Goal: Task Accomplishment & Management: Manage account settings

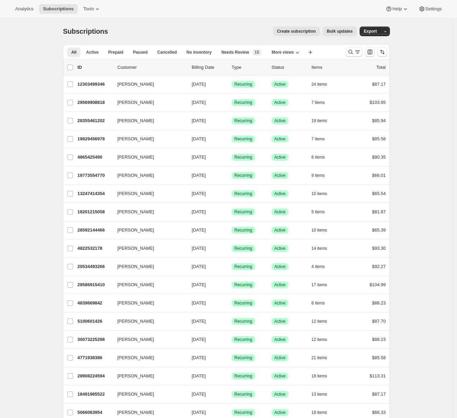
click at [365, 52] on div at bounding box center [366, 52] width 47 height 14
click at [359, 54] on icon "Search and filter results" at bounding box center [357, 51] width 7 height 7
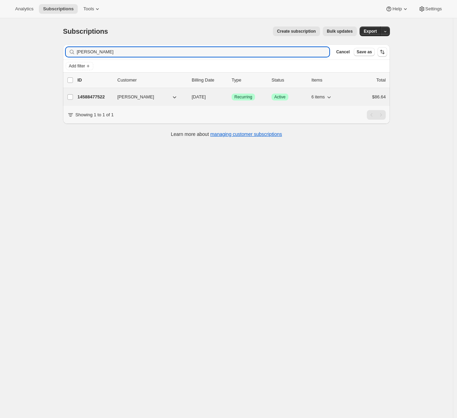
type input "elyse andrade"
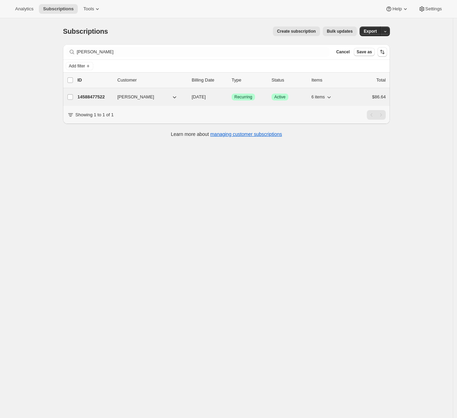
click at [106, 94] on p "14588477522" at bounding box center [94, 97] width 34 height 7
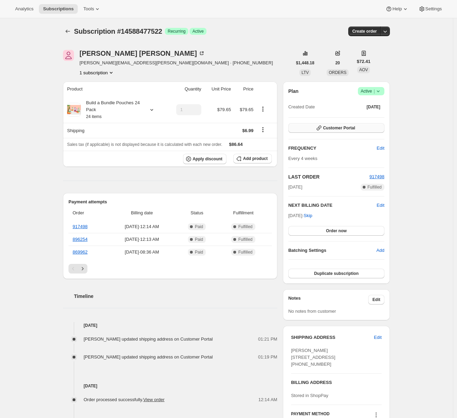
click at [328, 128] on span "Customer Portal" at bounding box center [339, 128] width 32 height 6
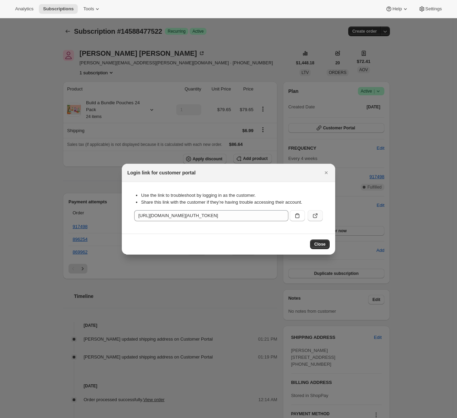
click at [312, 215] on icon ":rcb:" at bounding box center [315, 215] width 7 height 7
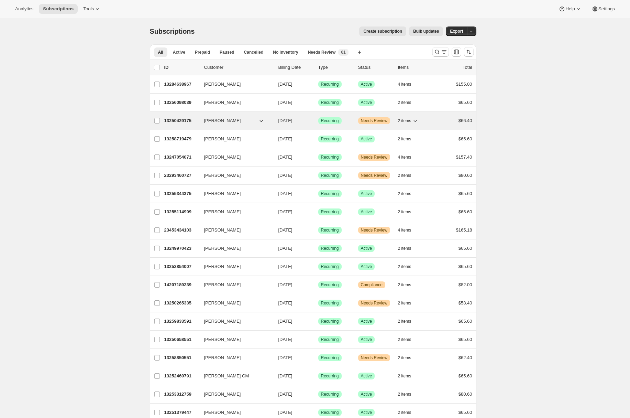
click at [181, 121] on p "13250429175" at bounding box center [181, 120] width 34 height 7
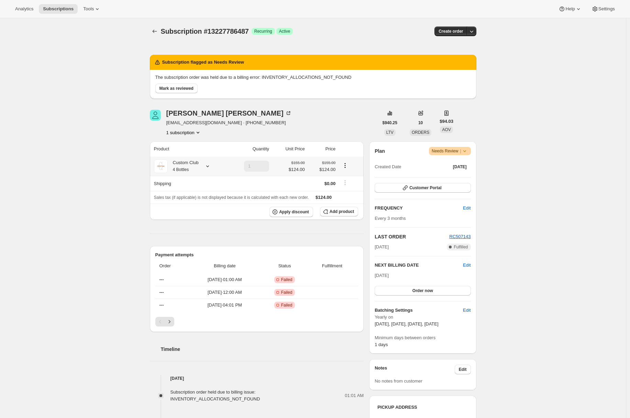
click at [182, 169] on small "4 Bottles" at bounding box center [181, 169] width 16 height 5
click at [196, 246] on button "Edit box" at bounding box center [195, 249] width 115 height 10
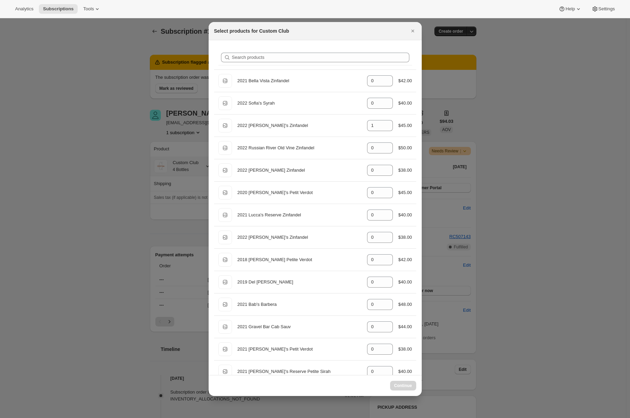
select select "gid://shopify/ProductVariant/49231431991543"
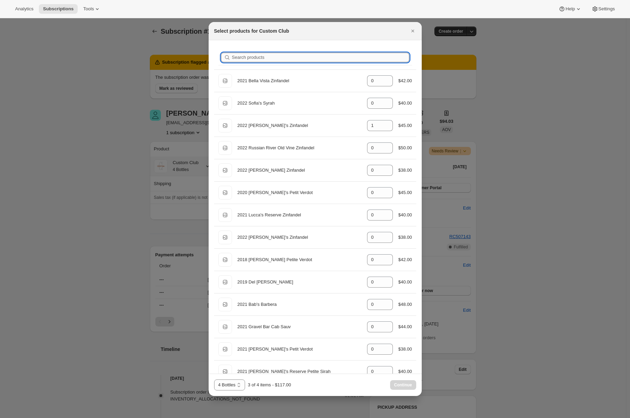
click at [240, 59] on input "Search products" at bounding box center [320, 58] width 177 height 10
type input "n"
type input "1"
type input "0"
type input "1"
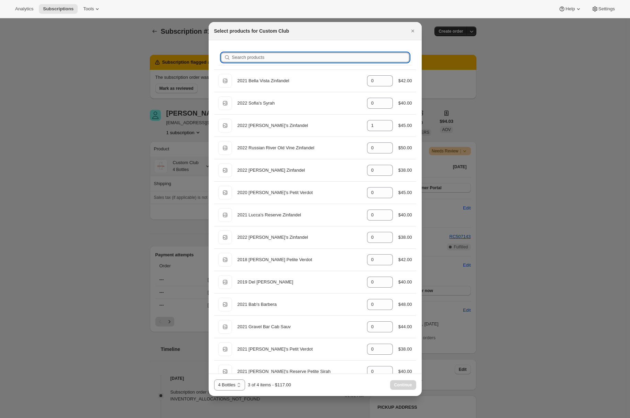
type input "0"
type input "na"
type input "0"
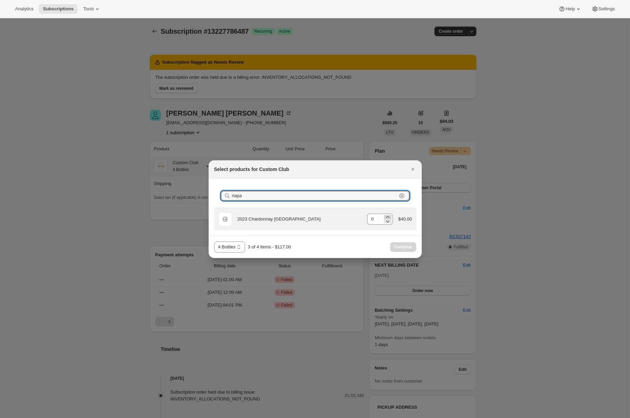
type input "napa"
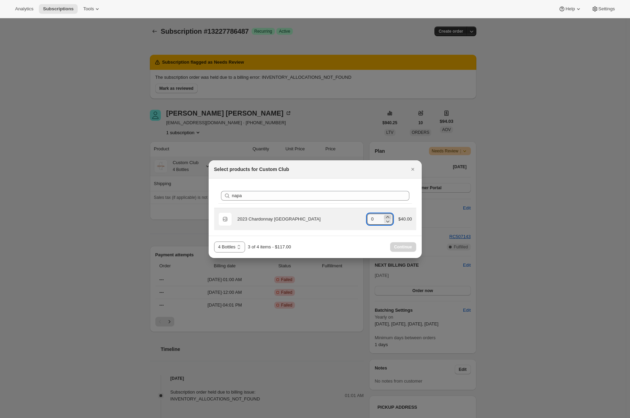
click at [386, 216] on icon ":r3r:" at bounding box center [387, 217] width 3 height 2
type input "1"
click at [406, 249] on span "Continue" at bounding box center [403, 247] width 18 height 6
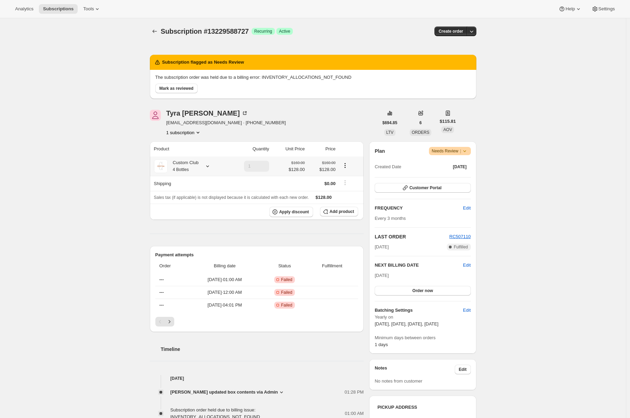
click at [194, 170] on div "Custom Club 4 Bottles" at bounding box center [183, 166] width 31 height 14
click at [187, 246] on span "Edit box" at bounding box center [179, 249] width 16 height 6
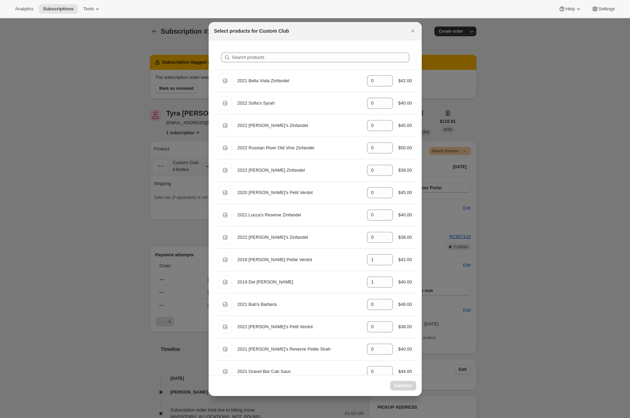
select select "gid://shopify/ProductVariant/49231431991543"
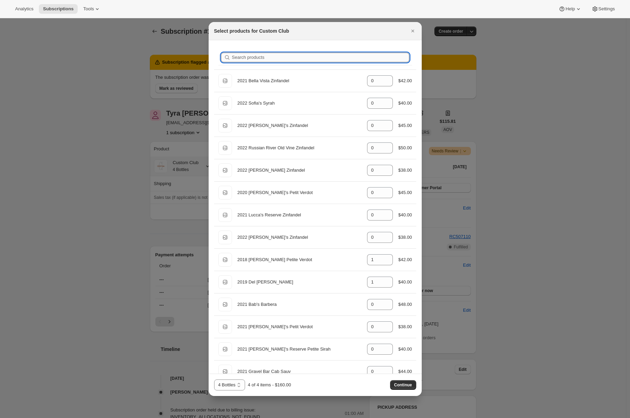
click at [249, 62] on input "Search products" at bounding box center [320, 58] width 177 height 10
type input "r"
type input "1"
type input "0"
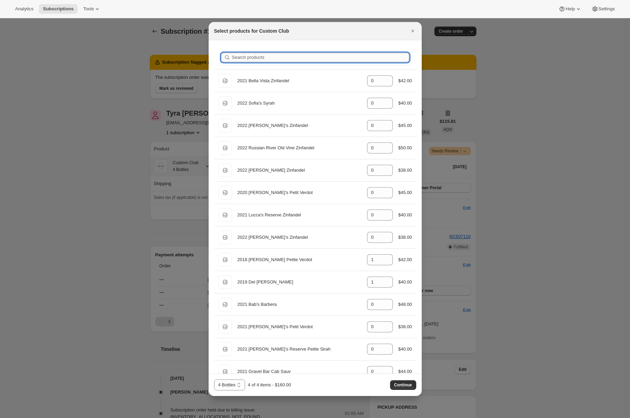
type input "0"
type input "1"
type input "0"
type input "1"
type input "0"
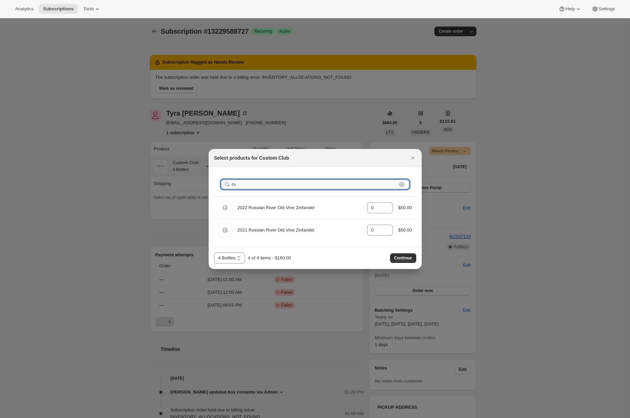
type input "r"
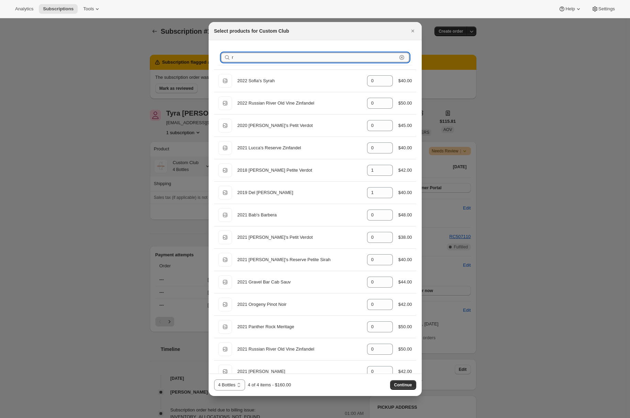
type input "0"
type input "1"
type input "0"
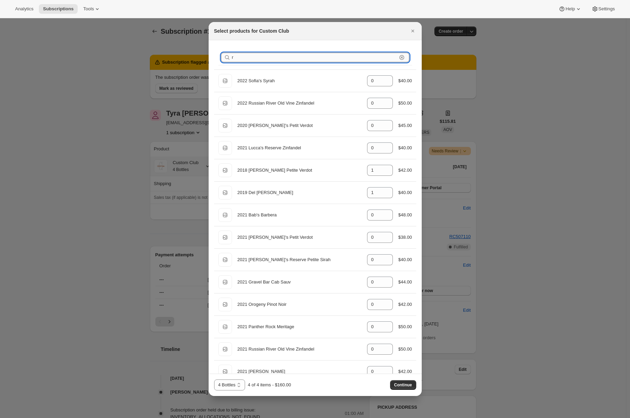
type input "1"
type input "0"
type input "1"
type input "n"
type input "1"
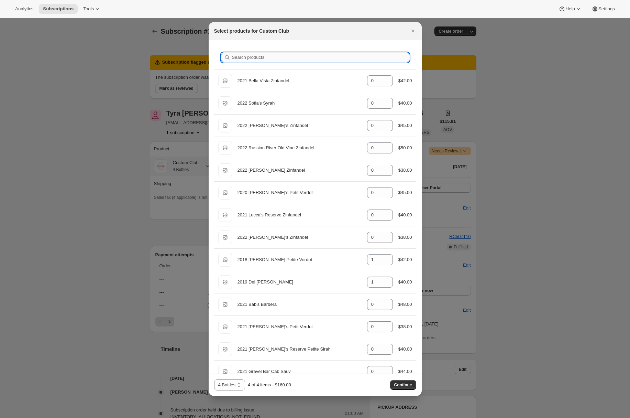
type input "1"
type input "0"
type input "na"
type input "1"
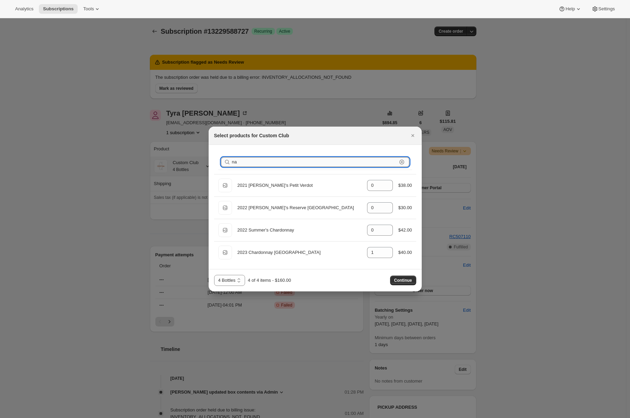
type input "nap"
type input "1"
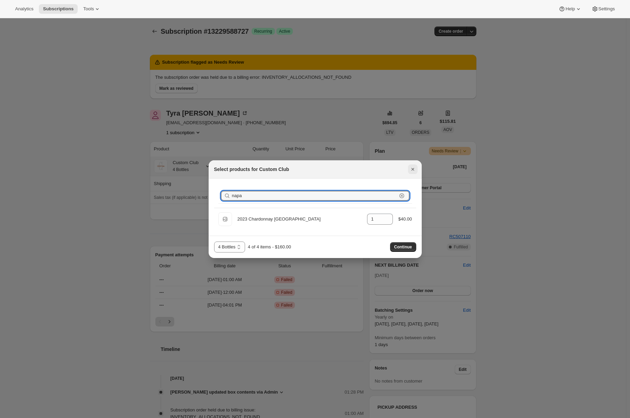
type input "napa"
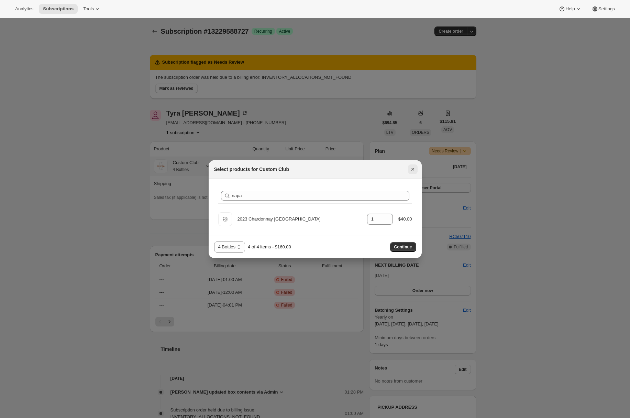
click at [414, 168] on icon "Close" at bounding box center [413, 169] width 7 height 7
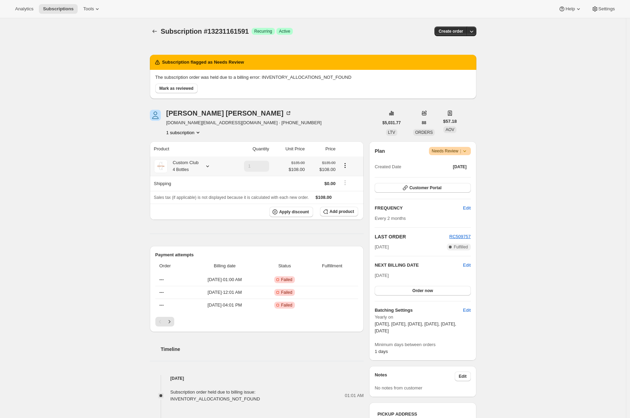
click at [199, 169] on div "Custom Club 4 Bottles" at bounding box center [183, 166] width 31 height 14
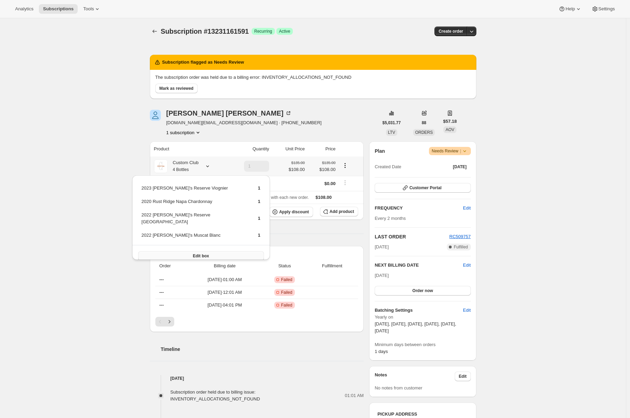
click at [193, 253] on span "Edit box" at bounding box center [201, 256] width 16 height 6
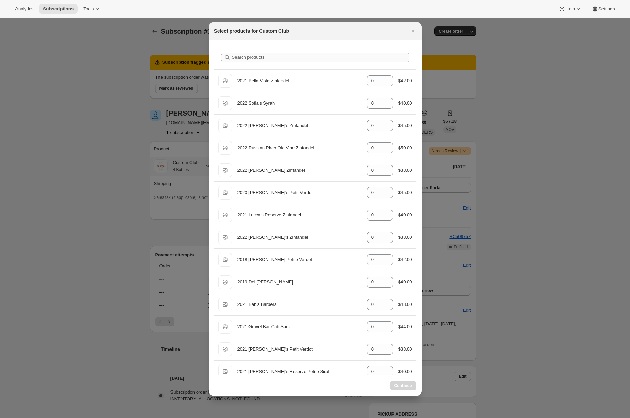
select select "gid://shopify/ProductVariant/49231431991543"
click at [250, 58] on input "Search products" at bounding box center [320, 58] width 177 height 10
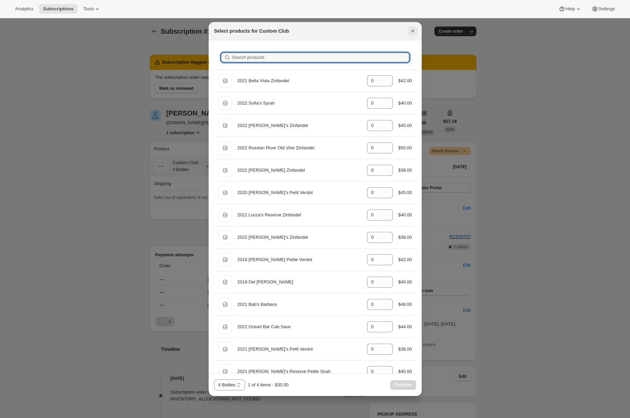
click at [415, 31] on icon "Close" at bounding box center [413, 31] width 7 height 7
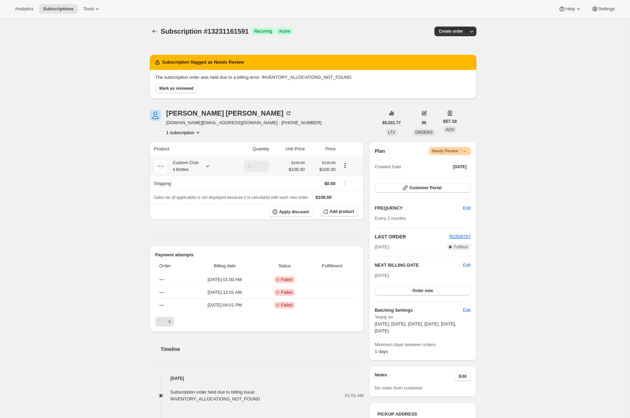
click at [206, 167] on div at bounding box center [207, 166] width 10 height 7
click at [205, 167] on div at bounding box center [207, 166] width 10 height 7
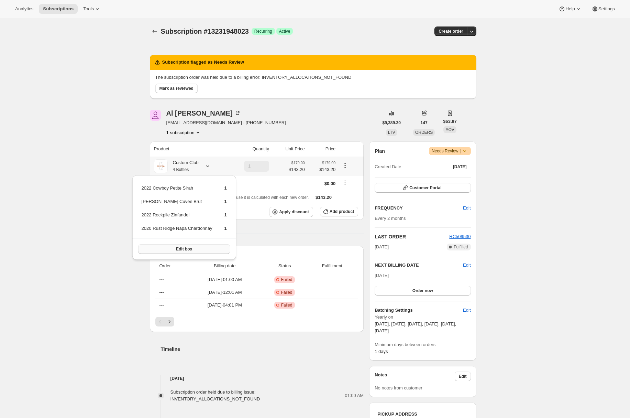
click at [170, 249] on button "Edit box" at bounding box center [184, 249] width 92 height 10
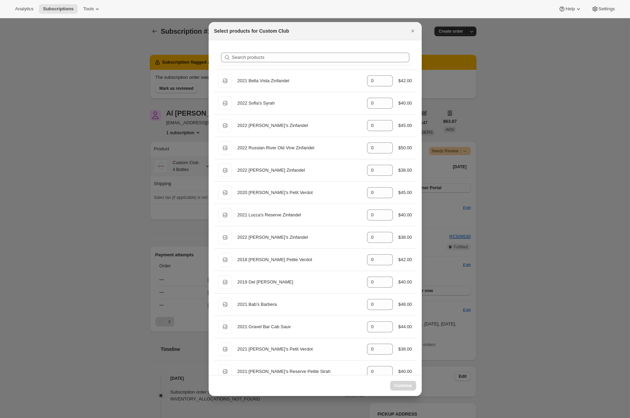
select select "gid://shopify/ProductVariant/49231431991543"
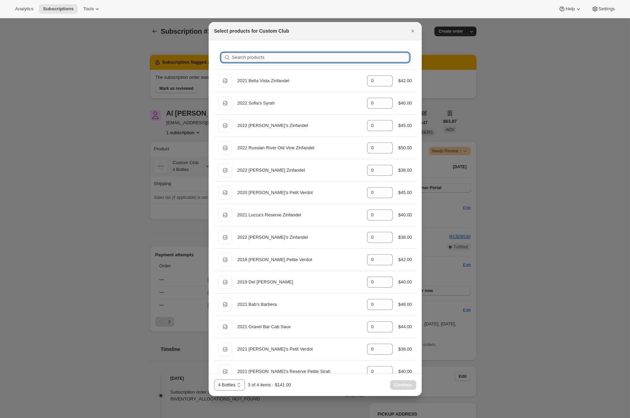
click at [312, 56] on input "Search products" at bounding box center [320, 58] width 177 height 10
type input "n"
type input "1"
type input "0"
type input "1"
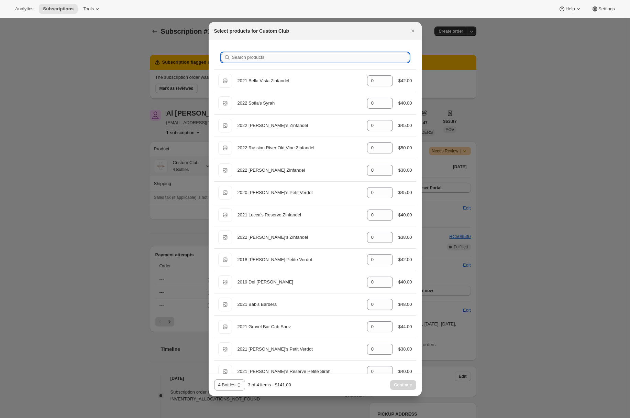
type input "0"
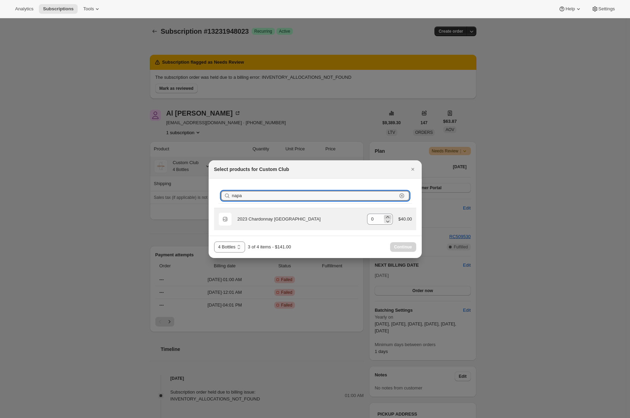
type input "napa"
click at [387, 217] on icon ":r3r:" at bounding box center [387, 217] width 3 height 2
type input "1"
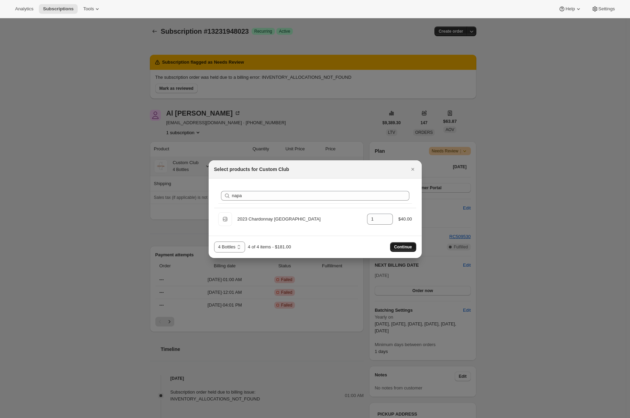
click at [399, 249] on span "Continue" at bounding box center [403, 247] width 18 height 6
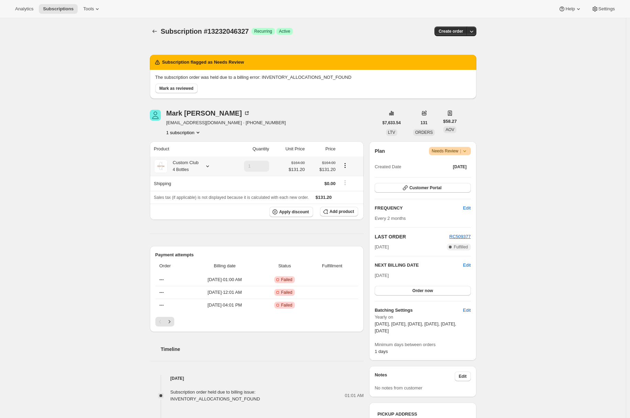
click at [195, 166] on div "Custom Club 4 Bottles" at bounding box center [183, 166] width 31 height 14
click at [188, 220] on span "Edit box" at bounding box center [184, 222] width 16 height 6
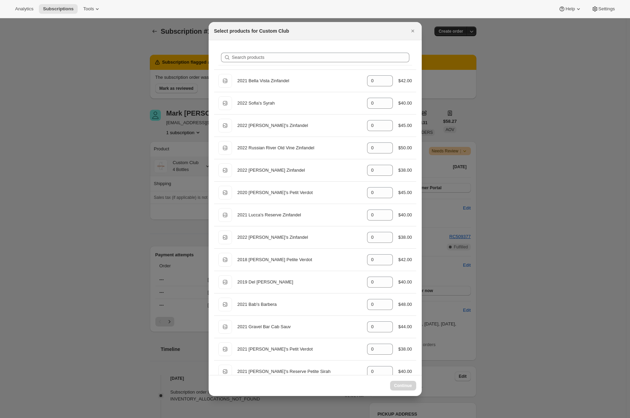
select select "gid://shopify/ProductVariant/49231431991543"
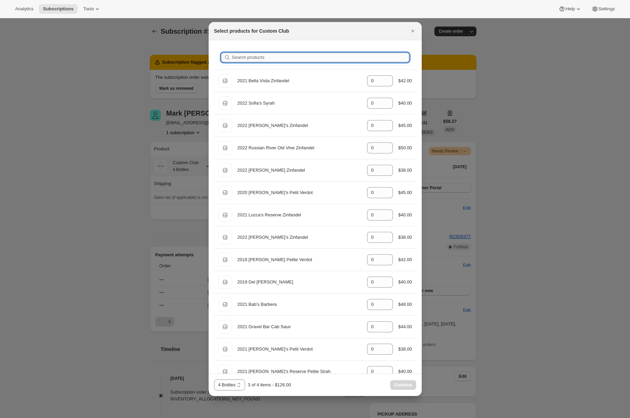
click at [273, 56] on input "Search products" at bounding box center [320, 58] width 177 height 10
type input "n"
type input "3"
type input "na"
type input "3"
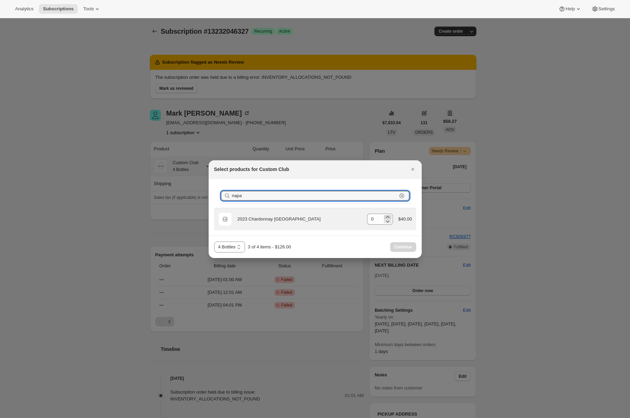
type input "napa"
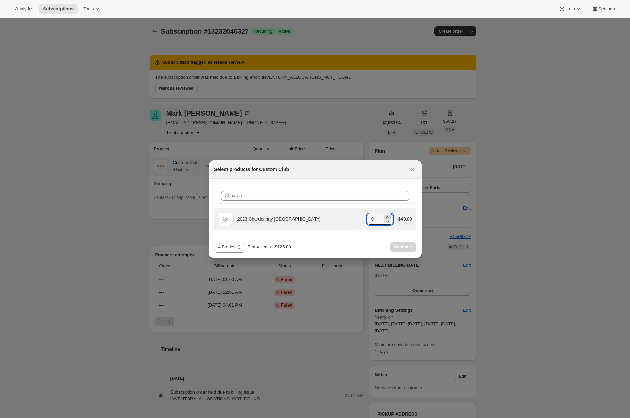
click at [388, 216] on icon ":r3r:" at bounding box center [387, 217] width 7 height 7
type input "1"
click at [398, 245] on span "Continue" at bounding box center [403, 247] width 18 height 6
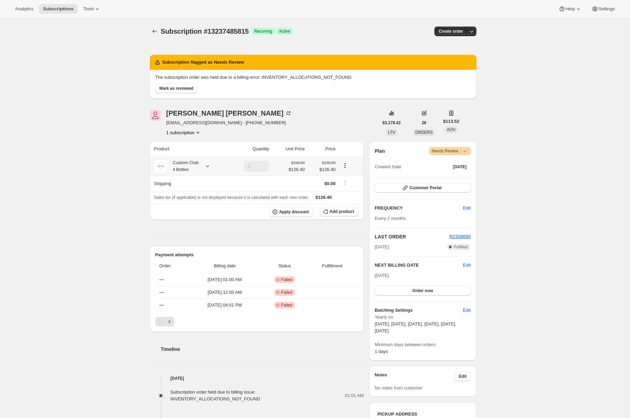
click at [211, 162] on div "Custom Club 4 Bottles" at bounding box center [189, 166] width 71 height 14
click at [210, 165] on icon at bounding box center [207, 166] width 7 height 7
click at [183, 245] on button "Edit box" at bounding box center [190, 249] width 110 height 10
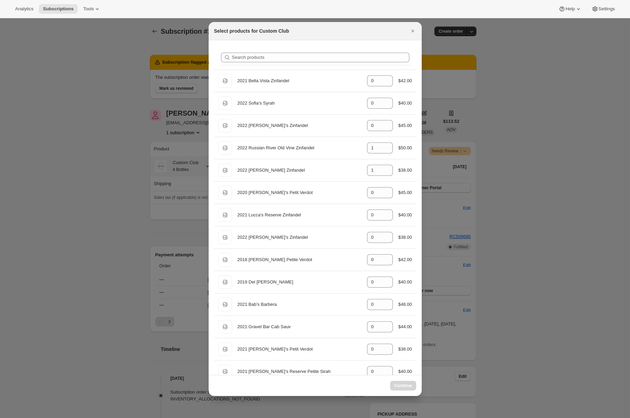
select select "gid://shopify/ProductVariant/49231431991543"
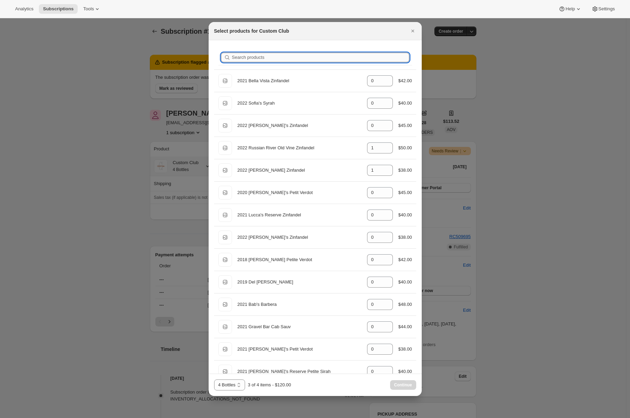
click at [245, 58] on input "Search products" at bounding box center [320, 58] width 177 height 10
type input "n"
type input "1"
type input "0"
type input "1"
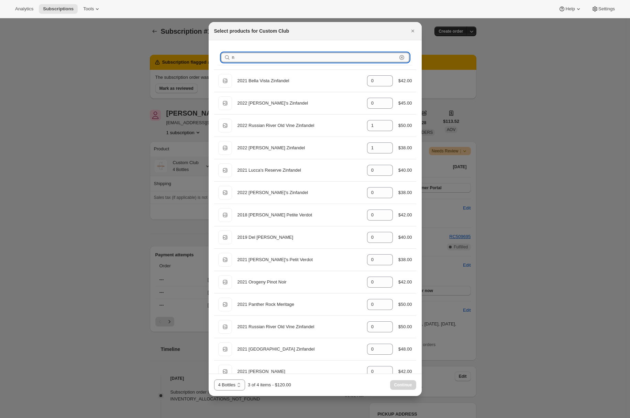
type input "na"
type input "0"
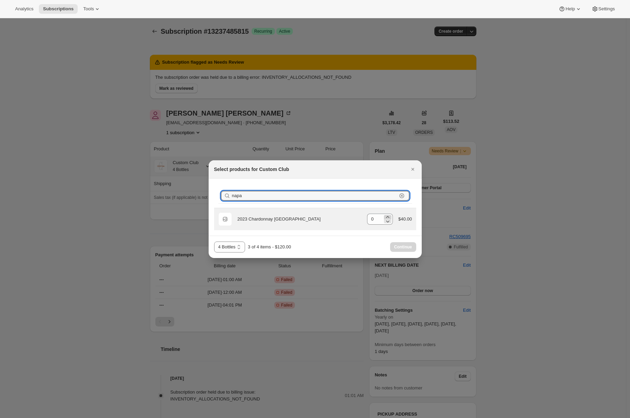
type input "napa"
click at [386, 216] on icon ":r3r:" at bounding box center [387, 217] width 3 height 2
type input "1"
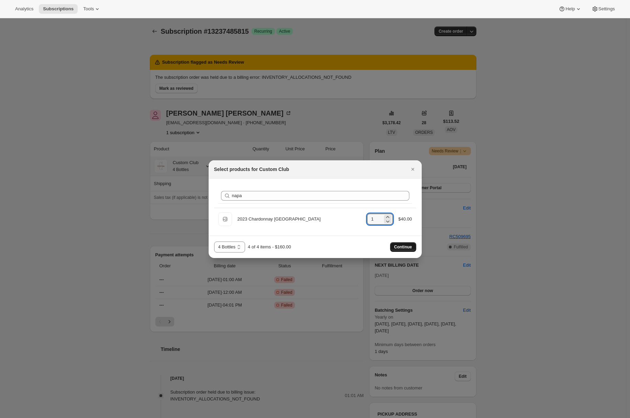
click at [404, 246] on span "Continue" at bounding box center [403, 247] width 18 height 6
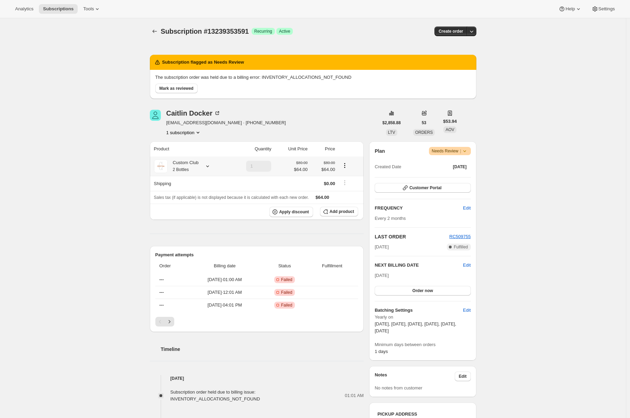
click at [196, 163] on div "Custom Club 2 Bottles" at bounding box center [183, 166] width 31 height 14
click at [189, 221] on span "Edit box" at bounding box center [184, 222] width 16 height 6
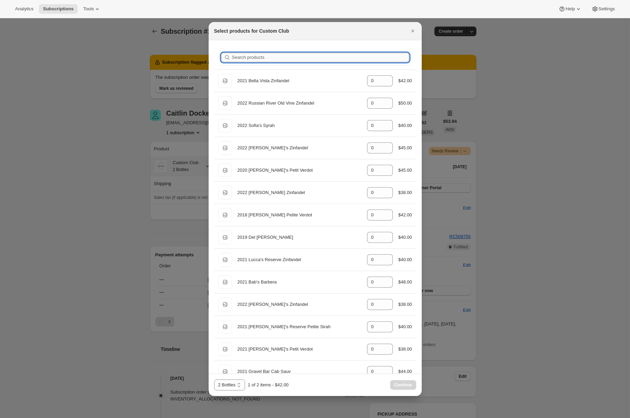
click at [313, 61] on input "Search products" at bounding box center [320, 58] width 177 height 10
type input "n"
type input "1"
type input "0"
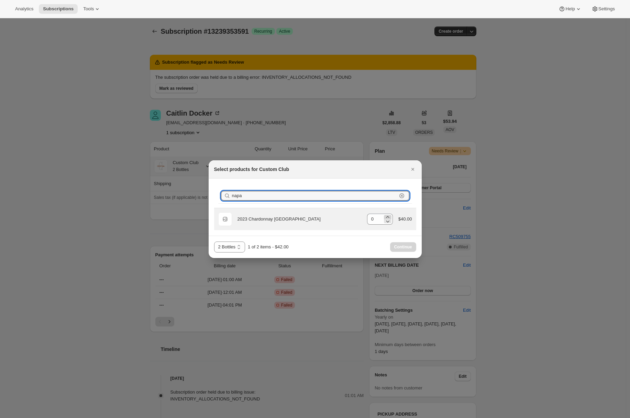
type input "napa"
click at [387, 216] on icon ":r3r:" at bounding box center [387, 217] width 7 height 7
type input "1"
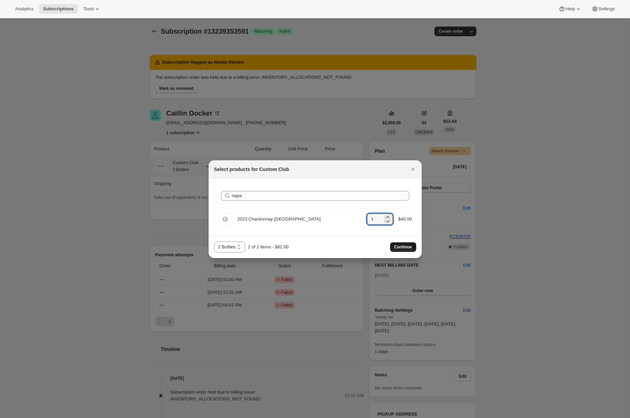
click at [408, 246] on span "Continue" at bounding box center [403, 247] width 18 height 6
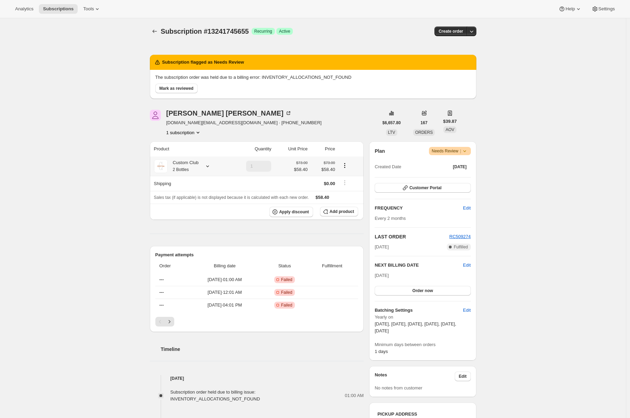
click at [202, 166] on div "Custom Club 2 Bottles" at bounding box center [190, 166] width 73 height 14
click at [206, 166] on div at bounding box center [207, 166] width 10 height 7
click at [185, 221] on span "Edit box" at bounding box center [192, 222] width 16 height 6
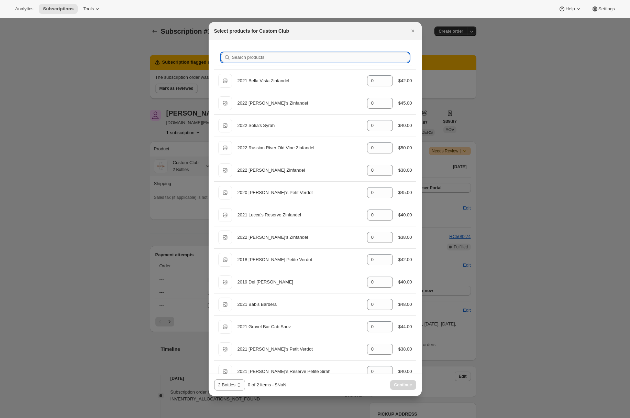
click at [258, 59] on input "Search products" at bounding box center [320, 58] width 177 height 10
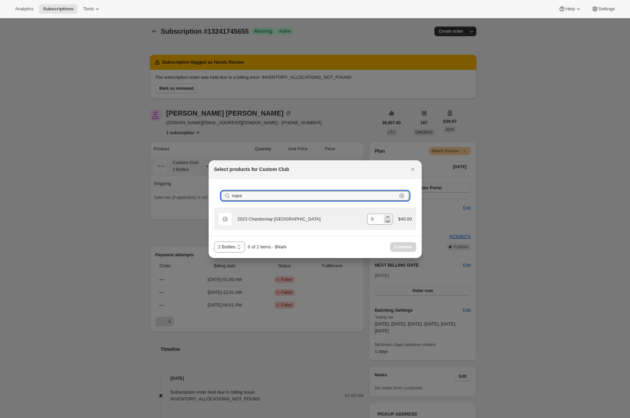
type input "napa"
click at [385, 218] on icon ":r3r:" at bounding box center [387, 221] width 7 height 7
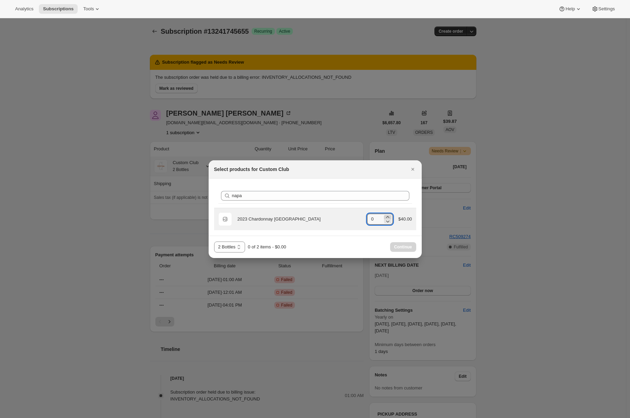
click at [388, 216] on icon ":r3r:" at bounding box center [387, 217] width 7 height 7
type input "1"
click at [415, 171] on icon "Close" at bounding box center [413, 169] width 7 height 7
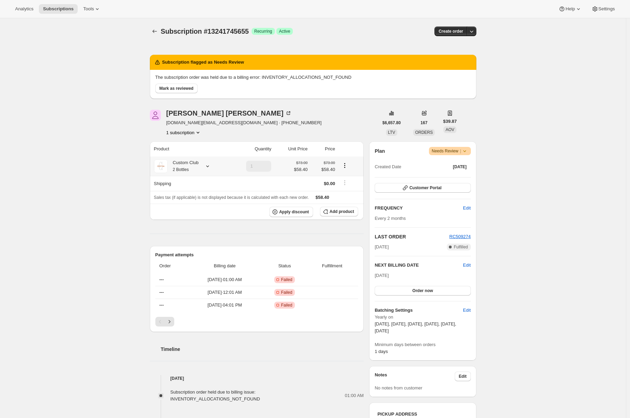
click at [199, 170] on div "Custom Club 2 Bottles" at bounding box center [183, 166] width 31 height 14
click at [189, 222] on span "Edit box" at bounding box center [192, 222] width 16 height 6
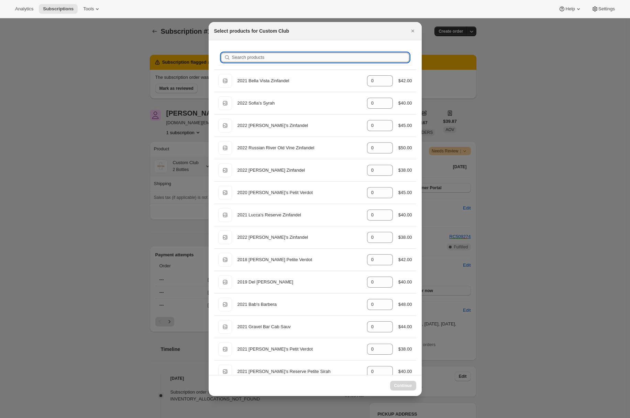
click at [302, 60] on input "Search products" at bounding box center [320, 58] width 177 height 10
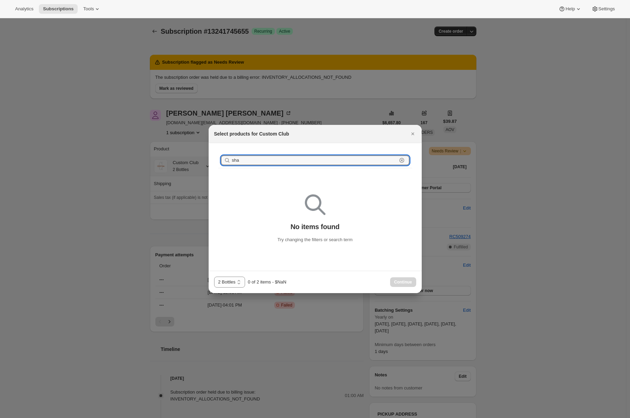
type input "sha"
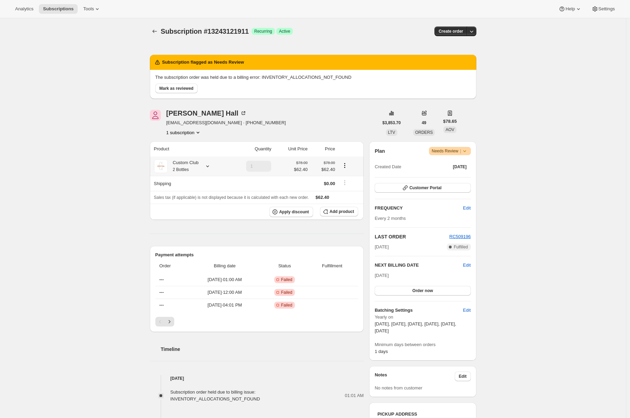
click at [209, 167] on icon at bounding box center [207, 166] width 3 height 2
click at [166, 221] on button "Edit box" at bounding box center [190, 222] width 105 height 10
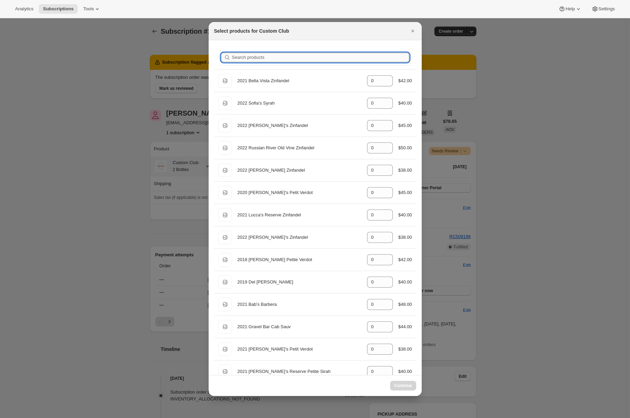
click at [254, 60] on input "Search products" at bounding box center [320, 58] width 177 height 10
type input "n"
type input "1"
type input "na"
type input "1"
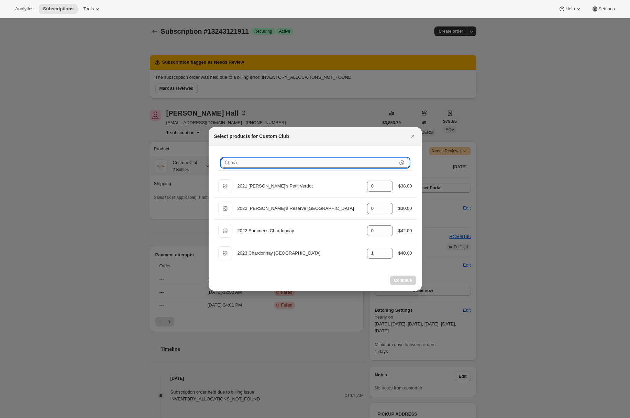
type input "nap"
type input "1"
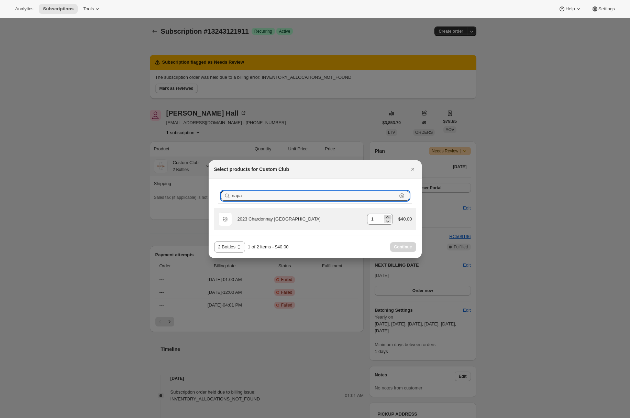
type input "napa"
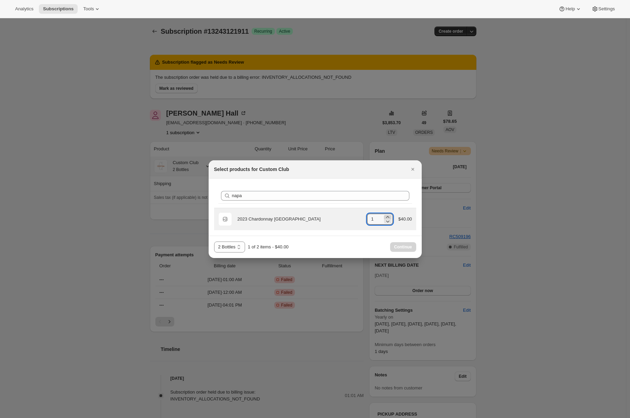
click at [388, 215] on icon ":r3r:" at bounding box center [387, 217] width 7 height 7
type input "2"
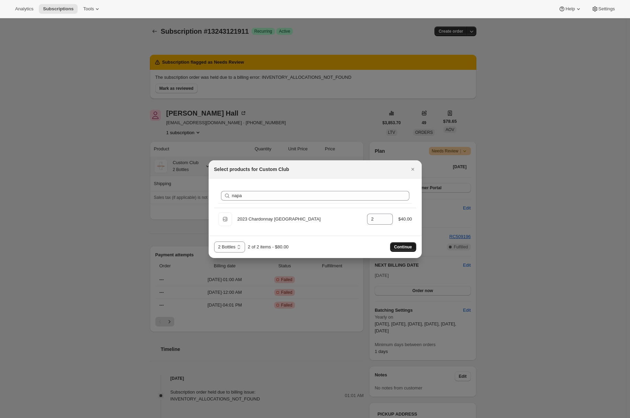
click at [407, 249] on button "Continue" at bounding box center [403, 247] width 26 height 10
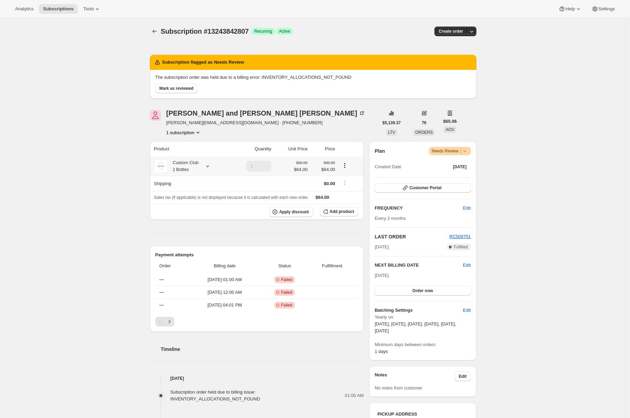
click at [193, 169] on div "Custom Club 2 Bottles" at bounding box center [183, 166] width 31 height 14
click at [178, 219] on button "Edit box" at bounding box center [175, 222] width 96 height 10
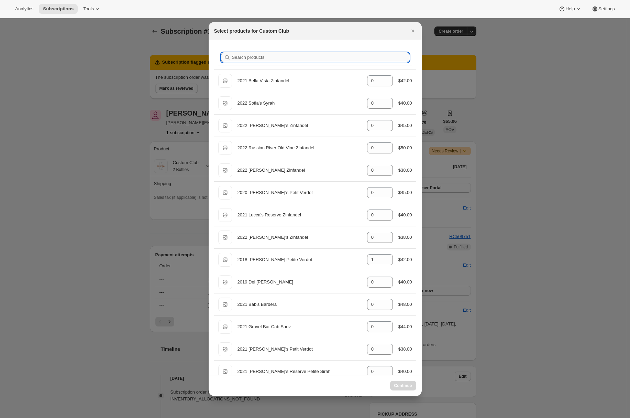
click at [250, 57] on input "Search products" at bounding box center [320, 58] width 177 height 10
type input "n"
type input "1"
type input "0"
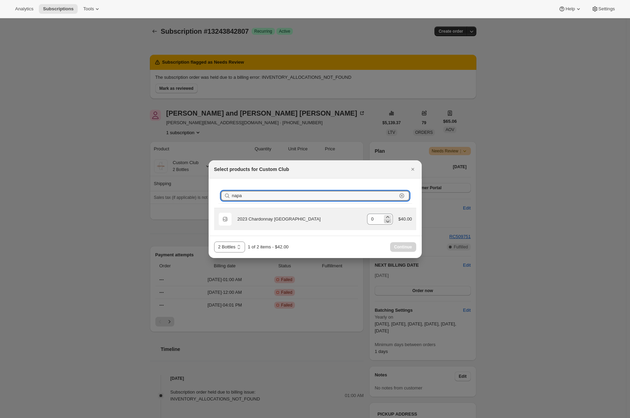
type input "napa"
click at [388, 218] on icon ":r3r:" at bounding box center [387, 221] width 7 height 7
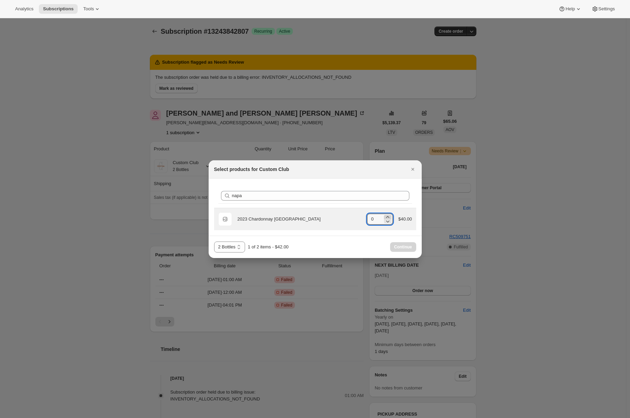
click at [387, 216] on icon ":r3r:" at bounding box center [387, 217] width 7 height 7
type input "1"
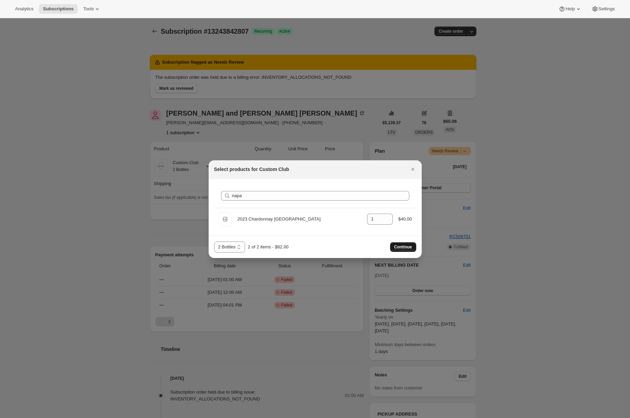
click at [399, 249] on span "Continue" at bounding box center [403, 247] width 18 height 6
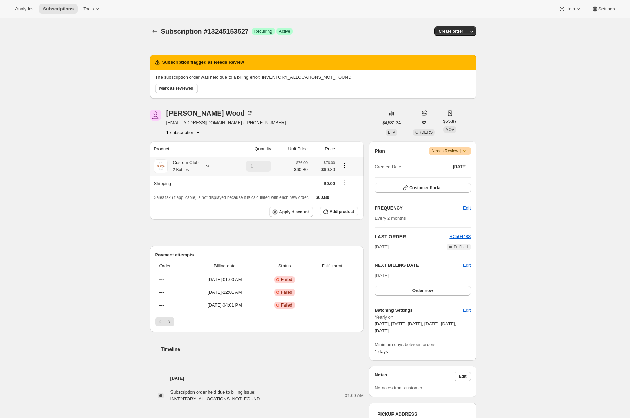
click at [204, 163] on div "Custom Club 2 Bottles" at bounding box center [190, 166] width 73 height 14
click at [211, 166] on icon at bounding box center [207, 166] width 7 height 7
click at [196, 209] on button "Edit box" at bounding box center [184, 209] width 92 height 10
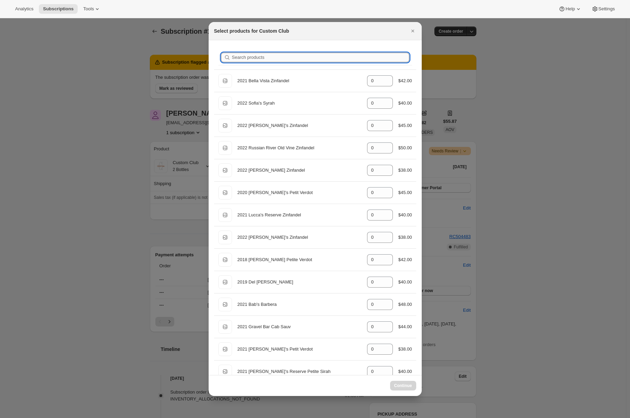
click at [259, 60] on input "Search products" at bounding box center [320, 58] width 177 height 10
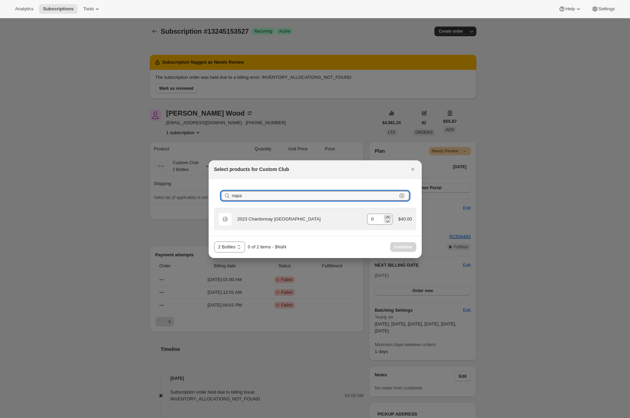
type input "napa"
click at [387, 215] on icon ":r3r:" at bounding box center [387, 217] width 7 height 7
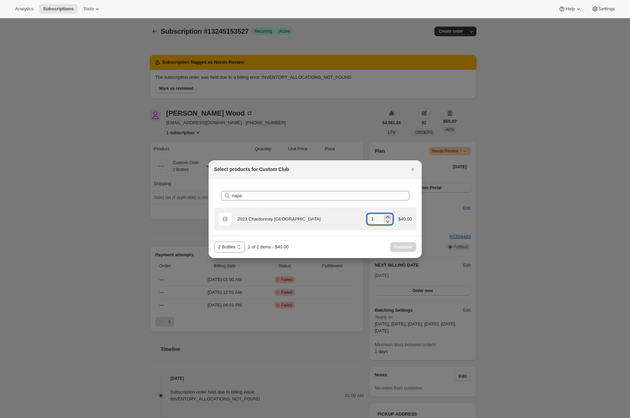
click at [387, 215] on icon ":r3r:" at bounding box center [387, 217] width 7 height 7
type input "2"
click at [405, 247] on span "Continue" at bounding box center [403, 247] width 18 height 6
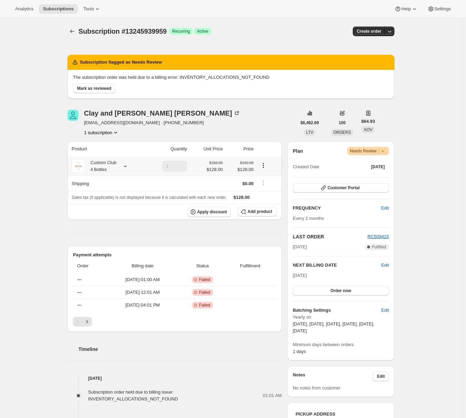
click at [120, 166] on div "Custom Club 4 Bottles" at bounding box center [107, 166] width 71 height 14
click at [125, 167] on icon at bounding box center [125, 166] width 7 height 7
click at [87, 224] on button "Edit box" at bounding box center [101, 222] width 92 height 10
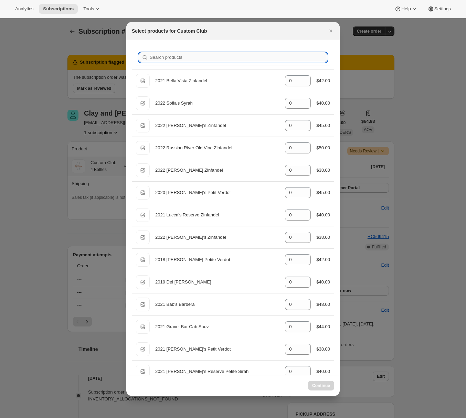
select select "gid://shopify/ProductVariant/49231431991543"
click at [208, 54] on input "Search products" at bounding box center [238, 58] width 177 height 10
type input "n"
type input "2"
type input "na"
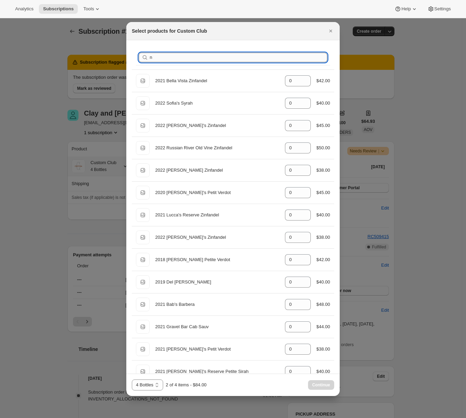
type input "2"
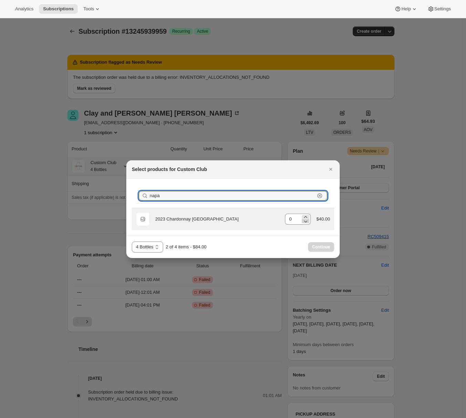
type input "napa"
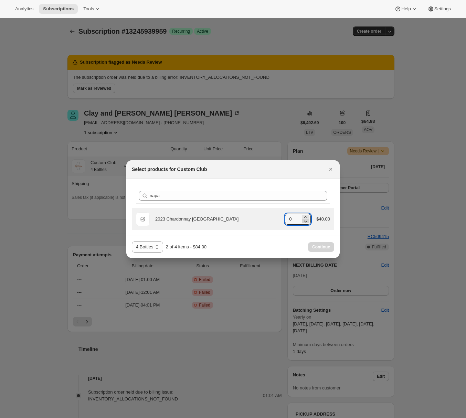
click at [304, 218] on icon ":r3r:" at bounding box center [305, 221] width 7 height 7
click at [304, 216] on icon ":r3r:" at bounding box center [305, 217] width 3 height 2
type input "2"
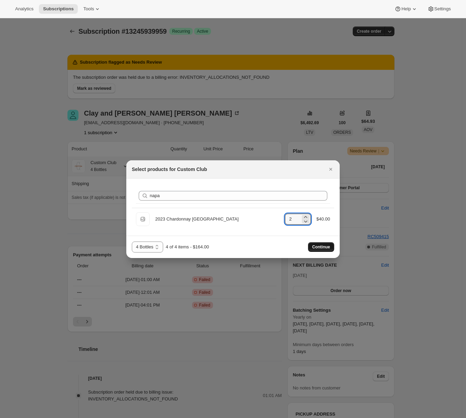
click at [316, 247] on span "Continue" at bounding box center [321, 247] width 18 height 6
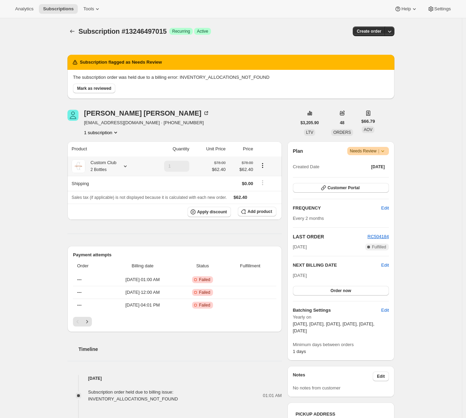
click at [116, 170] on div "Custom Club 2 Bottles" at bounding box center [100, 166] width 31 height 14
click at [107, 224] on span "Edit box" at bounding box center [108, 222] width 16 height 6
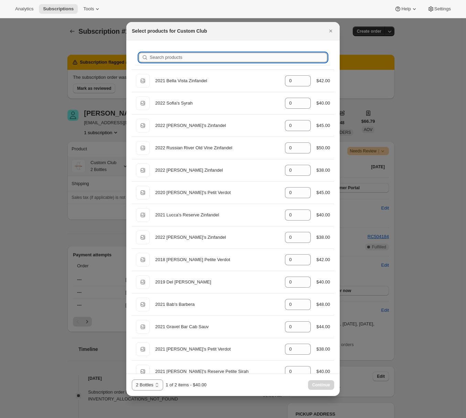
click at [208, 57] on input "Search products" at bounding box center [238, 58] width 177 height 10
type input "n"
type input "1"
type input "na"
type input "1"
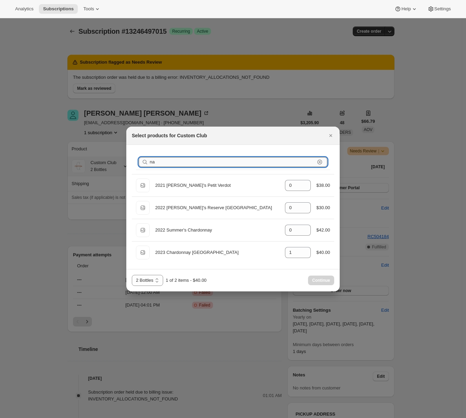
type input "nap"
type input "1"
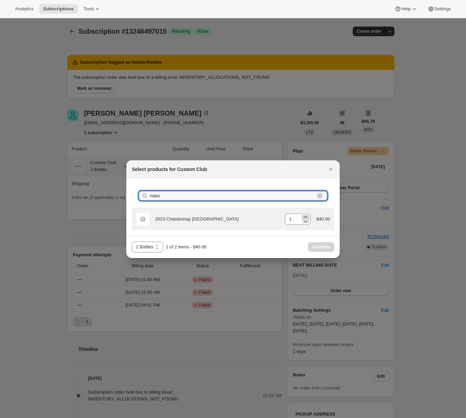
type input "napa"
click at [305, 217] on icon ":r3r:" at bounding box center [305, 217] width 3 height 2
type input "2"
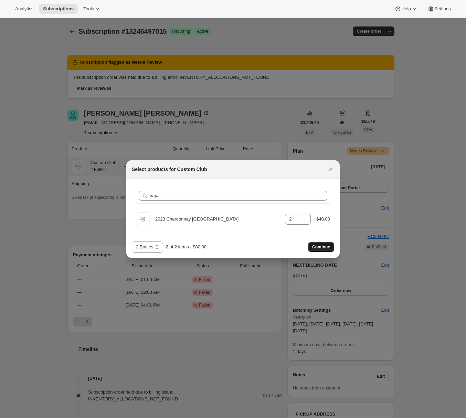
click at [326, 247] on span "Continue" at bounding box center [321, 247] width 18 height 6
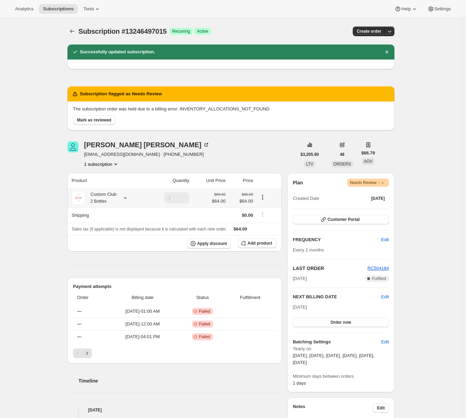
click at [105, 197] on div "Custom Club 2 Bottles" at bounding box center [100, 198] width 31 height 14
click at [31, 196] on div "Subscription #13246497015. This page is ready Subscription #13246497015 Success…" at bounding box center [231, 371] width 462 height 707
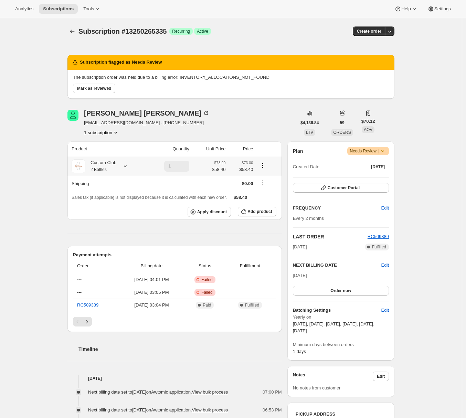
click at [129, 167] on icon at bounding box center [125, 166] width 7 height 7
click at [84, 222] on button "Edit box" at bounding box center [110, 222] width 108 height 10
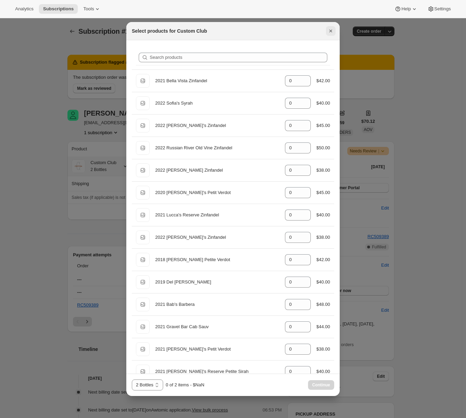
click at [331, 28] on icon "Close" at bounding box center [330, 31] width 7 height 7
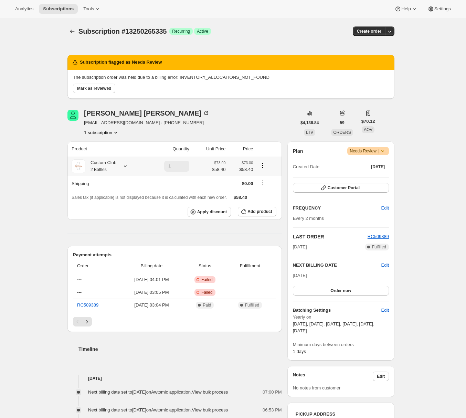
click at [112, 164] on div "Custom Club 2 Bottles" at bounding box center [100, 166] width 31 height 14
click at [116, 166] on div "Custom Club 2 Bottles" at bounding box center [100, 166] width 31 height 14
click at [77, 220] on button "Edit box" at bounding box center [102, 222] width 92 height 10
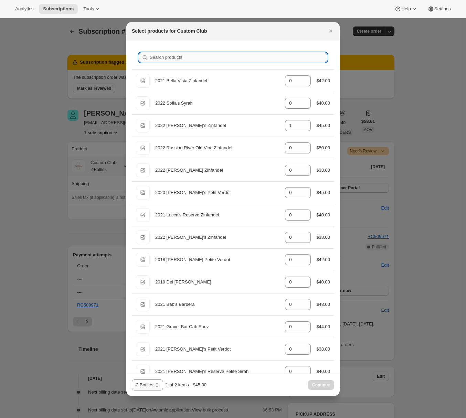
click at [263, 59] on input "Search products" at bounding box center [238, 58] width 177 height 10
type input "n"
type input "1"
type input "0"
type input "na"
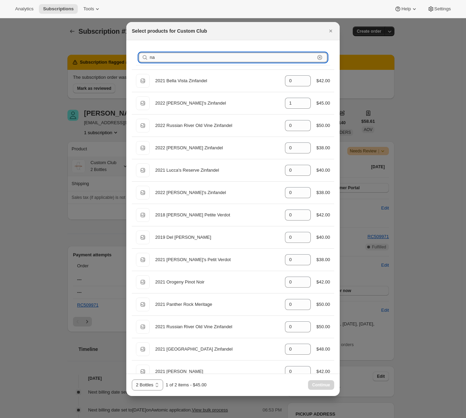
type input "0"
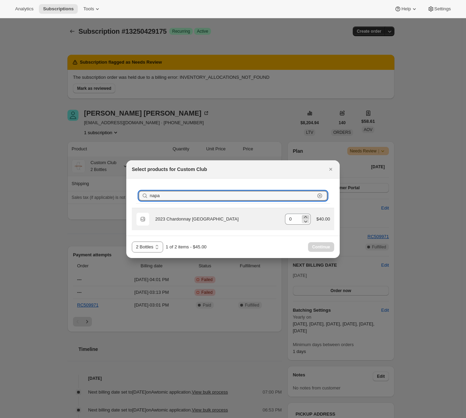
type input "napa"
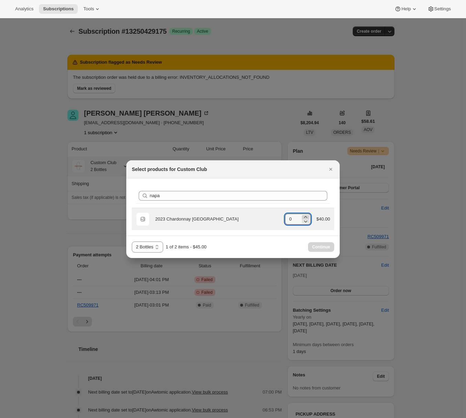
click at [303, 216] on icon ":r3p:" at bounding box center [305, 217] width 7 height 7
type input "1"
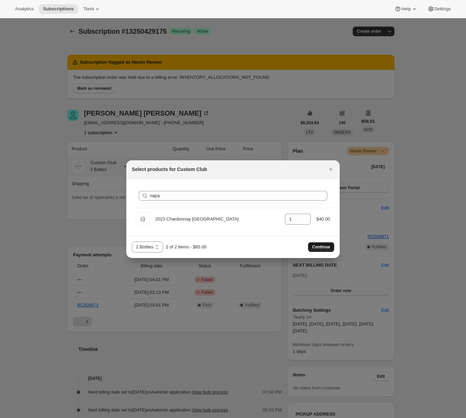
click at [323, 250] on button "Continue" at bounding box center [321, 247] width 26 height 10
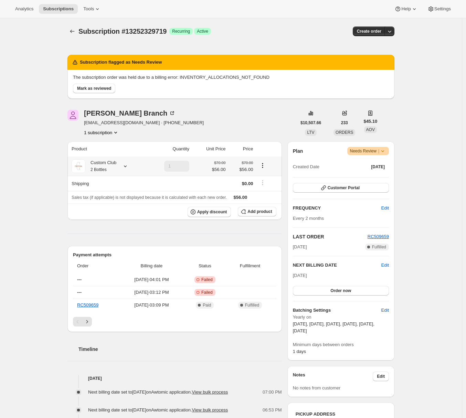
click at [123, 167] on div at bounding box center [124, 166] width 10 height 7
click at [107, 223] on span "Edit box" at bounding box center [106, 222] width 16 height 6
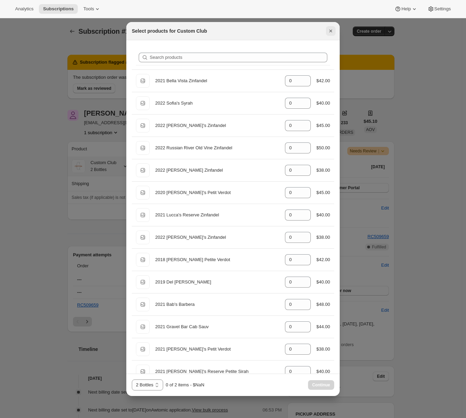
click at [331, 28] on icon "Close" at bounding box center [330, 31] width 7 height 7
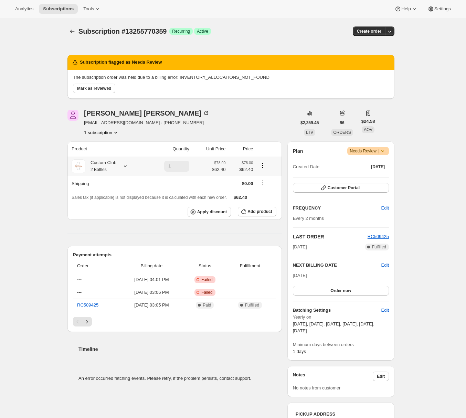
click at [94, 161] on div "Custom Club 2 Bottles" at bounding box center [100, 166] width 31 height 14
click at [105, 220] on span "Edit box" at bounding box center [113, 222] width 16 height 6
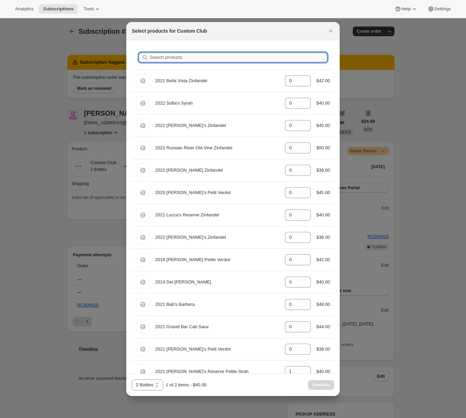
click at [265, 58] on input "Search products" at bounding box center [238, 58] width 177 height 10
type input "n"
type input "0"
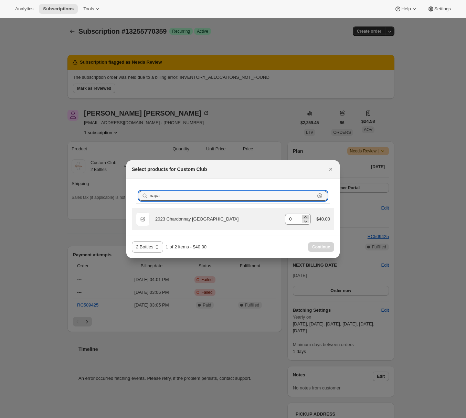
type input "napa"
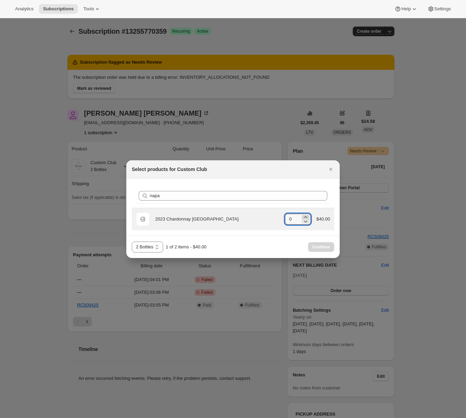
click at [303, 216] on icon ":r3p:" at bounding box center [305, 217] width 7 height 7
type input "1"
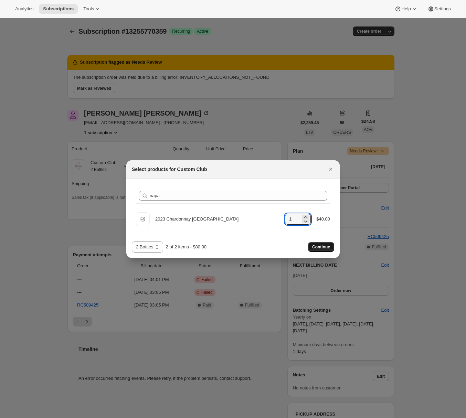
click at [322, 247] on span "Continue" at bounding box center [321, 247] width 18 height 6
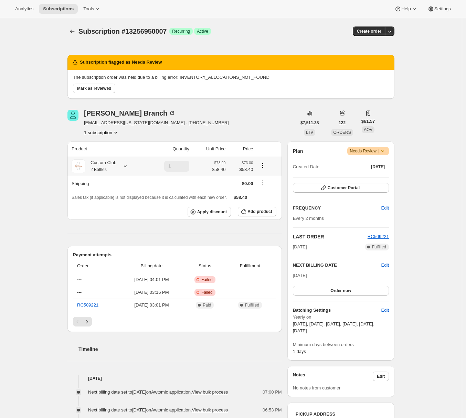
click at [124, 164] on div at bounding box center [124, 166] width 10 height 7
click at [105, 222] on span "Edit box" at bounding box center [109, 222] width 16 height 6
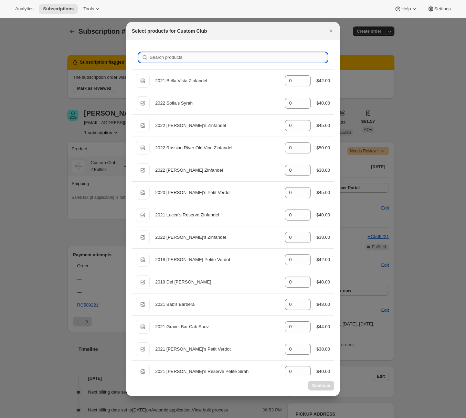
click at [185, 58] on input "Search products" at bounding box center [238, 58] width 177 height 10
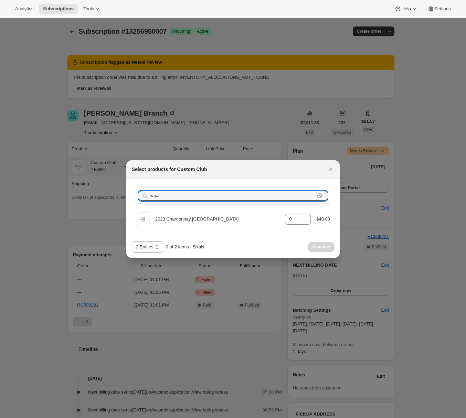
type input "napa"
click at [332, 166] on icon "Close" at bounding box center [330, 169] width 7 height 7
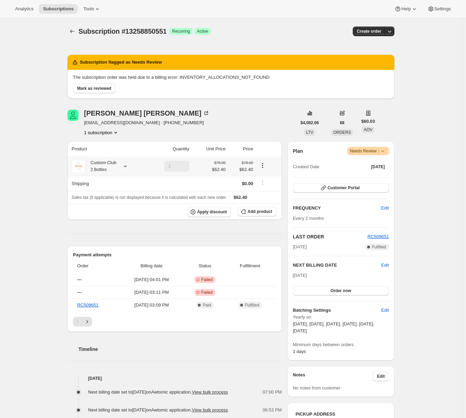
click at [115, 170] on div "Custom Club 2 Bottles" at bounding box center [100, 166] width 31 height 14
click at [101, 219] on span "Edit box" at bounding box center [108, 222] width 16 height 6
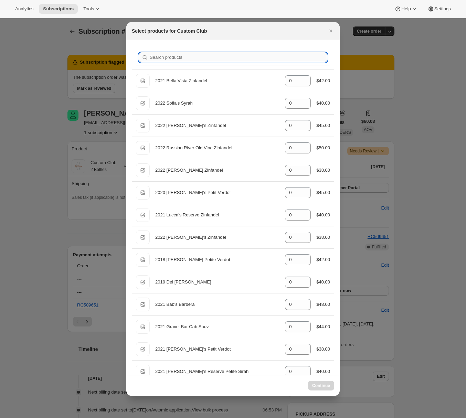
click at [198, 58] on input "Search products" at bounding box center [238, 58] width 177 height 10
type input "na"
type input "1"
type input "nap"
type input "1"
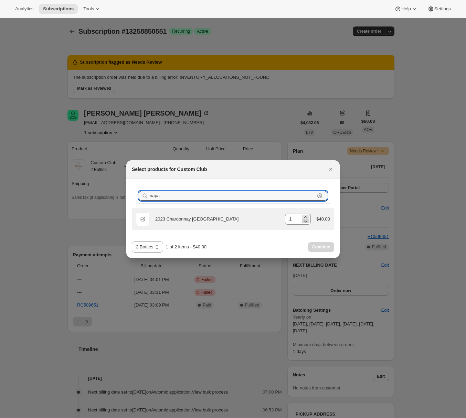
type input "napa"
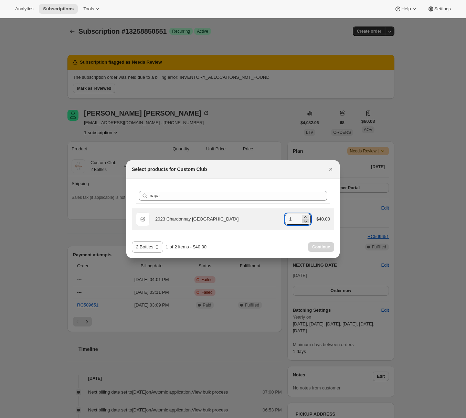
click at [305, 218] on icon ":r3p:" at bounding box center [305, 221] width 7 height 7
click at [306, 216] on icon ":r3p:" at bounding box center [305, 217] width 7 height 7
type input "2"
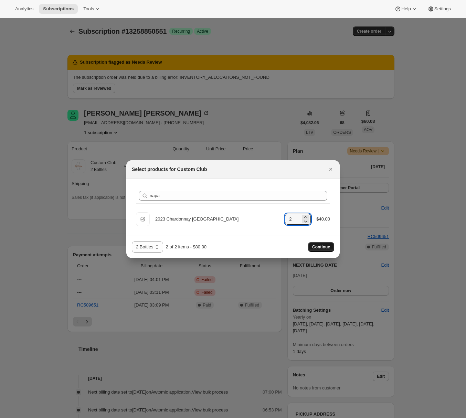
click at [322, 247] on span "Continue" at bounding box center [321, 247] width 18 height 6
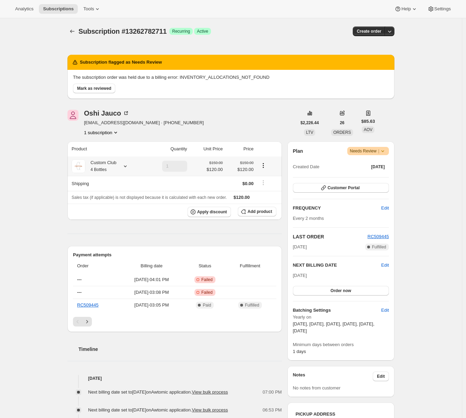
click at [121, 163] on div "Custom Club 4 Bottles" at bounding box center [107, 166] width 71 height 14
click at [116, 166] on div "Custom Club 4 Bottles" at bounding box center [100, 166] width 31 height 14
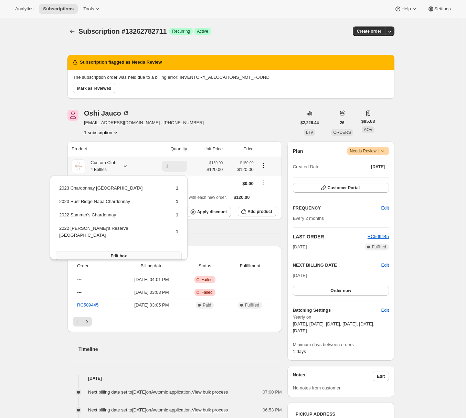
click at [74, 251] on button "Edit box" at bounding box center [119, 256] width 126 height 10
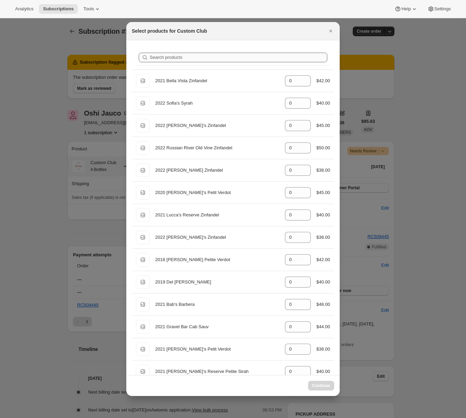
select select "gid://shopify/ProductVariant/49231431991543"
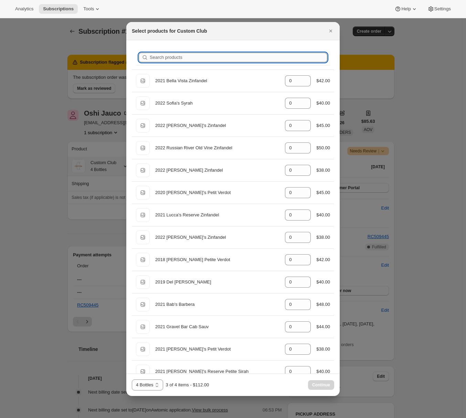
click at [225, 56] on input "Search products" at bounding box center [238, 58] width 177 height 10
type input "n"
type input "1"
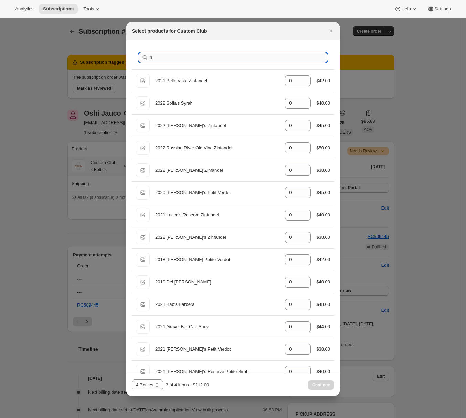
type input "na"
type input "1"
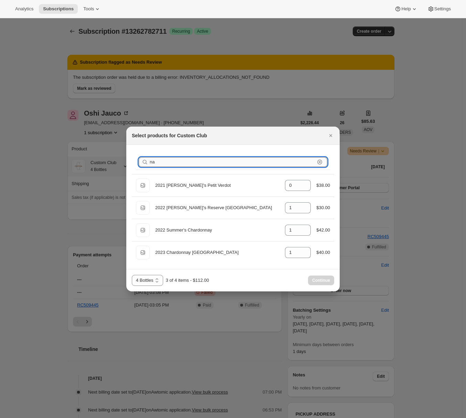
type input "nap"
type input "1"
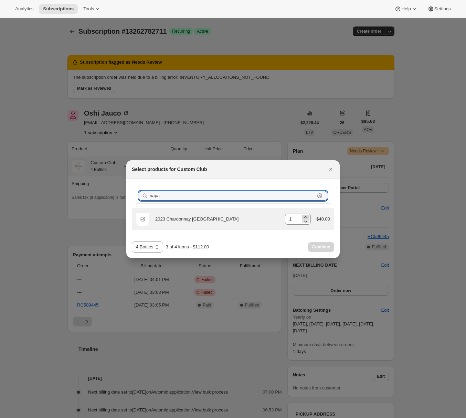
type input "napa"
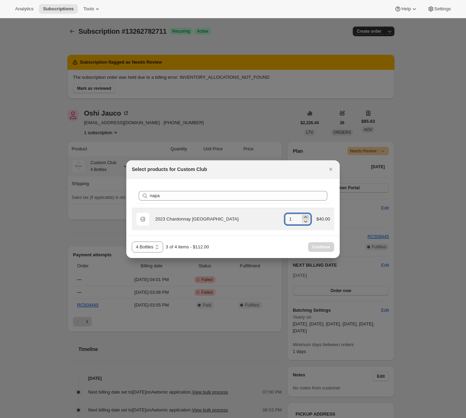
click at [306, 216] on icon ":r3p:" at bounding box center [305, 217] width 7 height 7
type input "2"
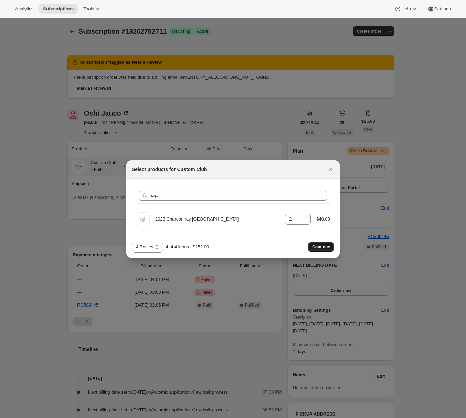
click at [321, 248] on span "Continue" at bounding box center [321, 247] width 18 height 6
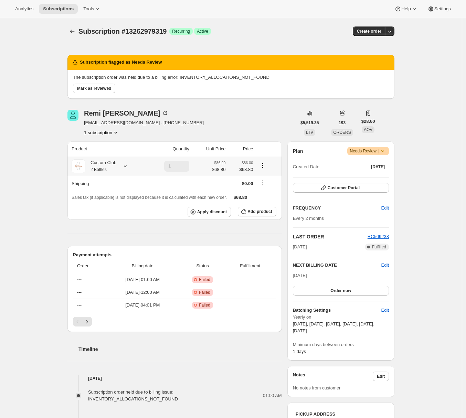
click at [104, 172] on small "2 Bottles" at bounding box center [98, 169] width 16 height 5
click at [88, 224] on button "Edit box" at bounding box center [109, 222] width 106 height 10
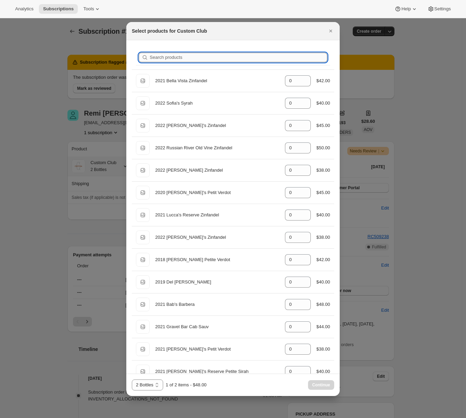
click at [188, 60] on input "Search products" at bounding box center [238, 58] width 177 height 10
type input "n"
type input "1"
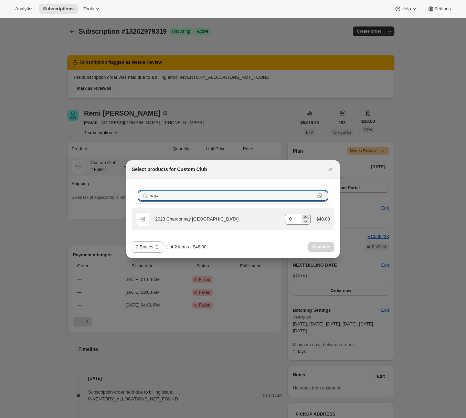
type input "napa"
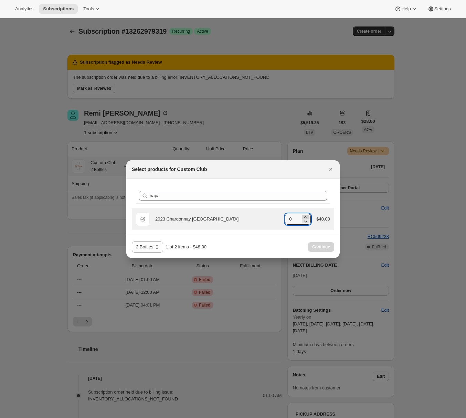
click at [304, 215] on icon ":r3r:" at bounding box center [305, 217] width 7 height 7
type input "1"
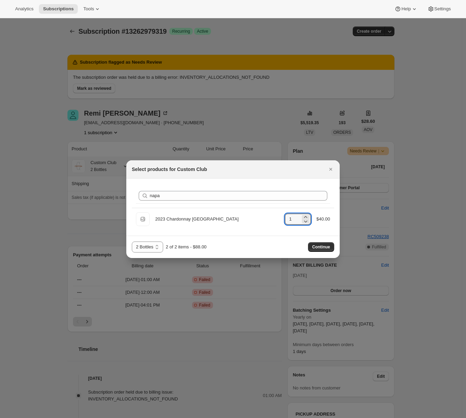
click at [327, 247] on span "Continue" at bounding box center [321, 247] width 18 height 6
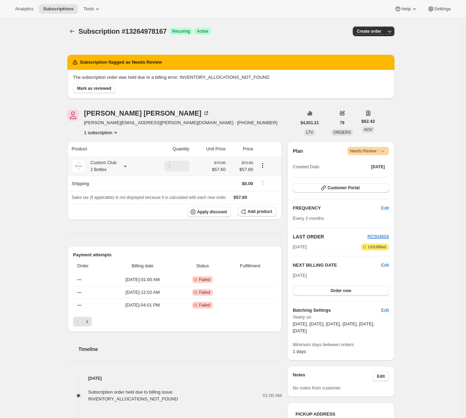
click at [116, 165] on div "Custom Club 2 Bottles" at bounding box center [100, 166] width 31 height 14
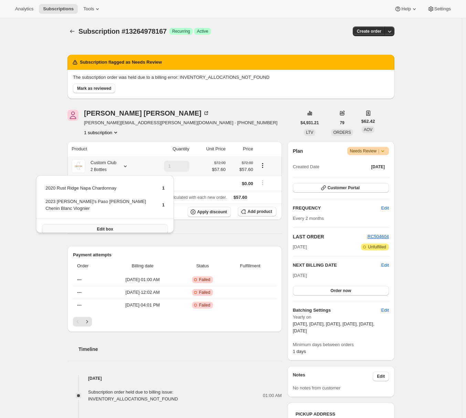
click at [85, 224] on button "Edit box" at bounding box center [105, 229] width 126 height 10
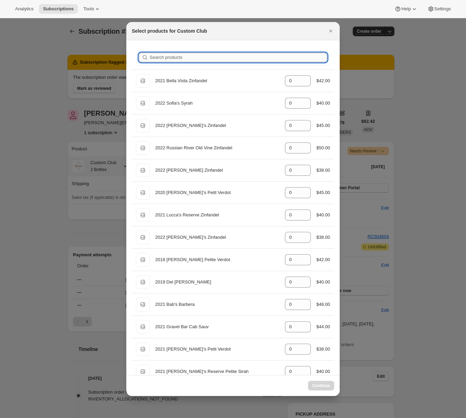
click at [187, 56] on input "Search products" at bounding box center [238, 58] width 177 height 10
type input "n"
type input "1"
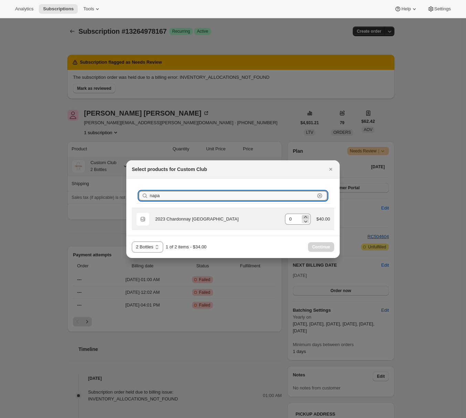
type input "napa"
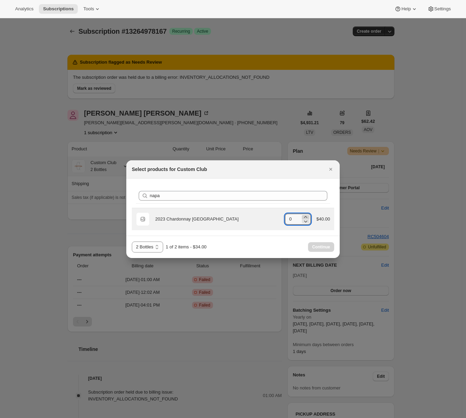
click at [305, 216] on icon ":r3r:" at bounding box center [305, 217] width 7 height 7
type input "1"
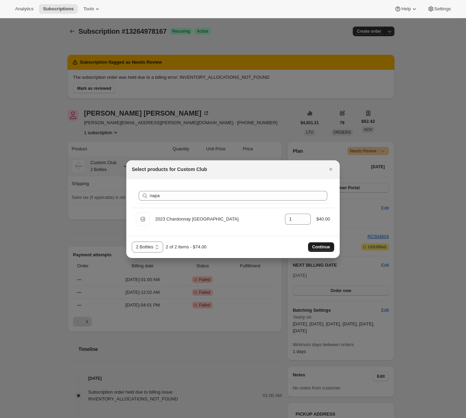
click at [318, 251] on button "Continue" at bounding box center [321, 247] width 26 height 10
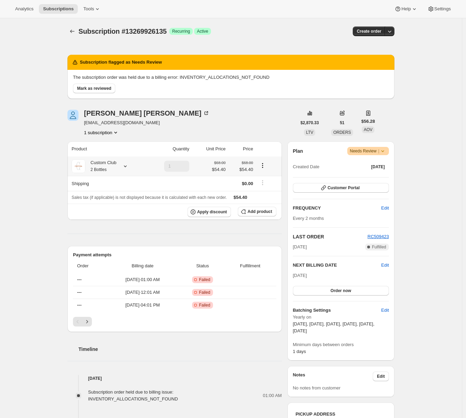
click at [116, 162] on div "Custom Club 2 Bottles" at bounding box center [100, 166] width 31 height 14
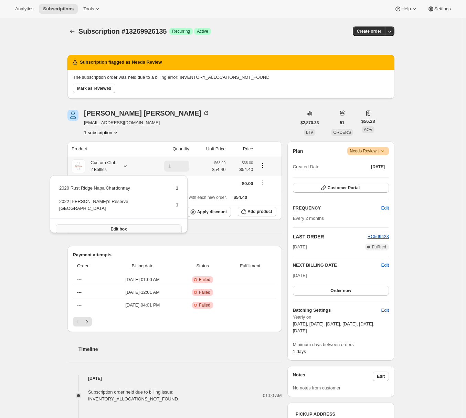
click at [100, 225] on button "Edit box" at bounding box center [119, 229] width 126 height 10
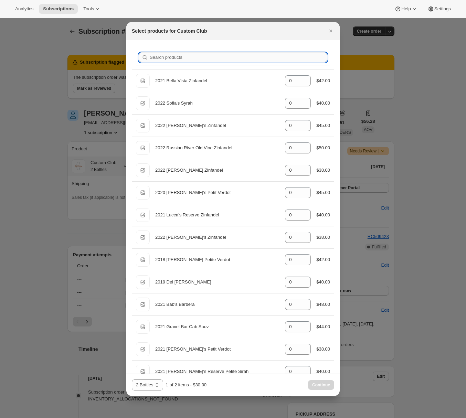
click at [206, 59] on input "Search products" at bounding box center [238, 58] width 177 height 10
type input "n"
type input "1"
type input "na"
type input "1"
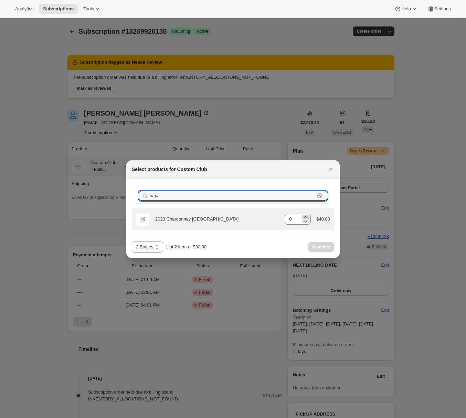
type input "napa"
click at [305, 217] on icon ":r3r:" at bounding box center [305, 217] width 3 height 2
type input "1"
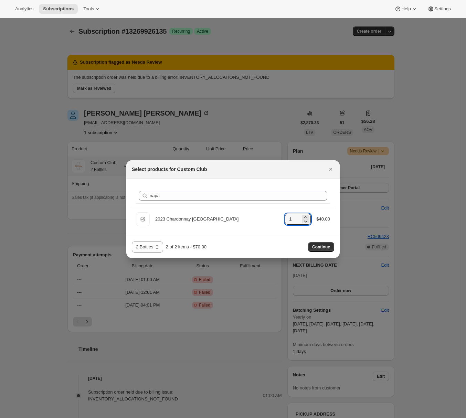
click at [327, 249] on span "Continue" at bounding box center [321, 247] width 18 height 6
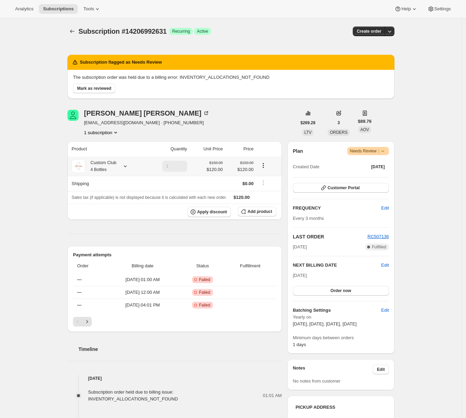
click at [122, 162] on div "Custom Club 4 Bottles" at bounding box center [107, 166] width 71 height 14
click at [122, 164] on div at bounding box center [124, 166] width 10 height 7
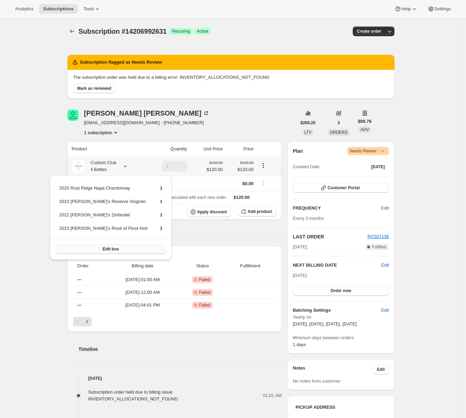
click at [82, 248] on button "Edit box" at bounding box center [111, 249] width 110 height 10
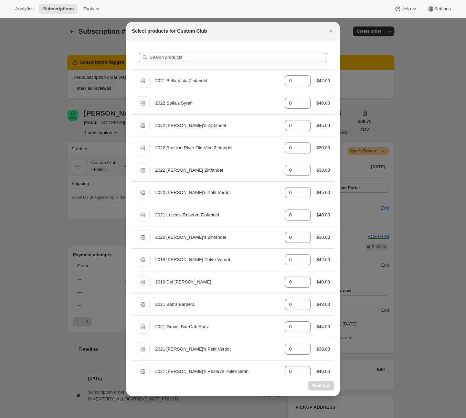
select select "gid://shopify/ProductVariant/49231431991543"
click at [331, 32] on icon "Close" at bounding box center [330, 31] width 7 height 7
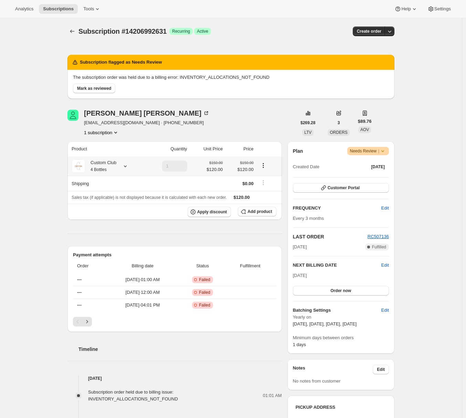
click at [105, 167] on small "4 Bottles" at bounding box center [98, 169] width 16 height 5
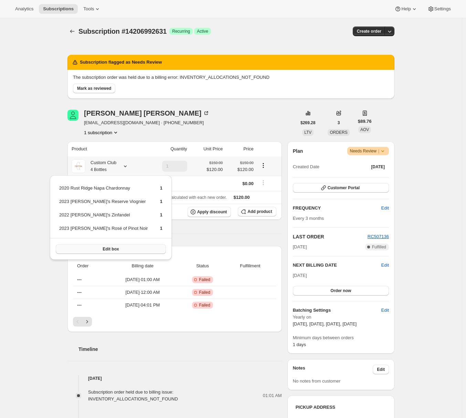
click at [102, 250] on span "Edit box" at bounding box center [110, 249] width 16 height 6
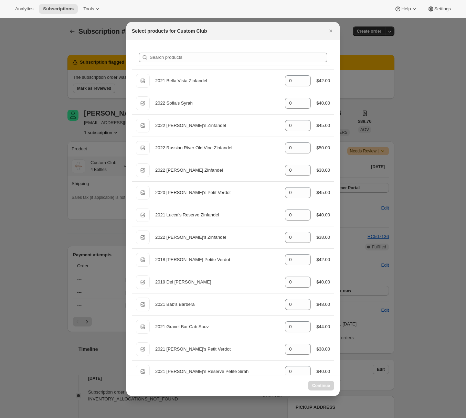
select select "gid://shopify/ProductVariant/49231431991543"
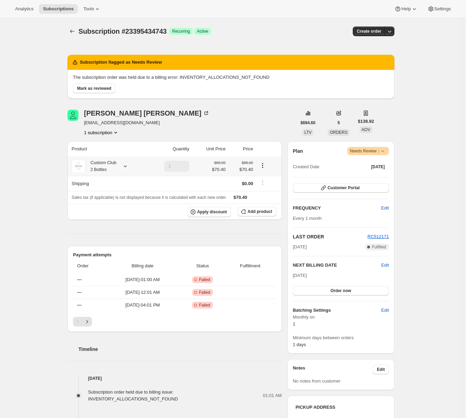
click at [115, 169] on div "Custom Club 2 Bottles" at bounding box center [100, 166] width 31 height 14
click at [85, 219] on button "Edit box" at bounding box center [102, 222] width 98 height 10
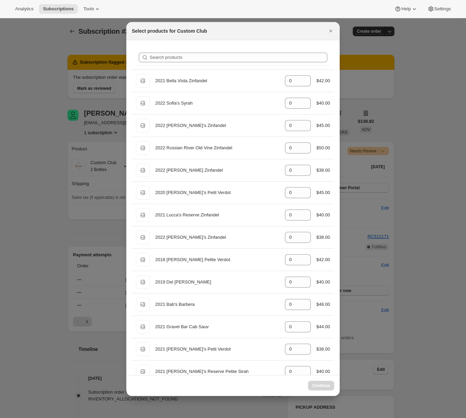
click at [211, 50] on div "Search products" at bounding box center [233, 57] width 194 height 15
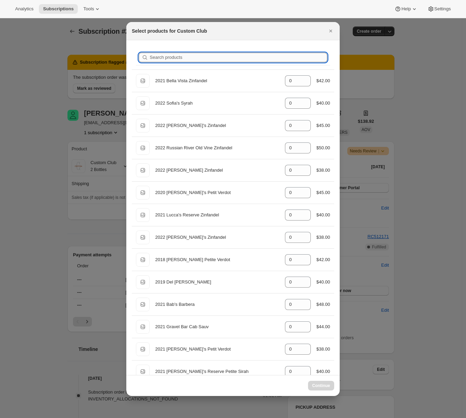
click at [207, 57] on input "Search products" at bounding box center [238, 58] width 177 height 10
type input "n"
type input "1"
type input "0"
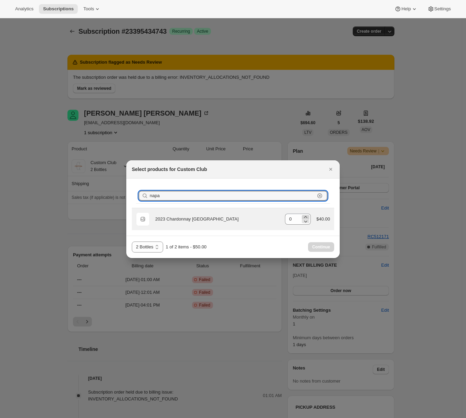
type input "napa"
click at [304, 216] on icon ":r3r:" at bounding box center [305, 217] width 3 height 2
type input "1"
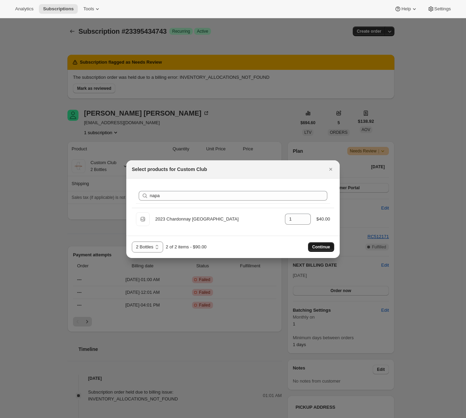
click at [327, 248] on span "Continue" at bounding box center [321, 247] width 18 height 6
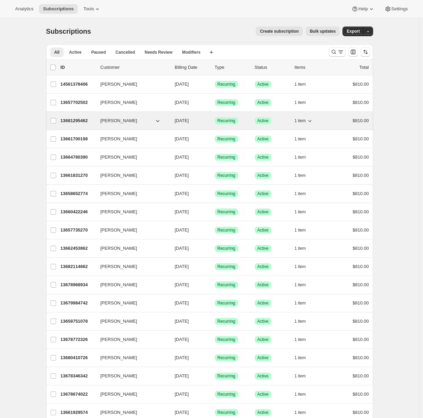
click at [88, 121] on p "13681295462" at bounding box center [78, 120] width 34 height 7
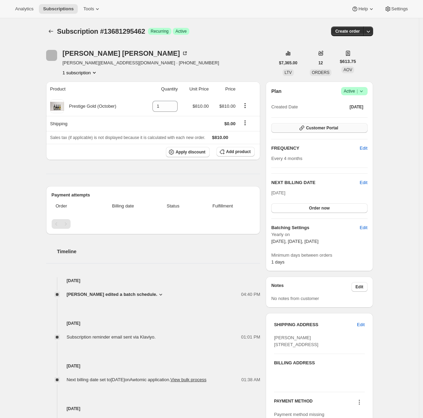
click at [358, 128] on button "Customer Portal" at bounding box center [319, 128] width 96 height 10
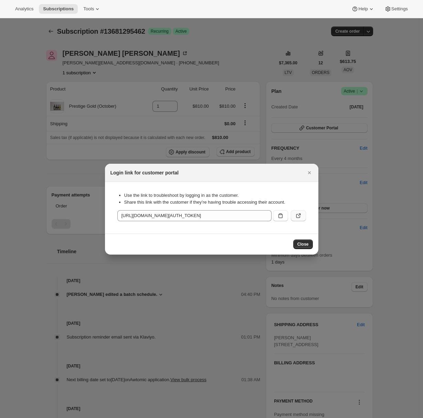
click at [296, 217] on icon ":rbv:" at bounding box center [298, 215] width 7 height 7
drag, startPoint x: 307, startPoint y: 172, endPoint x: 303, endPoint y: 171, distance: 4.4
click at [308, 172] on icon "Close" at bounding box center [309, 172] width 7 height 7
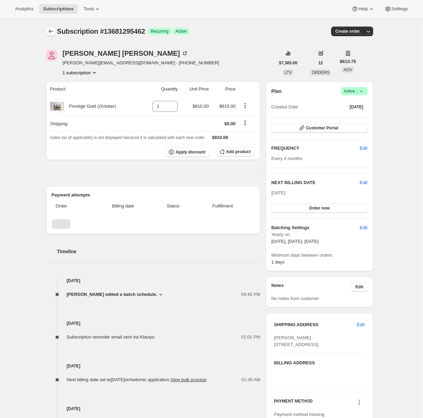
click at [50, 33] on icon "Subscriptions" at bounding box center [50, 31] width 7 height 7
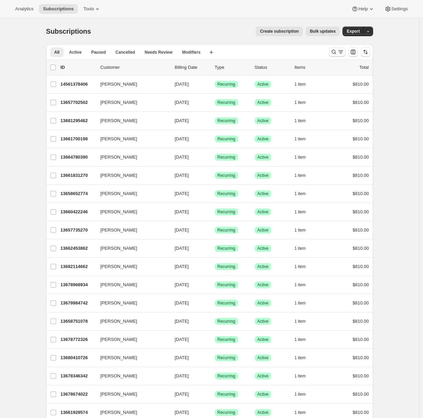
click at [339, 53] on icon "Search and filter results" at bounding box center [340, 51] width 7 height 7
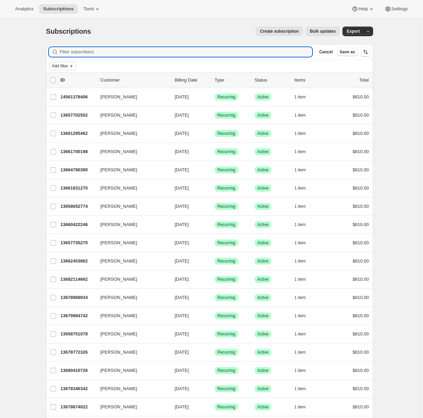
click at [64, 64] on span "Add filter" at bounding box center [60, 66] width 16 height 6
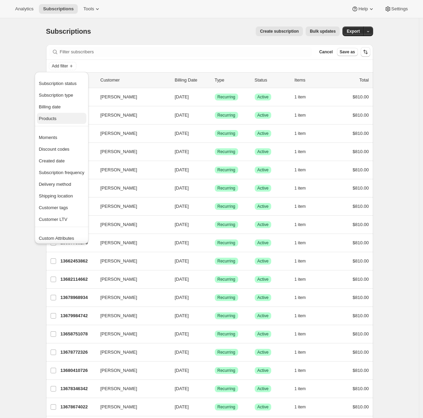
click at [63, 121] on span "Products" at bounding box center [61, 118] width 45 height 7
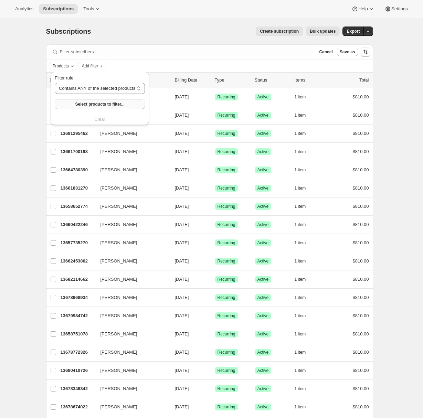
click at [85, 106] on span "Select products to filter..." at bounding box center [99, 104] width 49 height 6
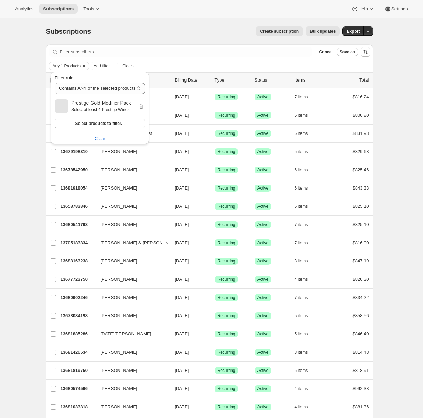
click at [25, 123] on div "Subscriptions. This page is ready Subscriptions Create subscription Bulk update…" at bounding box center [209, 281] width 419 height 527
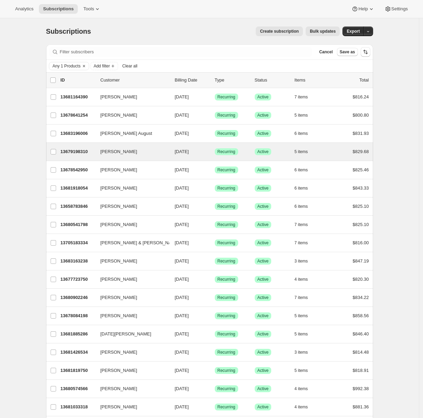
click at [83, 144] on div "Matt McDowall 13679198310 Matt McDowall 10/12/2025 Success Recurring Success Ac…" at bounding box center [209, 152] width 327 height 18
click at [81, 148] on p "13679198310" at bounding box center [78, 151] width 34 height 7
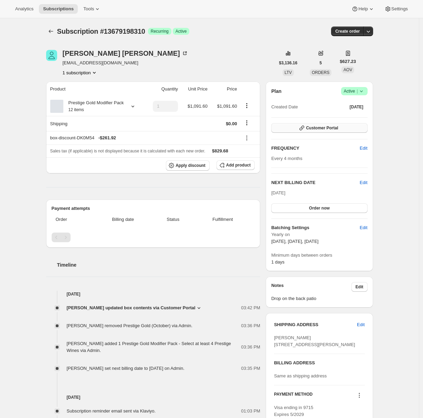
click at [346, 128] on button "Customer Portal" at bounding box center [319, 128] width 96 height 10
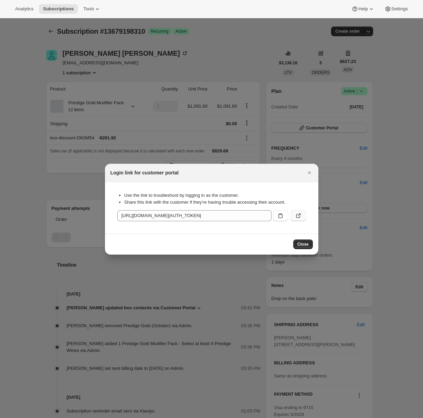
click at [295, 218] on icon ":rot:" at bounding box center [298, 215] width 7 height 7
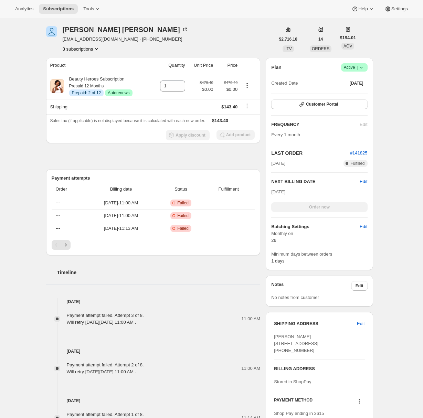
scroll to position [50, 0]
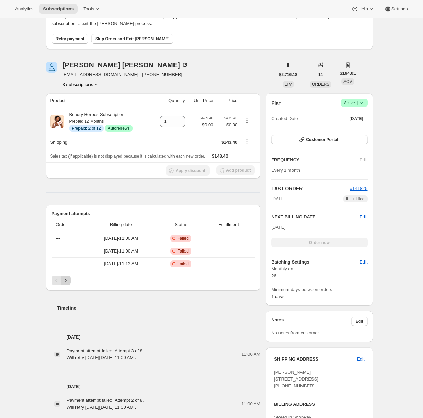
click at [65, 281] on icon "Next" at bounding box center [65, 280] width 7 height 7
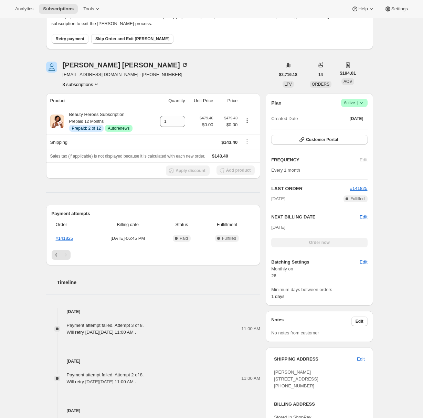
click at [14, 158] on div "Subscription #214513451095. This page is ready Subscription #214513451095 Info …" at bounding box center [209, 281] width 419 height 626
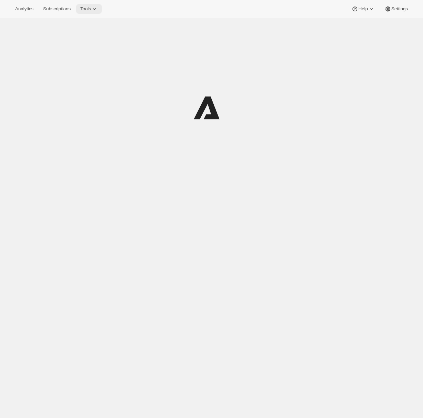
click at [98, 12] on icon at bounding box center [94, 9] width 7 height 7
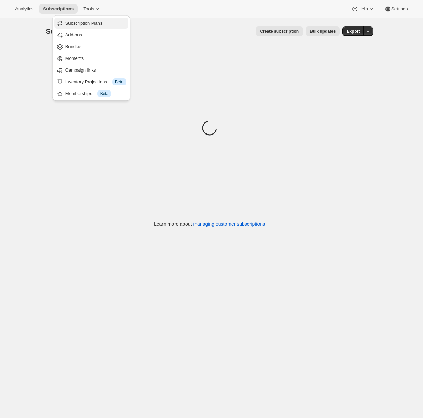
click at [99, 23] on span "Subscription Plans" at bounding box center [83, 23] width 37 height 5
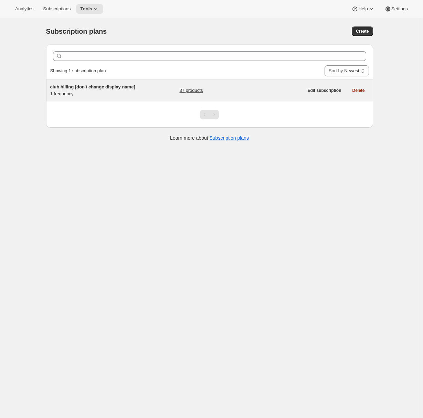
click at [134, 90] on h5 "club billing [don't change display name]" at bounding box center [93, 87] width 86 height 7
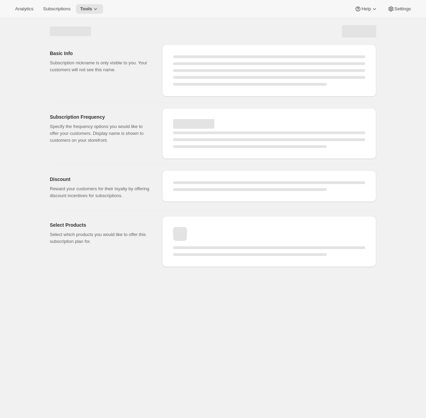
select select "WEEK"
select select "MONTH"
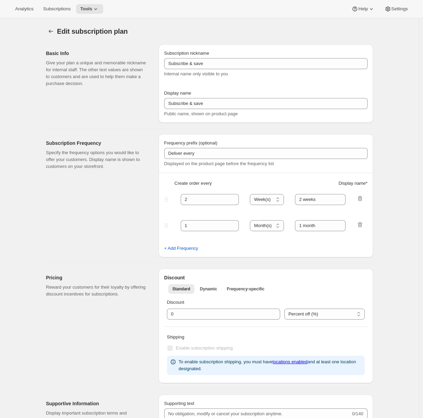
type input "club billing [don't change display name]"
type input "Join the Club"
type input "3"
select select "MONTH"
type input "3 month"
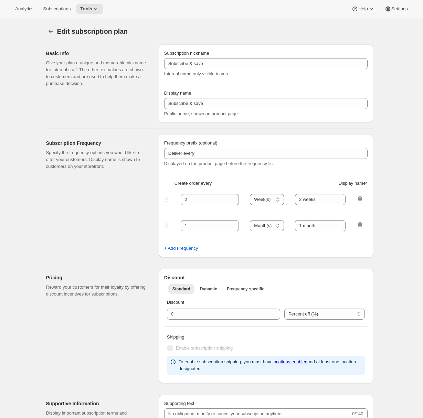
checkbox input "true"
select select "YEARDAY"
select select "2"
select select "5"
select select "8"
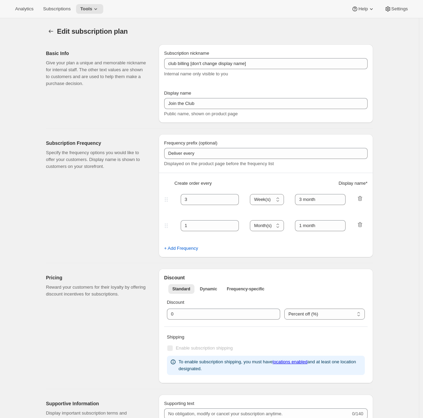
select select "11"
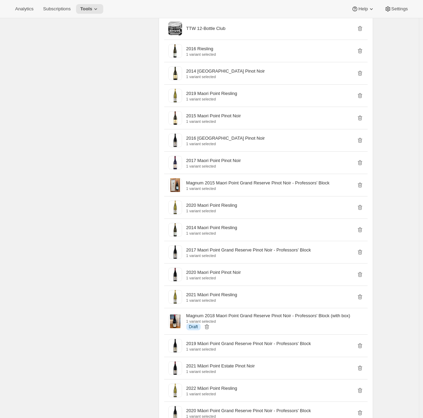
scroll to position [307, 0]
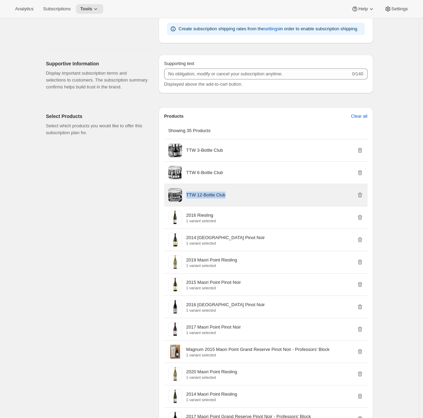
drag, startPoint x: 232, startPoint y: 207, endPoint x: 188, endPoint y: 204, distance: 44.1
click at [189, 202] on div "TTW 12-Bottle Club" at bounding box center [274, 195] width 177 height 14
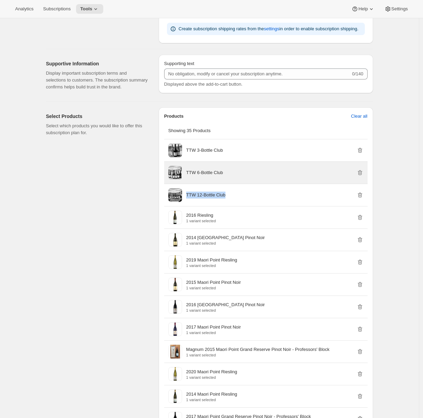
copy p "TTW 12-Bottle Club"
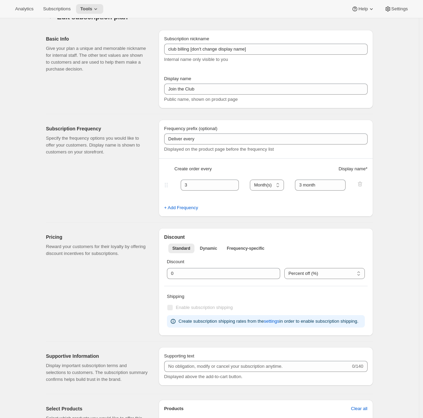
scroll to position [0, 0]
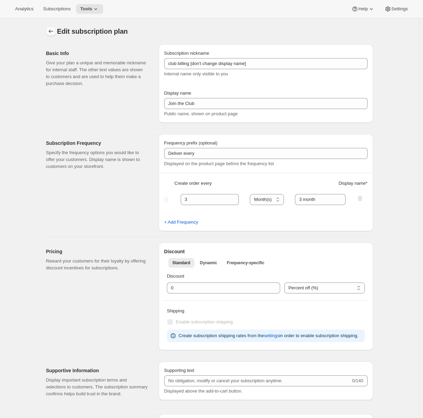
click at [53, 35] on button "Subscription plans" at bounding box center [51, 31] width 10 height 10
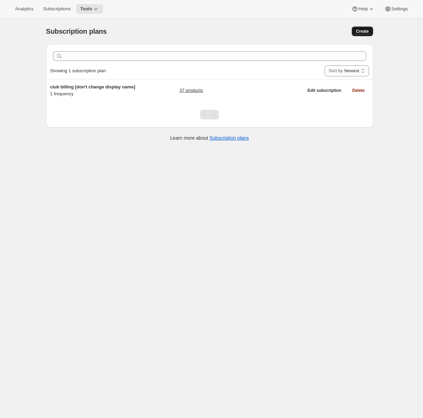
click at [365, 32] on span "Create" at bounding box center [362, 32] width 13 height 6
select select "WEEK"
select select "MONTH"
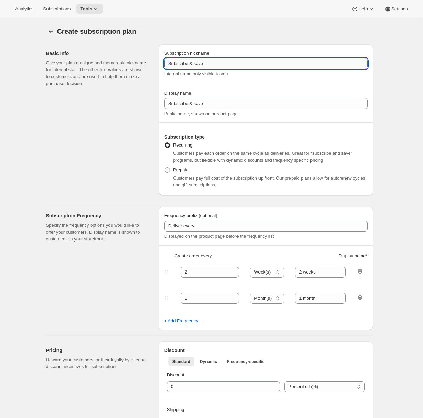
click at [193, 66] on input "Subscribe & save" at bounding box center [265, 63] width 203 height 11
paste input "TTW 12-Bottle Club"
drag, startPoint x: 182, startPoint y: 64, endPoint x: 242, endPoint y: 64, distance: 60.5
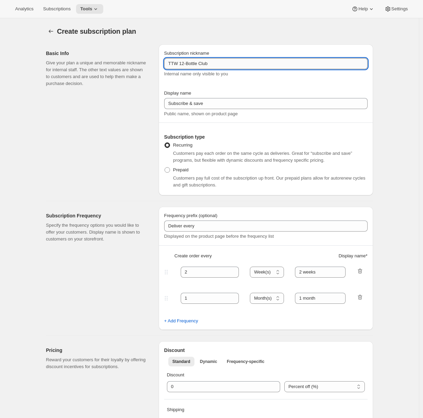
click at [241, 64] on input "TTW 12-Bottle Club" at bounding box center [265, 63] width 203 height 11
type input "TTW Clubs"
click at [361, 296] on icon "button" at bounding box center [359, 297] width 7 height 7
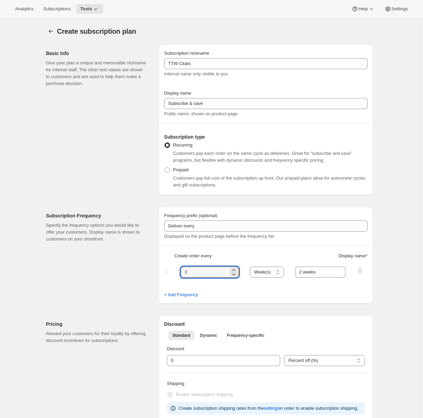
drag, startPoint x: 191, startPoint y: 270, endPoint x: 173, endPoint y: 269, distance: 17.9
click at [173, 269] on div "2 Day(s) Week(s) Month(s) Year(s) Week(s) 2 weeks" at bounding box center [263, 272] width 200 height 11
type input "3"
click at [270, 275] on select "Day(s) Week(s) Month(s) Year(s)" at bounding box center [267, 272] width 34 height 11
select select "MONTH"
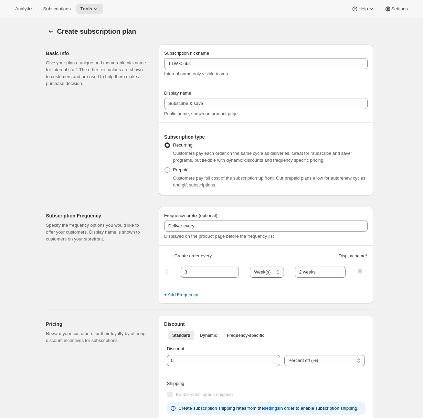
click at [252, 267] on select "Day(s) Week(s) Month(s) Year(s)" at bounding box center [267, 272] width 34 height 11
click at [315, 273] on input "2 weeks" at bounding box center [320, 272] width 51 height 11
type input "3 months"
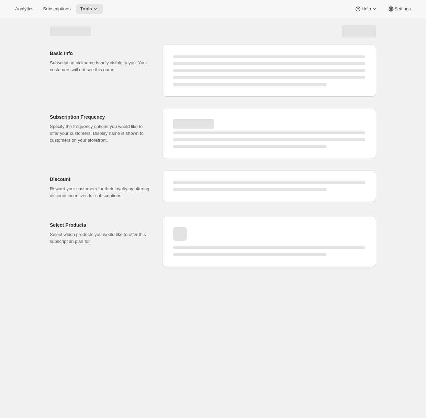
select select "WEEK"
select select "MONTH"
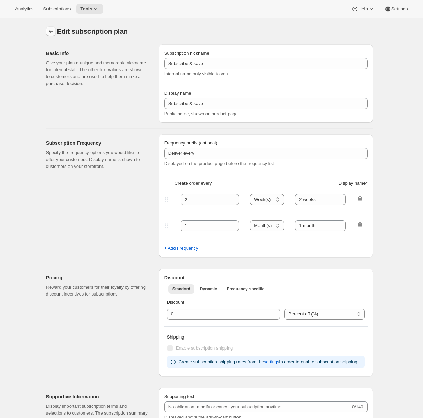
type input "TTW Clubs"
type input "3"
select select "MONTH"
type input "3 months"
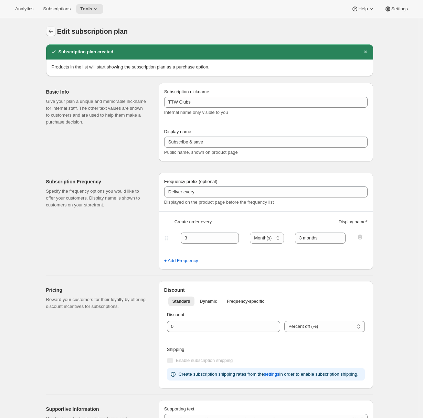
click at [51, 33] on icon "Subscription plans" at bounding box center [50, 31] width 7 height 7
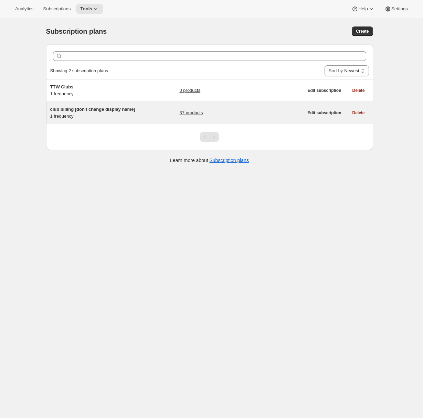
click at [83, 113] on h5 "club billing [don't change display name]" at bounding box center [93, 109] width 86 height 7
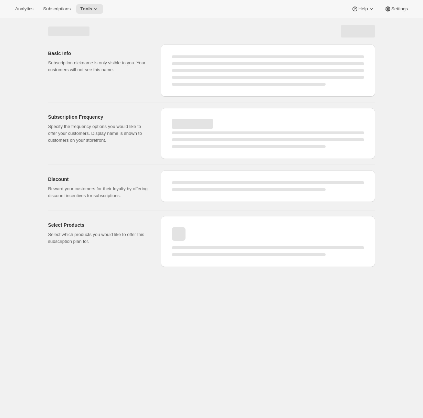
select select "WEEK"
select select "MONTH"
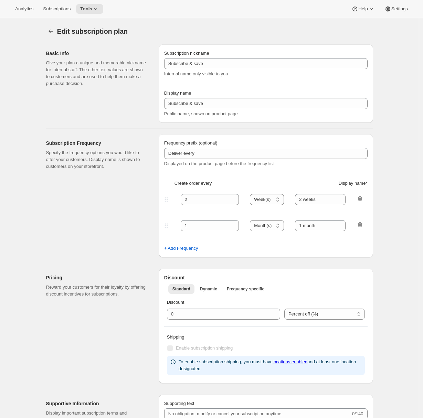
type input "club billing [don't change display name]"
type input "Join the Club"
type input "3"
select select "MONTH"
type input "3 month"
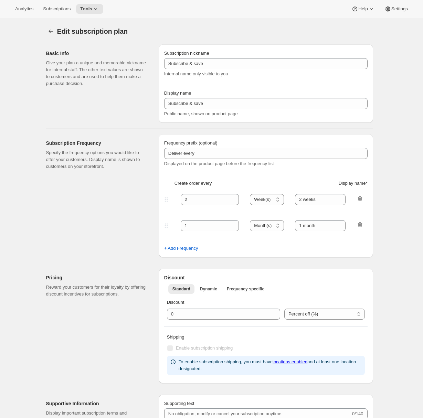
checkbox input "true"
select select "YEARDAY"
select select "2"
select select "5"
select select "8"
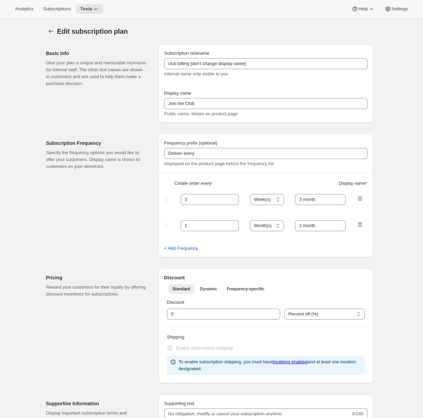
select select "11"
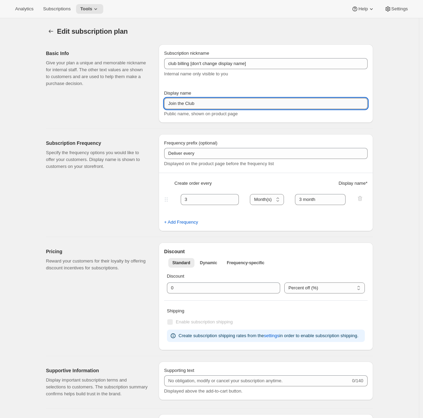
click at [219, 105] on input "Join the Club" at bounding box center [265, 103] width 203 height 11
click at [224, 106] on input "Join the Club" at bounding box center [265, 103] width 203 height 11
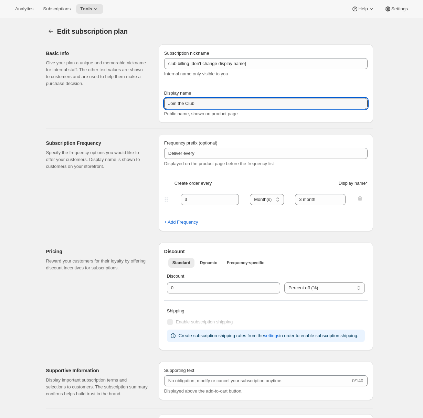
type input "Join the Club"
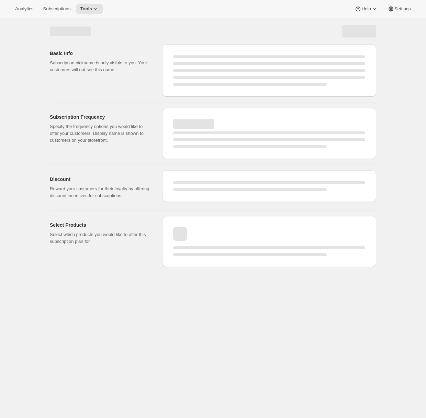
select select "MONTH"
select select "YEARDAY"
select select "2"
select select "5"
select select "8"
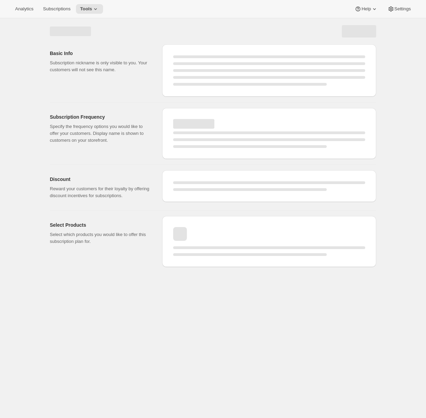
select select "11"
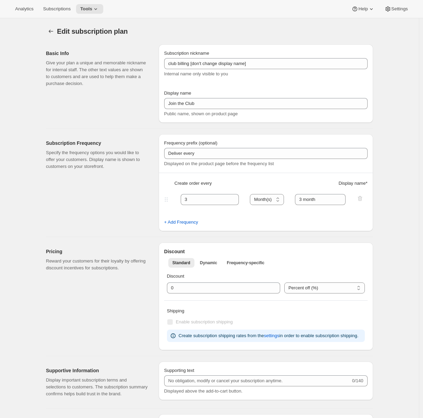
type input "Join the Club"
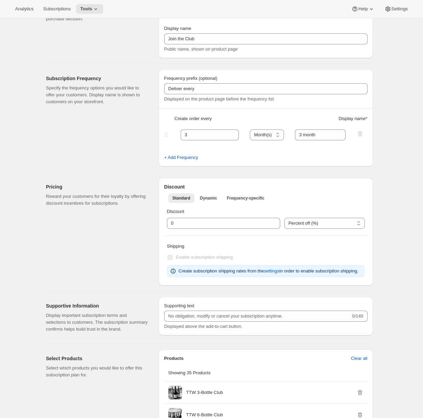
scroll to position [277, 0]
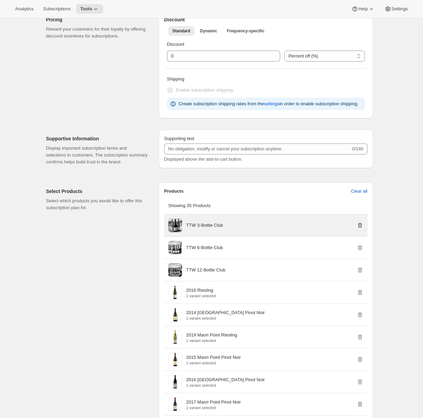
click at [361, 229] on icon "button" at bounding box center [359, 225] width 7 height 7
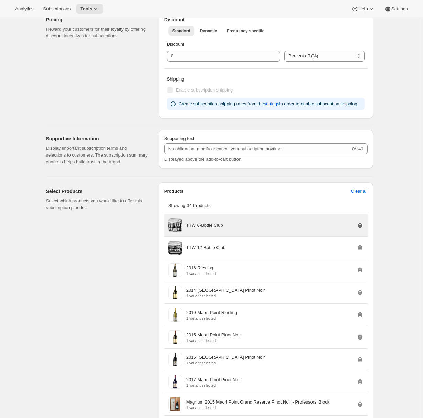
click at [361, 229] on icon "button" at bounding box center [359, 225] width 7 height 7
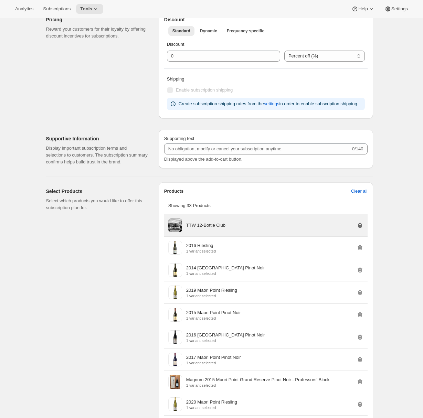
click at [361, 229] on icon "button" at bounding box center [359, 225] width 7 height 7
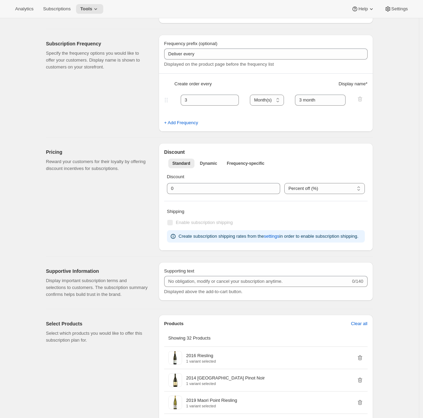
scroll to position [0, 0]
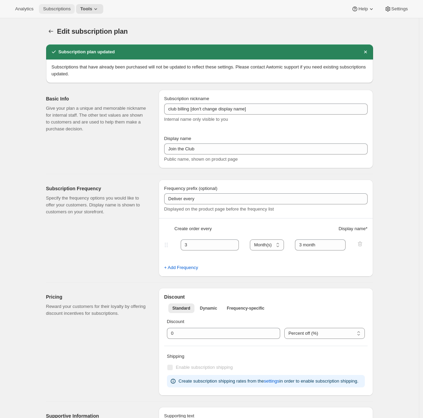
click at [65, 8] on span "Subscriptions" at bounding box center [57, 9] width 28 height 6
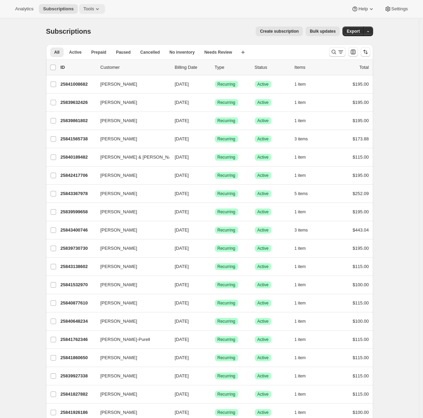
click at [97, 10] on icon at bounding box center [97, 9] width 7 height 7
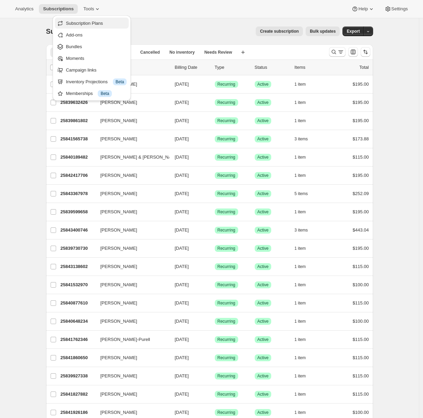
click at [99, 20] on span "Subscription Plans" at bounding box center [96, 23] width 61 height 7
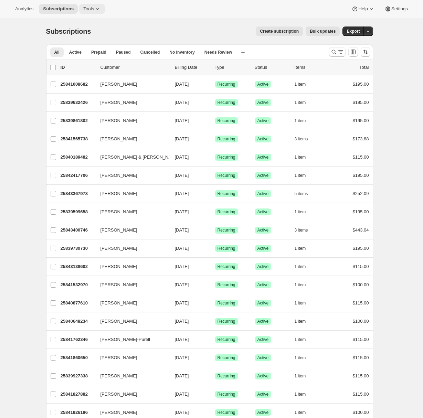
click at [90, 9] on span "Tools" at bounding box center [88, 9] width 11 height 6
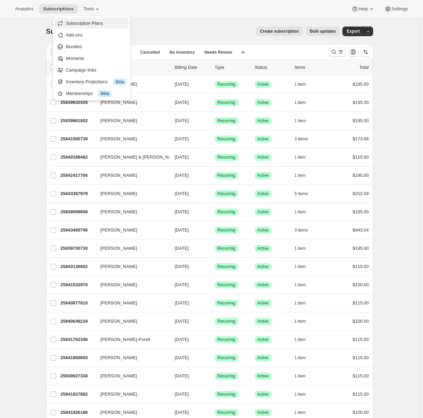
click at [93, 20] on span "Subscription Plans" at bounding box center [96, 23] width 61 height 7
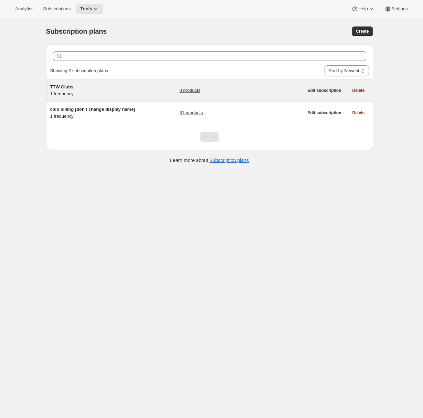
click at [98, 90] on div "TTW Clubs 1 frequency" at bounding box center [93, 91] width 86 height 14
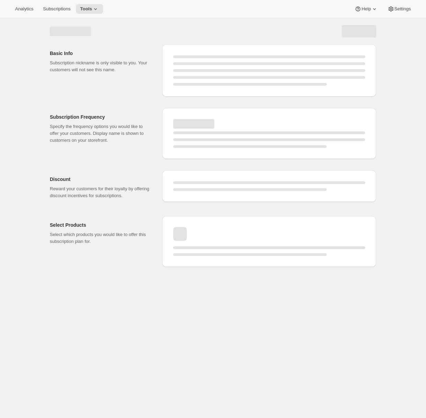
select select "WEEK"
select select "MONTH"
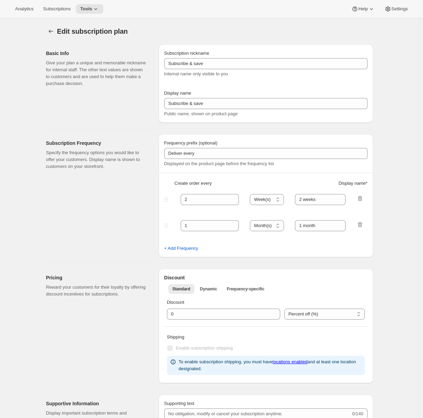
type input "TTW Clubs"
type input "3"
select select "MONTH"
type input "3 months"
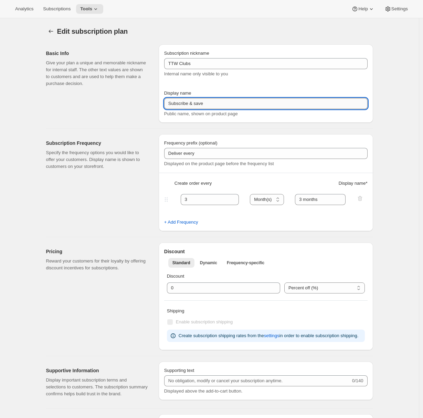
click at [254, 99] on input "Subscribe & save" at bounding box center [265, 103] width 203 height 11
click at [254, 102] on input "Subscribe & save" at bounding box center [265, 103] width 203 height 11
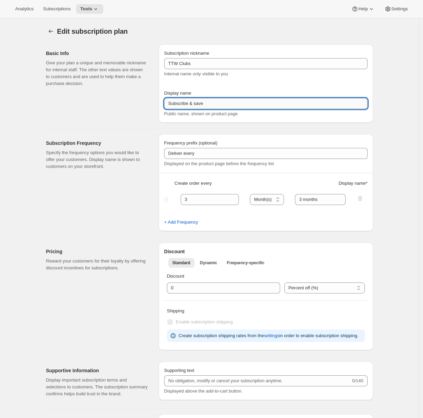
paste input "Join the Club"
type input "Join the Club"
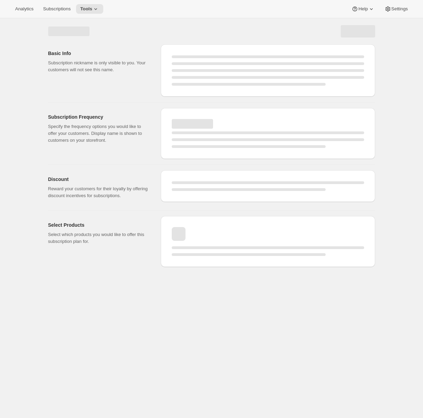
select select "MONTH"
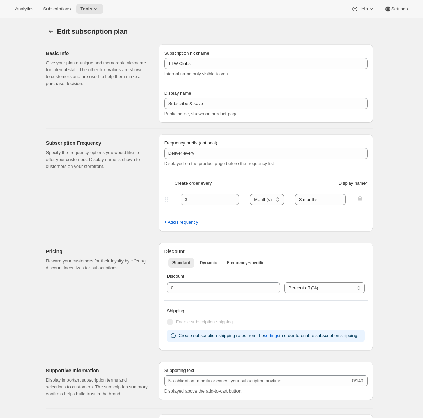
type input "Join the Club"
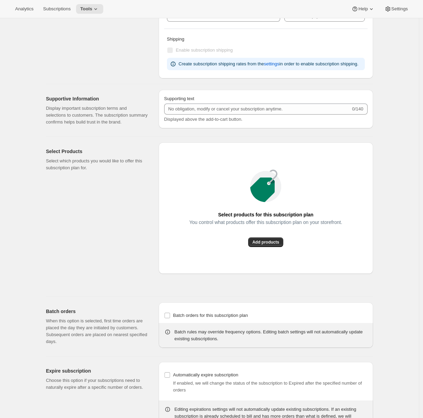
scroll to position [375, 0]
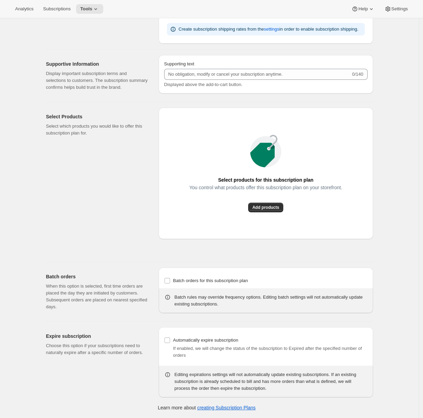
click at [164, 281] on div "Batch orders for this subscription plan Batch rules may override frequency opti…" at bounding box center [266, 290] width 214 height 45
click at [175, 281] on span "Batch orders for this subscription plan" at bounding box center [210, 280] width 75 height 5
click at [170, 281] on input "Batch orders for this subscription plan" at bounding box center [167, 281] width 6 height 6
checkbox input "true"
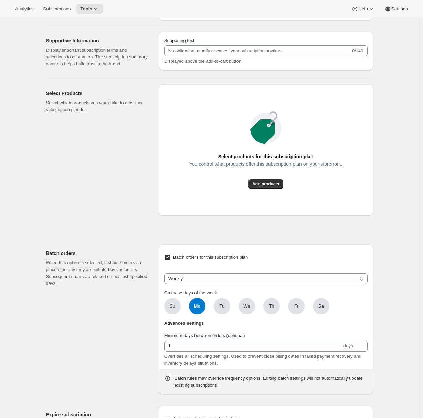
click at [205, 295] on div "Weekly Monthly Yearly Weekly On these days of the week Su Mo Mo Tu We Th Fr Sa" at bounding box center [265, 291] width 203 height 47
click at [207, 284] on select "Weekly Monthly Yearly" at bounding box center [265, 278] width 203 height 11
select select "YEARDAY"
click at [166, 284] on select "Weekly Monthly Yearly" at bounding box center [265, 278] width 203 height 11
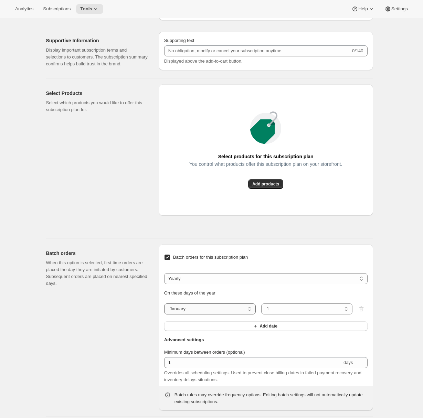
click at [202, 314] on select "January February March April May June July August September October November De…" at bounding box center [209, 308] width 91 height 11
select select "2"
click at [166, 314] on select "January February March April May June July August September October November De…" at bounding box center [209, 308] width 91 height 11
click at [204, 331] on button "Add date" at bounding box center [265, 326] width 203 height 10
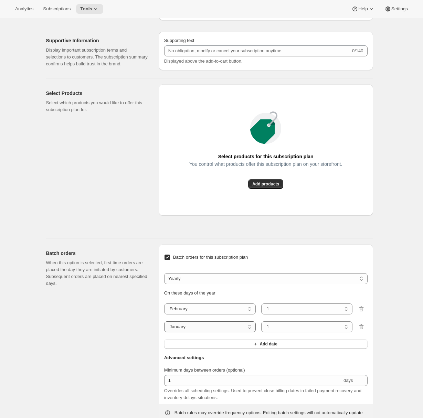
click at [197, 332] on select "January February March April May June July August September October November De…" at bounding box center [209, 326] width 91 height 11
select select "5"
click at [166, 332] on select "January February March April May June July August September October November De…" at bounding box center [209, 326] width 91 height 11
click at [238, 349] on button "Add date" at bounding box center [265, 344] width 203 height 10
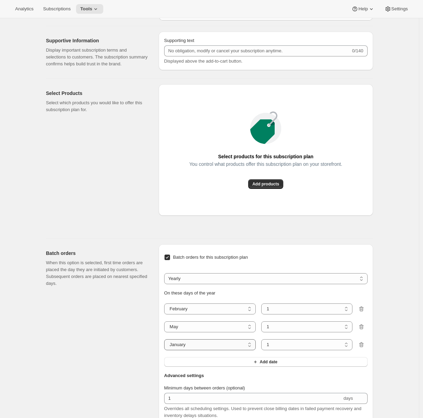
click at [203, 350] on select "January February March April May June July August September October November De…" at bounding box center [209, 344] width 91 height 11
select select "8"
click at [166, 350] on select "January February March April May June July August September October November De…" at bounding box center [209, 344] width 91 height 11
click at [254, 365] on icon "button" at bounding box center [255, 361] width 7 height 7
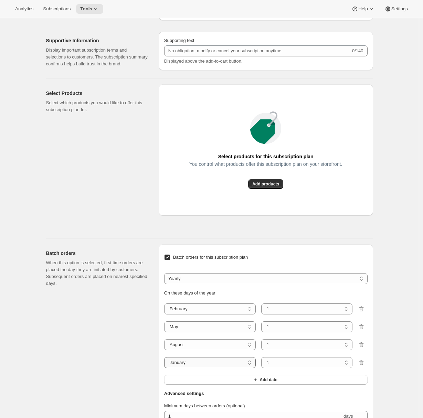
click at [227, 368] on select "January February March April May June July August September October November De…" at bounding box center [209, 362] width 91 height 11
select select "11"
click at [166, 368] on select "January February March April May June July August September October November De…" at bounding box center [209, 362] width 91 height 11
click at [116, 381] on div "Batch orders When this option is selected, first time orders are placed the day…" at bounding box center [99, 354] width 107 height 220
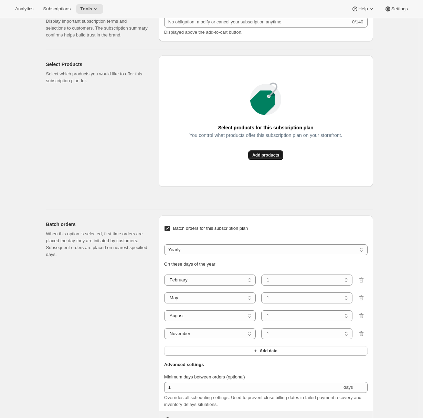
scroll to position [0, 0]
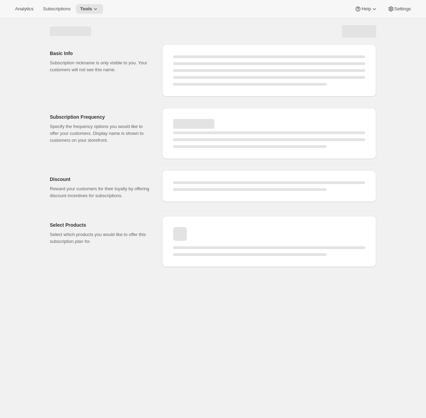
select select "MONTH"
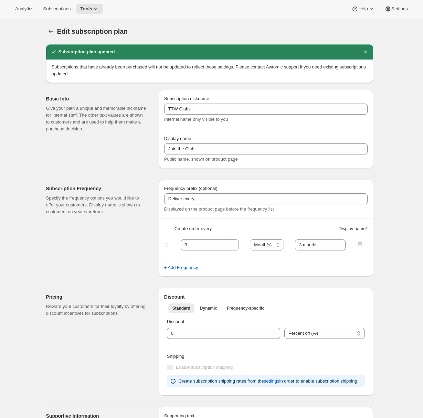
checkbox input "true"
select select "YEARDAY"
select select "2"
select select "5"
select select "8"
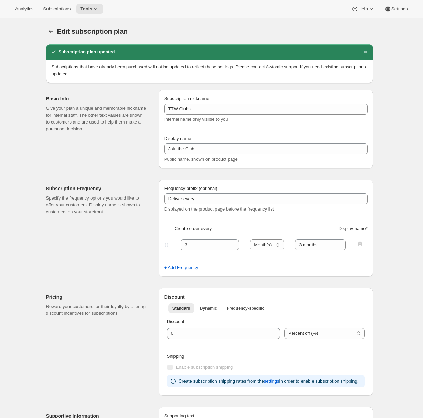
select select "11"
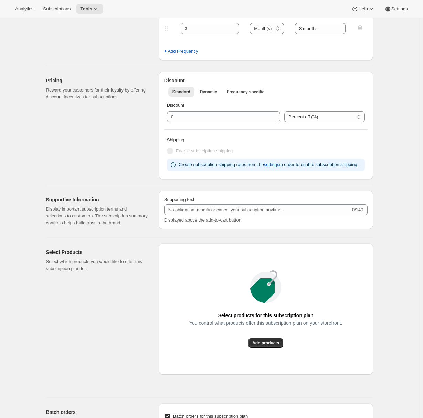
scroll to position [419, 0]
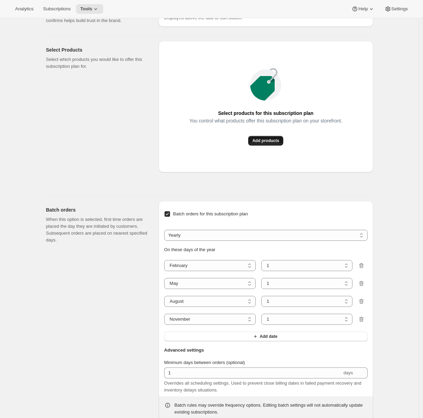
click at [275, 143] on span "Add products" at bounding box center [265, 141] width 27 height 6
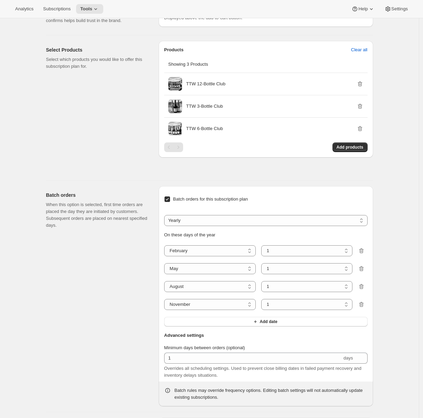
scroll to position [0, 0]
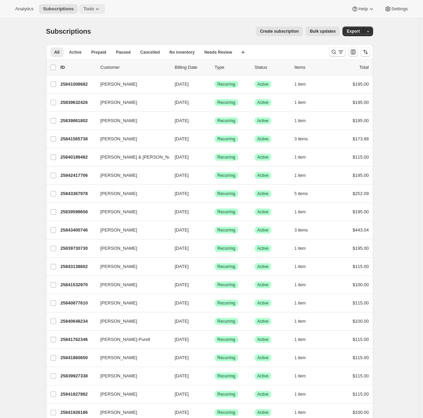
click at [91, 11] on span "Tools" at bounding box center [88, 9] width 11 height 6
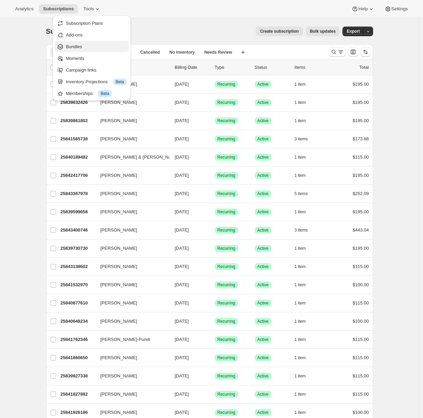
click at [87, 48] on span "Bundles" at bounding box center [96, 46] width 61 height 7
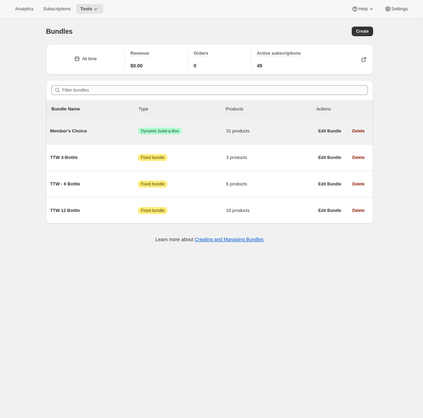
click at [94, 135] on div "Member's Choice Success Dynamic build-a-Box 31 products" at bounding box center [182, 131] width 264 height 18
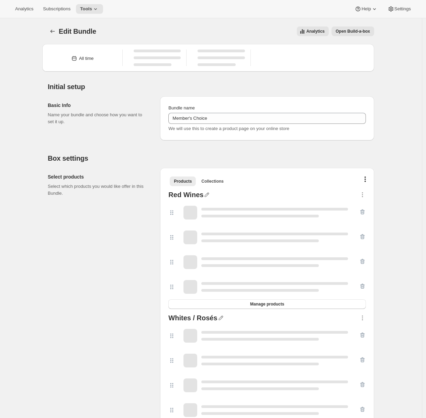
type input "Member's Choice"
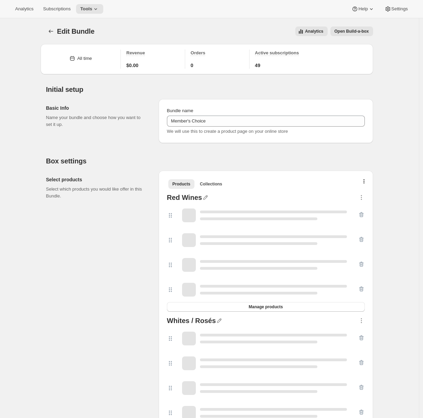
click at [352, 32] on span "Open Build-a-box" at bounding box center [351, 32] width 34 height 6
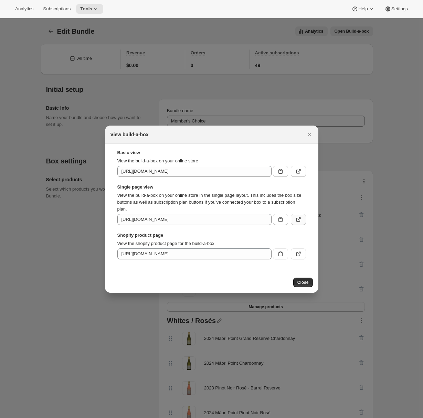
click at [299, 222] on icon ":ref:" at bounding box center [298, 219] width 7 height 7
click at [310, 137] on icon "Close" at bounding box center [309, 134] width 7 height 7
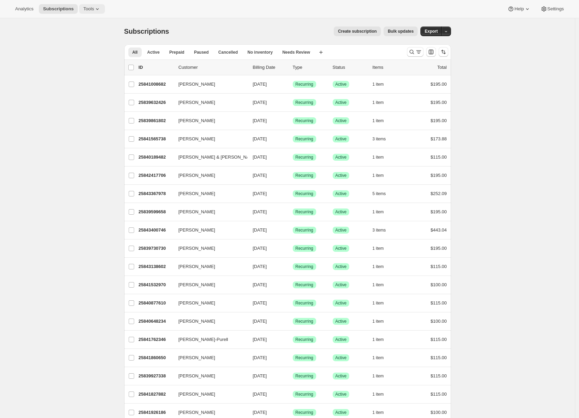
click at [94, 11] on span "Tools" at bounding box center [88, 9] width 11 height 6
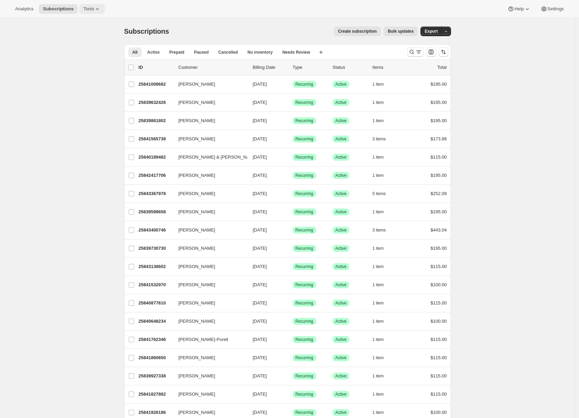
click at [88, 6] on span "Tools" at bounding box center [88, 9] width 11 height 6
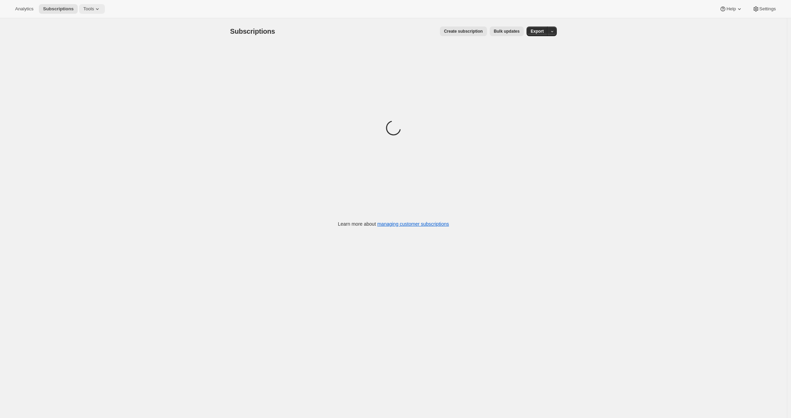
click at [97, 9] on icon at bounding box center [97, 9] width 7 height 7
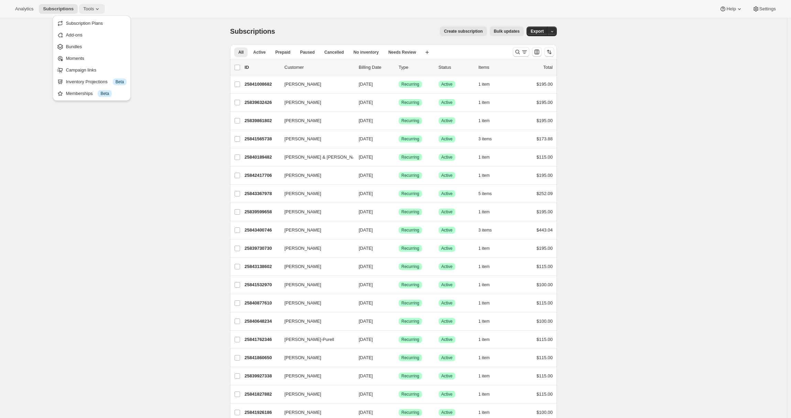
click at [91, 6] on span "Tools" at bounding box center [88, 9] width 11 height 6
click at [90, 8] on span "Tools" at bounding box center [88, 9] width 11 height 6
drag, startPoint x: 94, startPoint y: 10, endPoint x: 95, endPoint y: 17, distance: 6.3
click at [94, 10] on span "Tools" at bounding box center [88, 9] width 11 height 6
click at [91, 9] on span "Tools" at bounding box center [88, 9] width 11 height 6
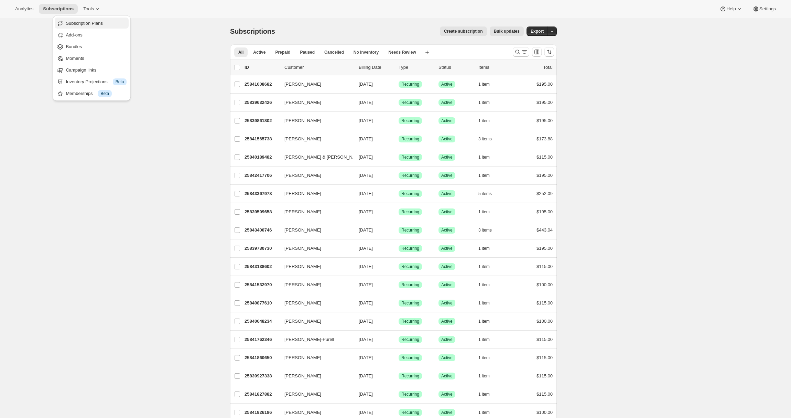
click at [93, 22] on span "Subscription Plans" at bounding box center [84, 23] width 37 height 5
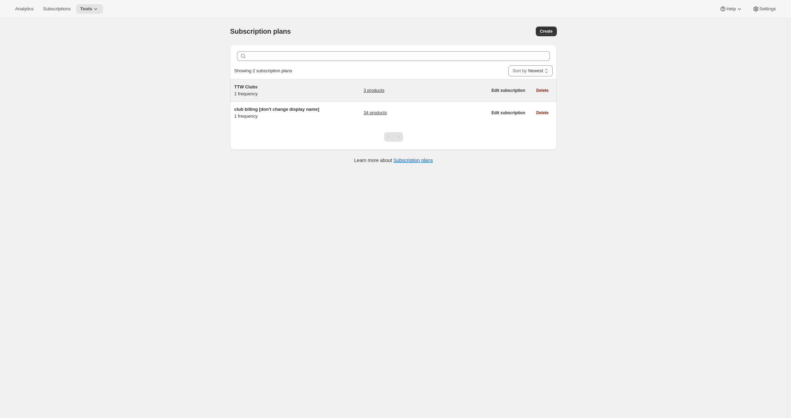
click at [294, 85] on h5 "TTW Clubs" at bounding box center [277, 87] width 86 height 7
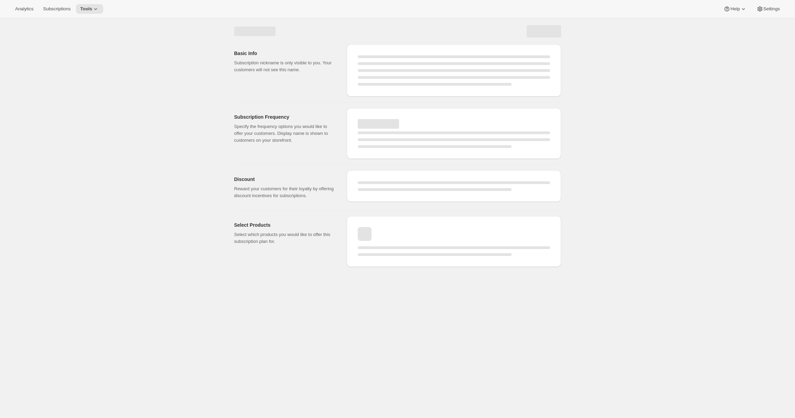
select select "WEEK"
select select "MONTH"
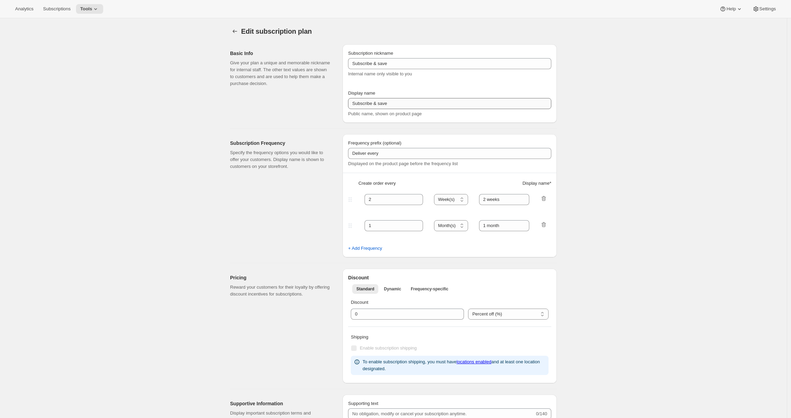
type input "TTW Clubs"
type input "Join the Club"
type input "3"
select select "MONTH"
type input "3 months"
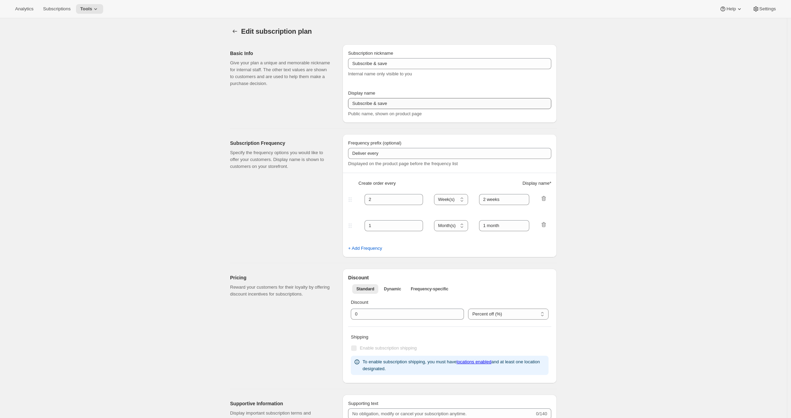
checkbox input "true"
select select "YEARDAY"
select select "2"
select select "5"
select select "8"
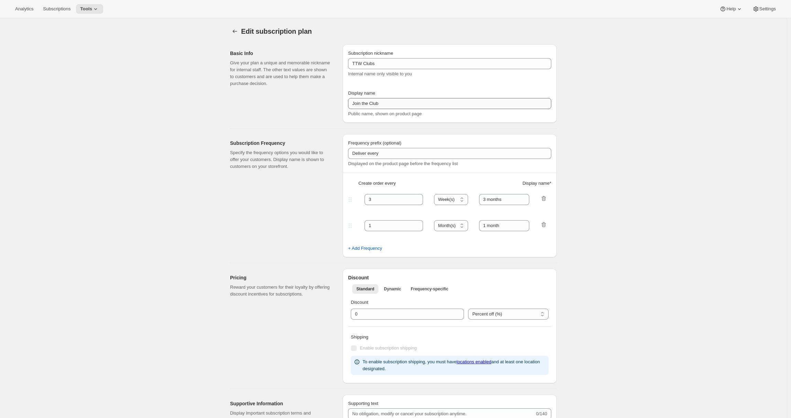
select select "11"
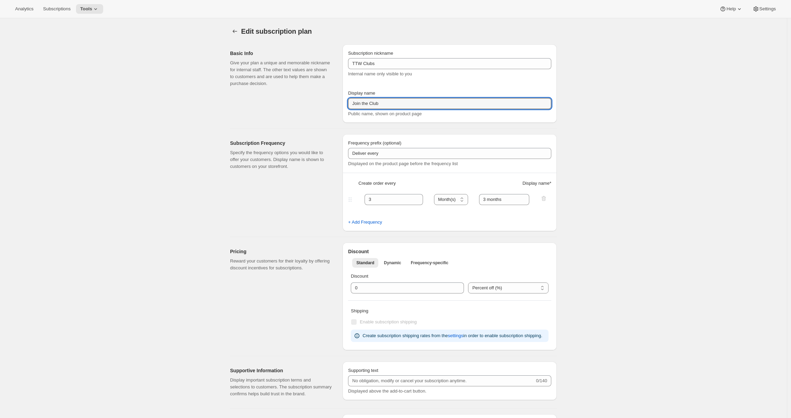
drag, startPoint x: 354, startPoint y: 103, endPoint x: 346, endPoint y: 102, distance: 8.0
click at [346, 102] on div "Subscription nickname TTW Clubs Internal name only visible to you Display name …" at bounding box center [450, 83] width 214 height 78
click at [409, 103] on input "Join the Club" at bounding box center [449, 103] width 203 height 11
drag, startPoint x: 372, startPoint y: 103, endPoint x: 401, endPoint y: 100, distance: 28.7
click at [372, 103] on input "Join the Club" at bounding box center [449, 103] width 203 height 11
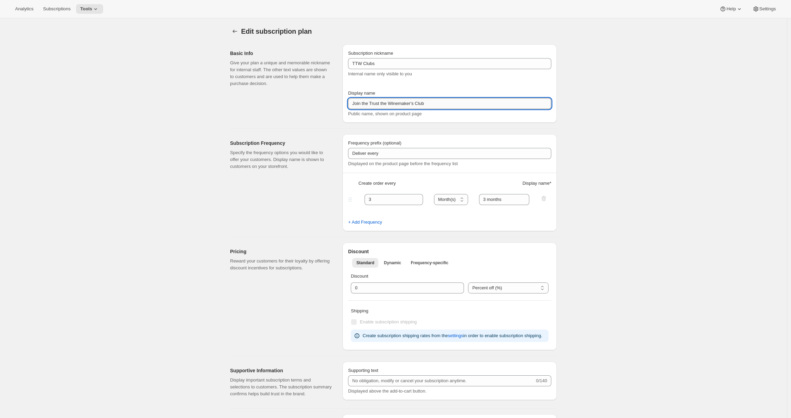
click at [485, 107] on input "Join the Trust the Winemaker's Club" at bounding box center [449, 103] width 203 height 11
type input "Join the Trust the Winemaker's Club"
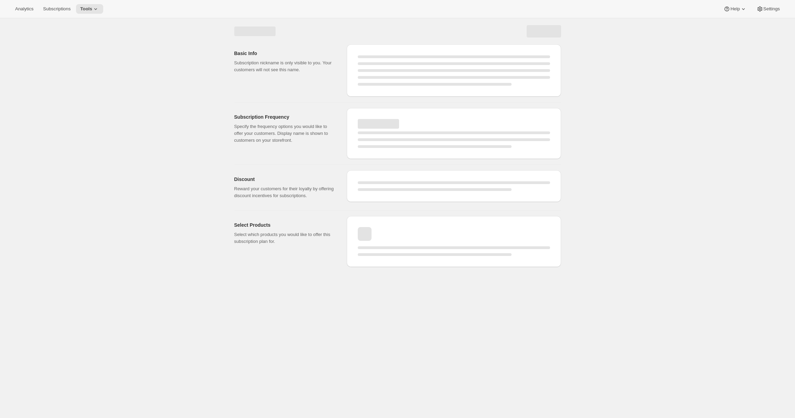
select select "MONTH"
select select "YEARDAY"
select select "2"
select select "5"
select select "8"
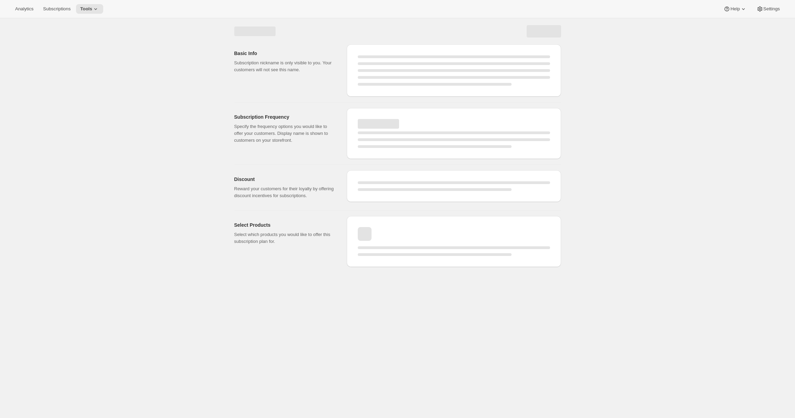
select select "11"
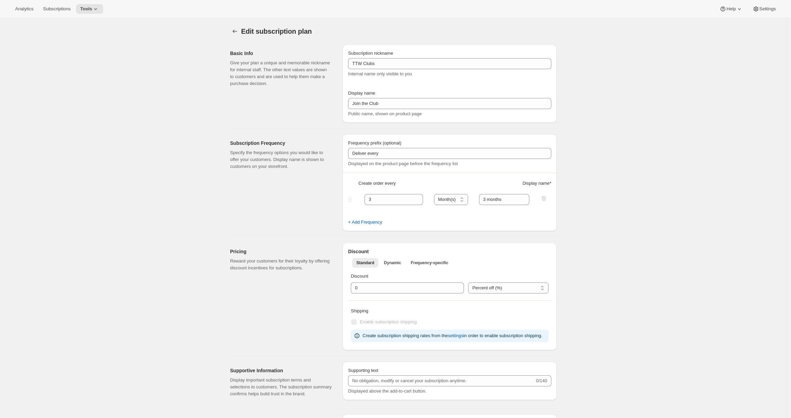
type input "Join the Trust the Winemaker's Club"
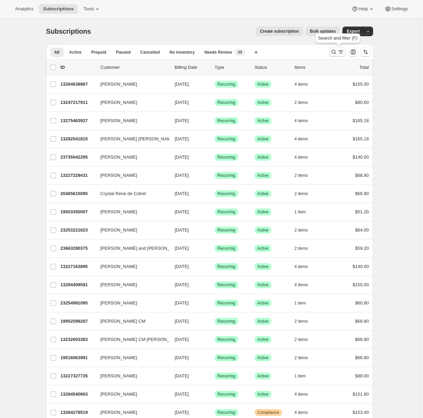
click at [344, 55] on button "Search and filter results" at bounding box center [337, 52] width 17 height 10
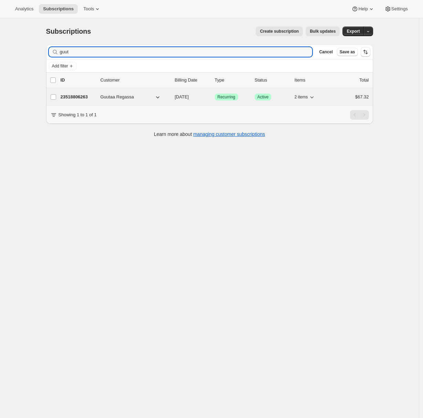
type input "guut"
click at [86, 97] on p "23518806263" at bounding box center [78, 97] width 34 height 7
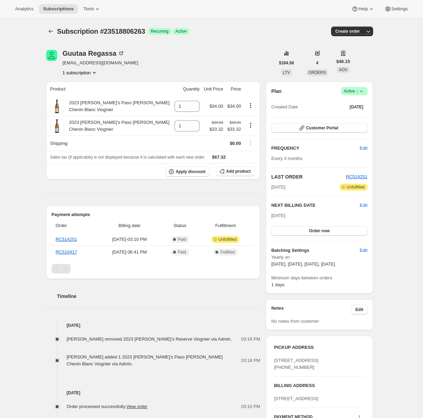
scroll to position [134, 0]
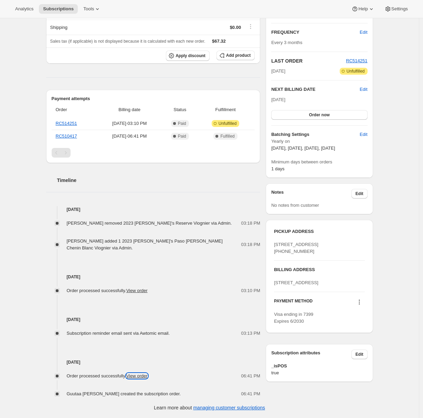
click at [148, 373] on link "View order" at bounding box center [136, 375] width 21 height 5
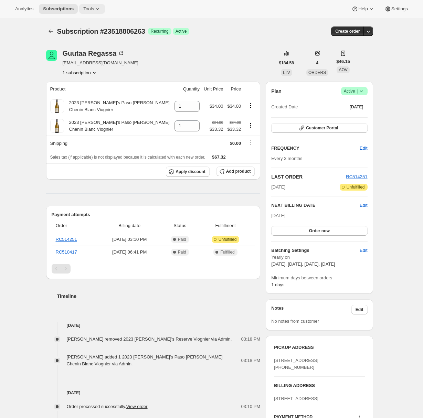
click at [97, 7] on icon at bounding box center [97, 9] width 7 height 7
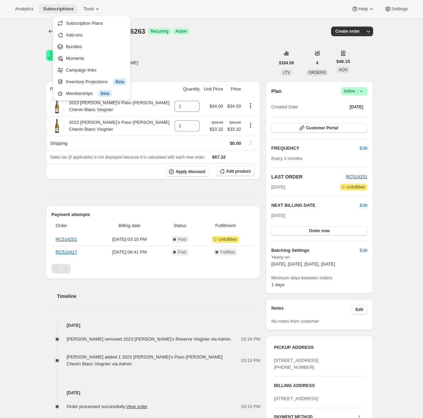
click at [45, 9] on span "Subscriptions" at bounding box center [58, 9] width 31 height 6
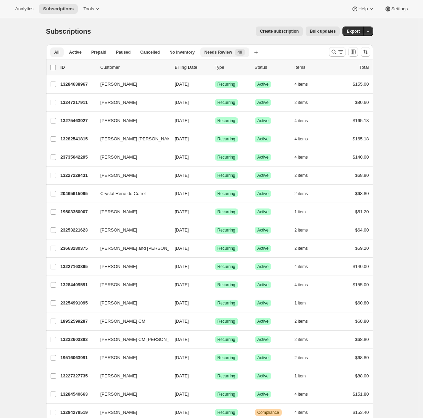
click at [215, 50] on span "Needs Review" at bounding box center [218, 53] width 28 height 6
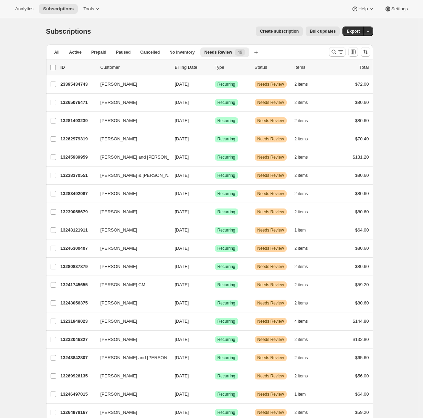
click at [318, 32] on span "Bulk updates" at bounding box center [323, 32] width 26 height 6
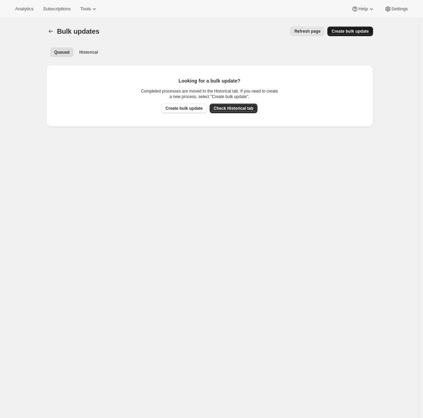
click at [348, 33] on span "Create bulk update" at bounding box center [349, 32] width 37 height 6
select select "16"
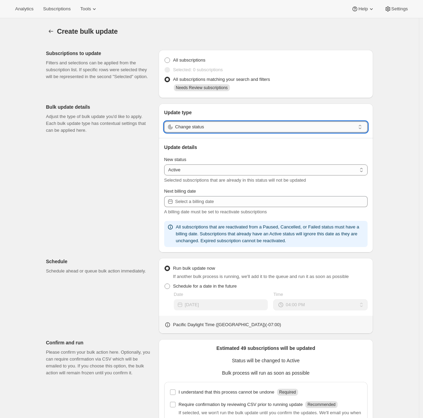
click at [189, 130] on input "Change status" at bounding box center [265, 126] width 180 height 11
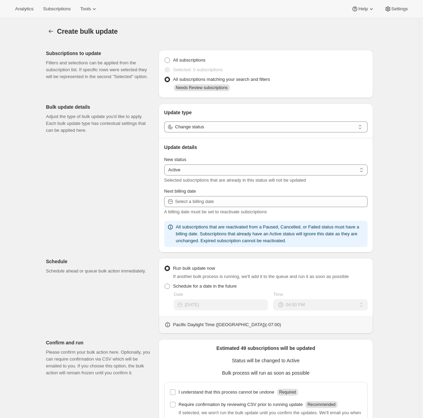
click at [35, 124] on div "Create bulk update. This page is ready Create bulk update Subscriptions to upda…" at bounding box center [209, 254] width 419 height 473
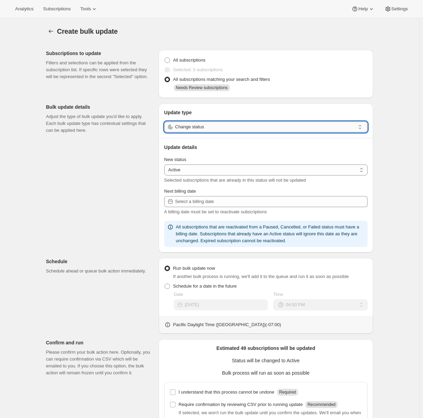
click at [192, 128] on input "Change status" at bounding box center [265, 126] width 180 height 11
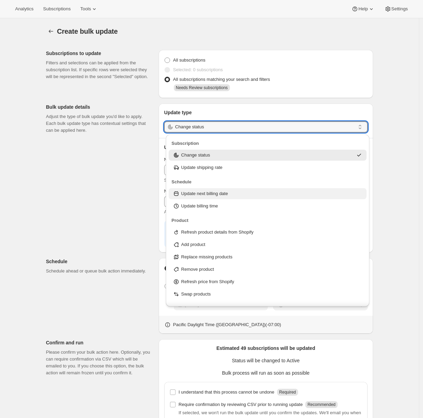
click at [206, 192] on p "Update next billing date" at bounding box center [204, 193] width 47 height 7
type input "Update next billing date"
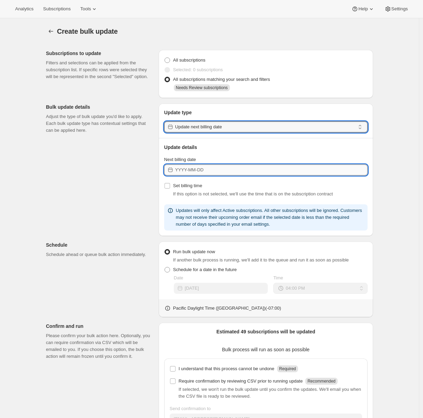
click at [203, 174] on input "Next billing date" at bounding box center [271, 169] width 192 height 11
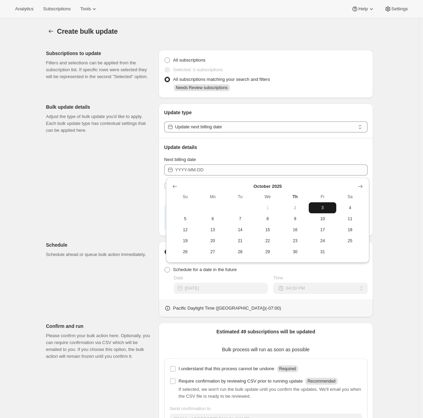
click at [319, 205] on span "3" at bounding box center [322, 208] width 22 height 6
type input "2025-10-03"
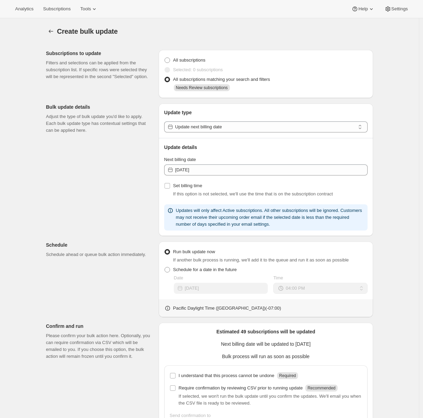
click at [129, 208] on div "Subscriptions to update Filters and selections can be applied from the subscrip…" at bounding box center [207, 253] width 332 height 419
click at [182, 187] on span "Set billing time" at bounding box center [187, 185] width 29 height 5
click at [170, 187] on input "Set billing time" at bounding box center [167, 186] width 6 height 6
checkbox input "true"
select select "12"
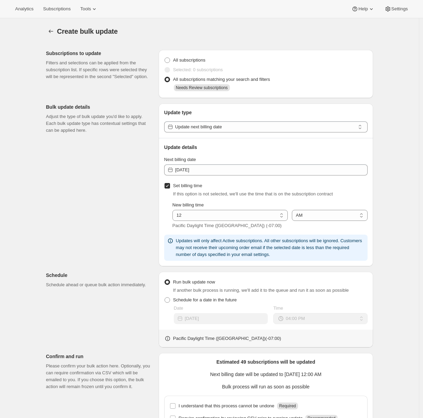
click at [102, 217] on div "Subscriptions to update Filters and selections can be applied from the subscrip…" at bounding box center [207, 268] width 332 height 449
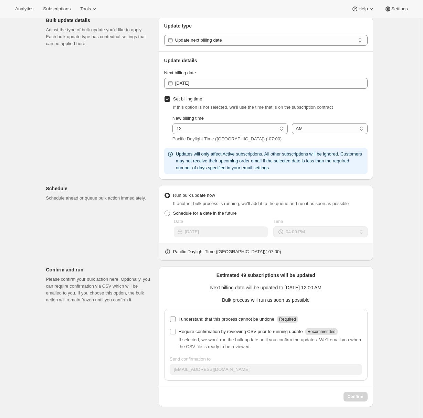
click at [176, 317] on span at bounding box center [173, 319] width 6 height 6
click at [175, 317] on input "I understand that this process cannot be undone Required" at bounding box center [173, 319] width 6 height 6
checkbox input "true"
click at [123, 314] on div "Subscriptions to update Filters and selections can be applied from the subscrip…" at bounding box center [207, 182] width 332 height 449
click at [363, 399] on span "Confirm" at bounding box center [355, 397] width 16 height 6
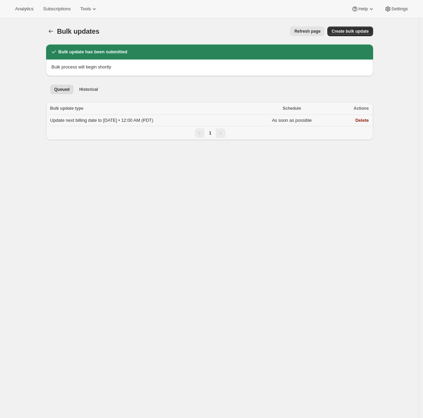
click at [75, 117] on td "Update next billing date to 2025-10-03 • 12:00 AM (PDT)" at bounding box center [148, 120] width 205 height 11
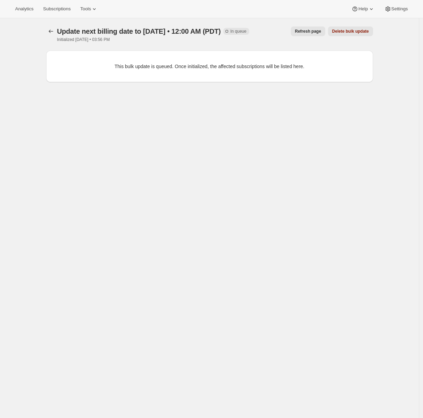
click at [303, 33] on span "Refresh page" at bounding box center [308, 32] width 26 height 6
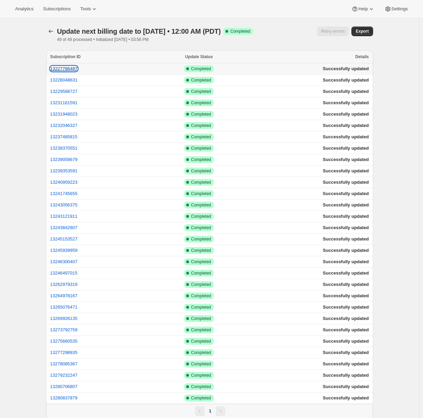
click at [69, 70] on button "13227786487" at bounding box center [64, 68] width 28 height 5
click at [406, 9] on span "Settings" at bounding box center [399, 9] width 17 height 6
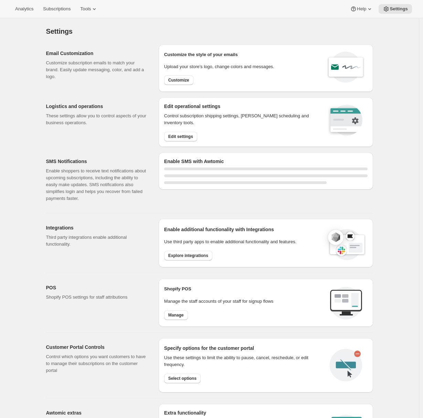
select select "22:00"
select select "09:00"
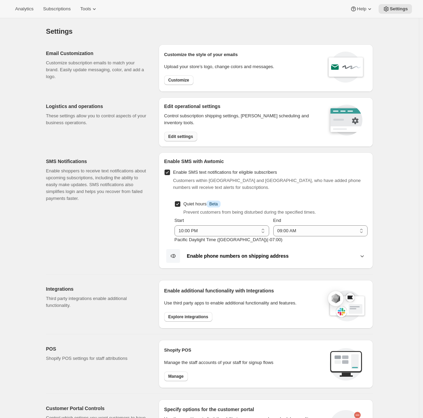
click at [193, 134] on span "Edit settings" at bounding box center [180, 137] width 25 height 6
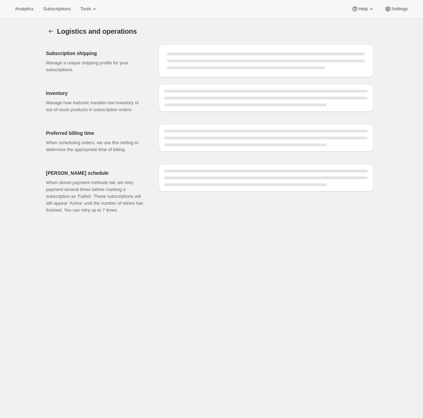
select select "DAY"
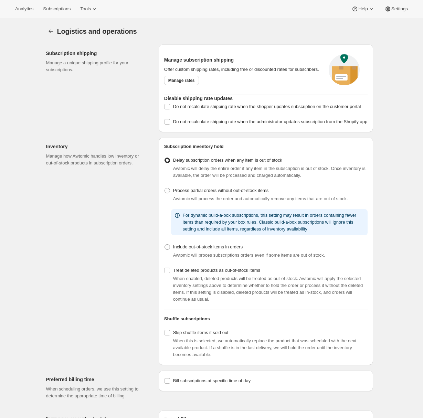
scroll to position [119, 0]
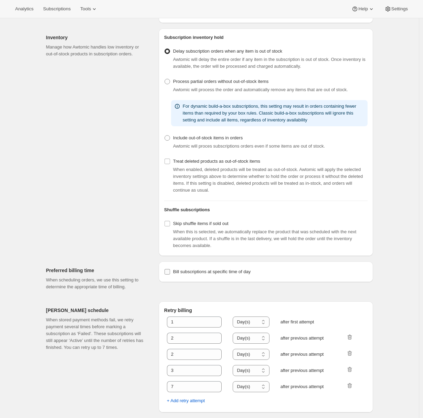
click at [188, 274] on span "Bill subscriptions at specific time of day" at bounding box center [211, 271] width 77 height 5
click at [170, 274] on input "Bill subscriptions at specific time of day" at bounding box center [167, 272] width 6 height 6
checkbox input "true"
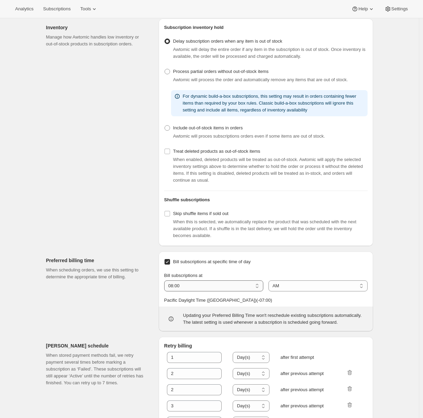
click at [185, 291] on select "01:00 02:00 03:00 04:00 05:00 06:00 07:00 08:00 09:00 10:00 11:00 12:00" at bounding box center [213, 285] width 99 height 11
select select "03:00"
click at [166, 291] on select "01:00 02:00 03:00 04:00 05:00 06:00 07:00 08:00 09:00 10:00 11:00 12:00" at bounding box center [213, 285] width 99 height 11
click at [279, 291] on select "AM PM" at bounding box center [317, 285] width 99 height 11
select select "PM"
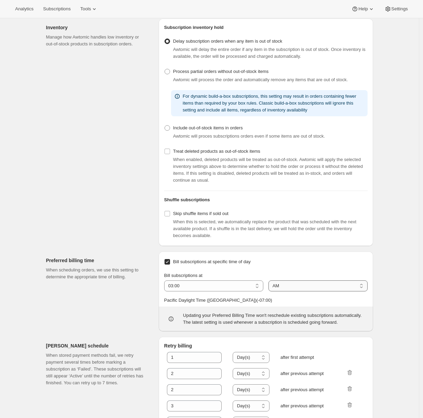
click at [270, 291] on select "AM PM" at bounding box center [317, 285] width 99 height 11
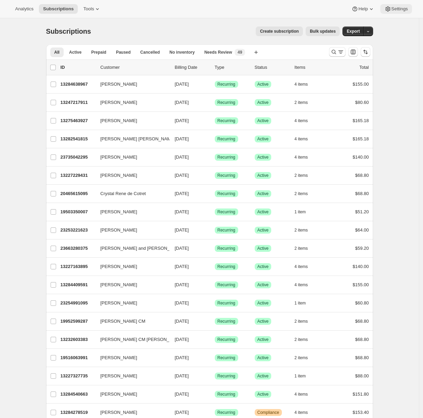
click at [396, 6] on span "Settings" at bounding box center [399, 9] width 17 height 6
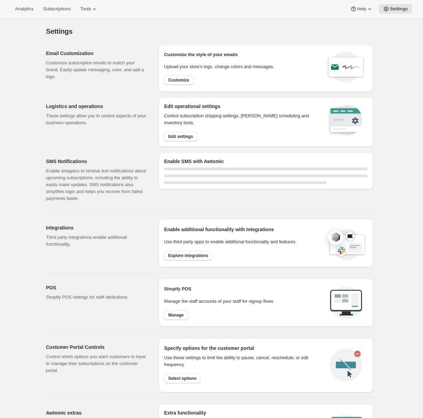
select select "22:00"
select select "09:00"
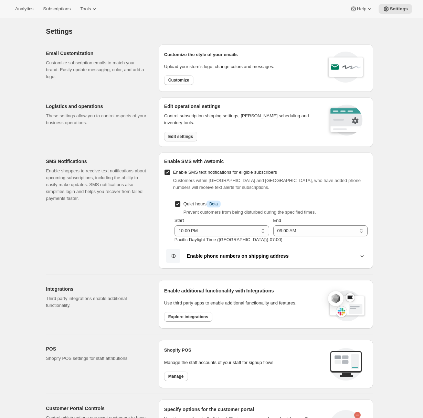
click at [190, 132] on button "Edit settings" at bounding box center [180, 137] width 33 height 10
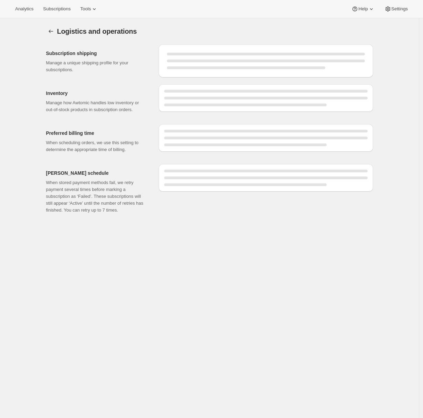
select select "03:00"
select select "PM"
select select "DAY"
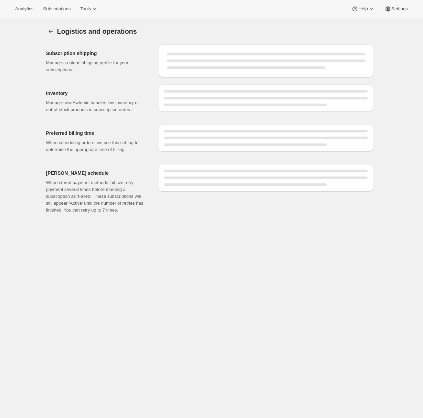
select select "DAY"
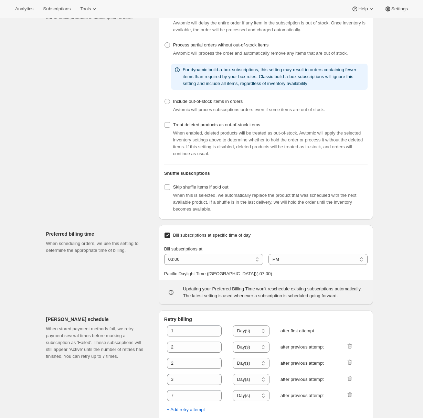
click at [179, 238] on span "Bill subscriptions at specific time of day" at bounding box center [211, 234] width 77 height 5
click at [170, 238] on input "Bill subscriptions at specific time of day" at bounding box center [167, 235] width 6 height 6
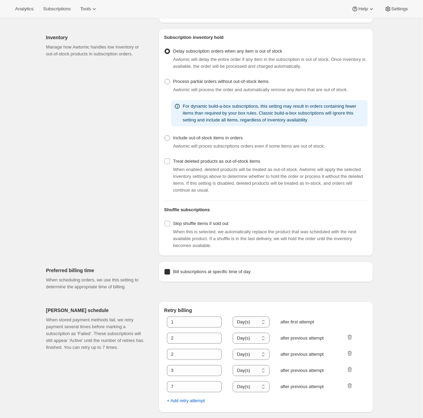
checkbox input "true"
select select "03:00"
select select "PM"
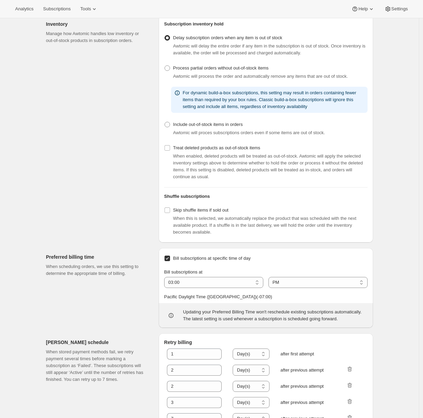
click at [170, 261] on input "Bill subscriptions at specific time of day" at bounding box center [167, 259] width 6 height 6
checkbox input "false"
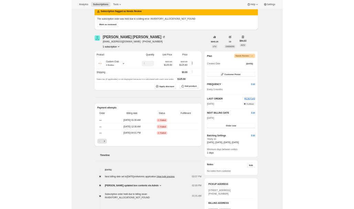
scroll to position [145, 0]
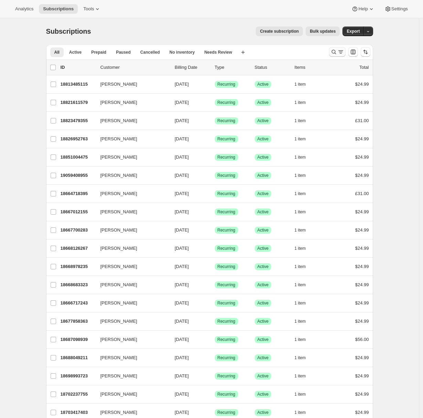
click at [335, 54] on icon "Search and filter results" at bounding box center [333, 51] width 7 height 7
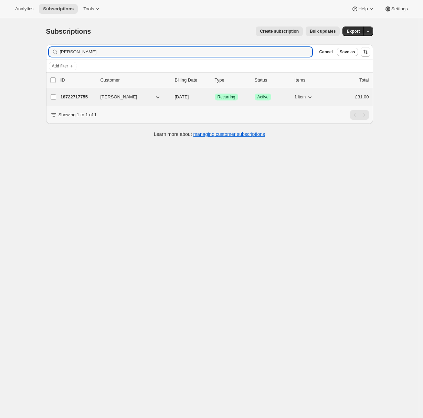
type input "Louise Lockhart-Curran"
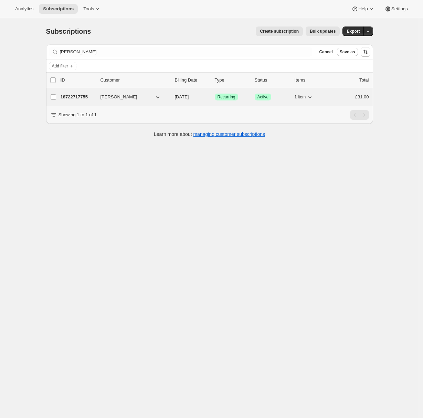
click at [73, 98] on p "18722717755" at bounding box center [78, 97] width 34 height 7
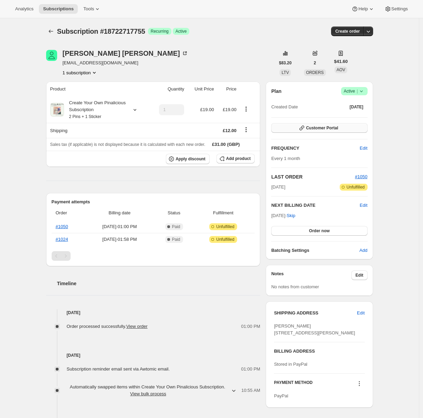
click at [329, 126] on span "Customer Portal" at bounding box center [322, 128] width 32 height 6
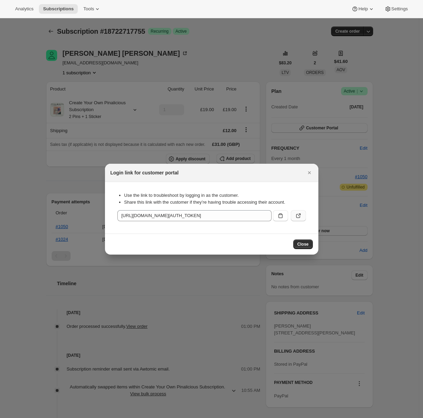
click at [296, 218] on icon ":r8p:" at bounding box center [298, 215] width 7 height 7
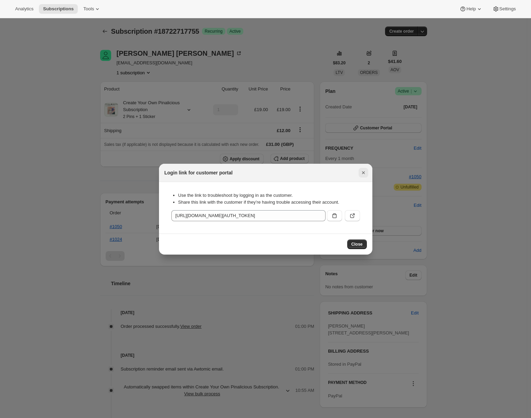
click at [364, 175] on icon "Close" at bounding box center [363, 172] width 7 height 7
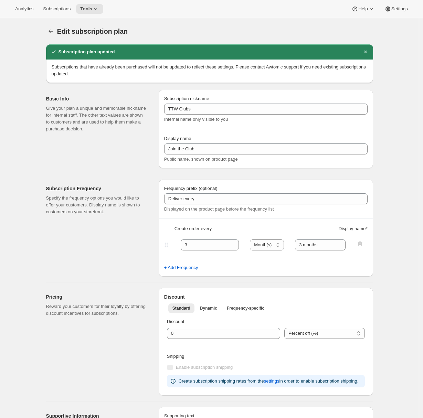
select select "MONTH"
select select "YEARDAY"
select select "2"
select select "5"
select select "8"
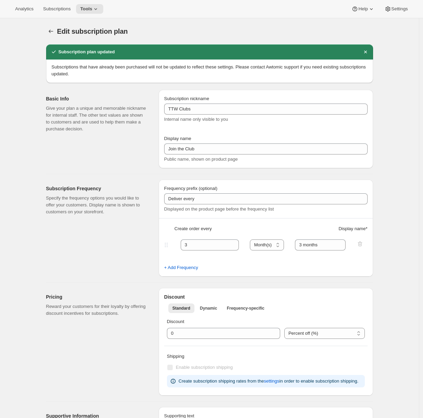
select select "11"
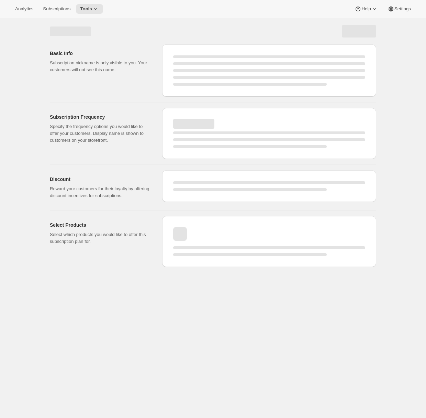
select select "WEEK"
select select "MONTH"
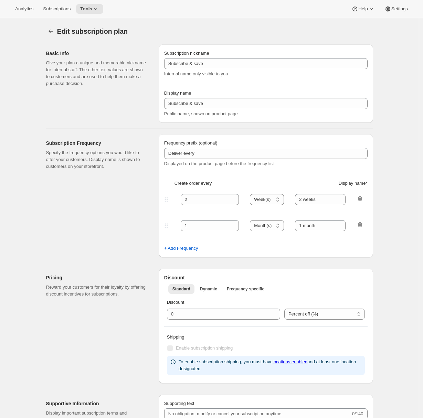
type input "TTW Clubs"
type input "Join the Trust the Winemaker's Club"
type input "3"
select select "MONTH"
type input "3 months"
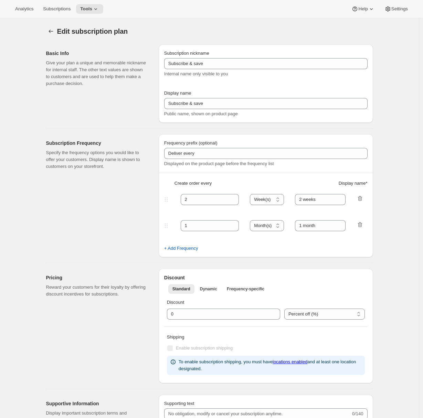
checkbox input "true"
select select "YEARDAY"
select select "2"
select select "5"
select select "8"
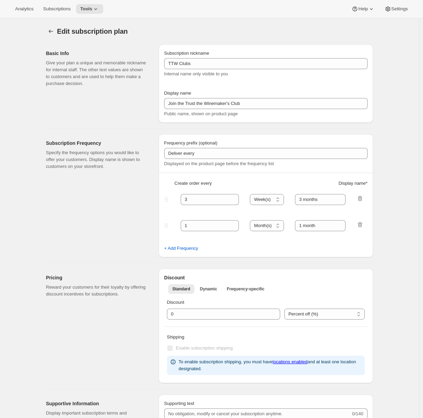
select select "11"
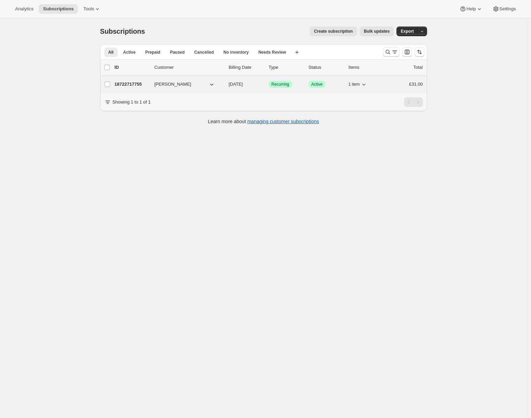
click at [143, 85] on p "18722717755" at bounding box center [132, 84] width 34 height 7
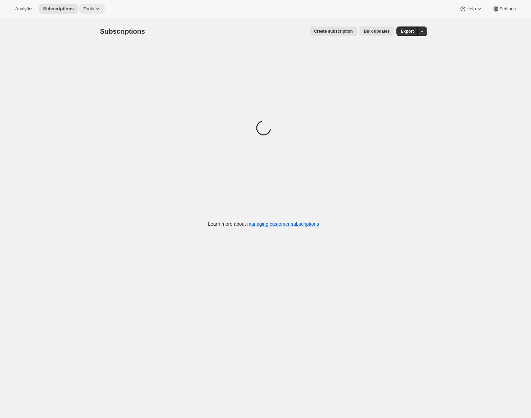
click at [94, 6] on span "Tools" at bounding box center [88, 9] width 11 height 6
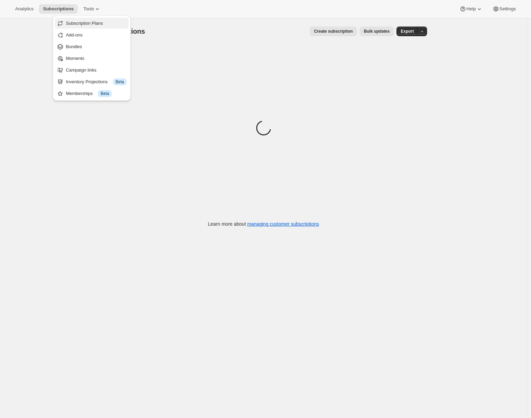
click at [96, 22] on span "Subscription Plans" at bounding box center [84, 23] width 37 height 5
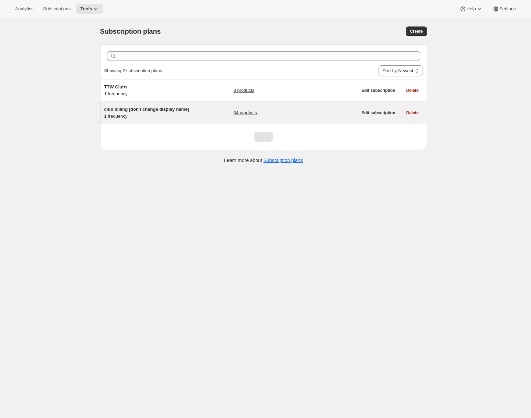
click at [174, 111] on span "club billing [don't change display name]" at bounding box center [146, 109] width 85 height 5
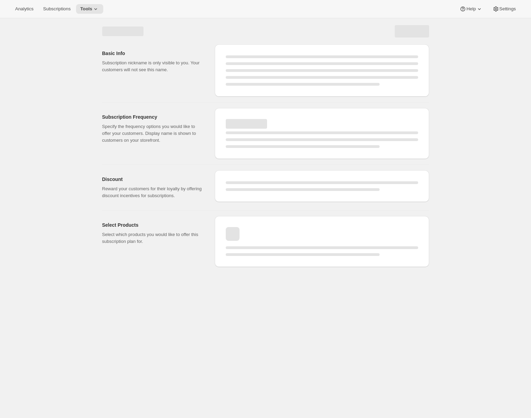
select select "WEEK"
select select "MONTH"
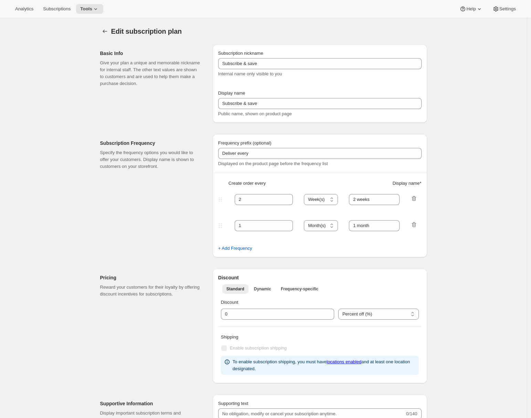
type input "club billing [don't change display name]"
type input "Join the Club"
type input "3"
select select "MONTH"
type input "3 month"
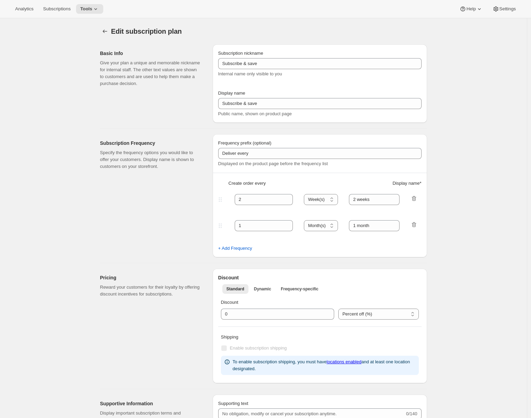
checkbox input "true"
select select "YEARDAY"
select select "2"
select select "5"
select select "8"
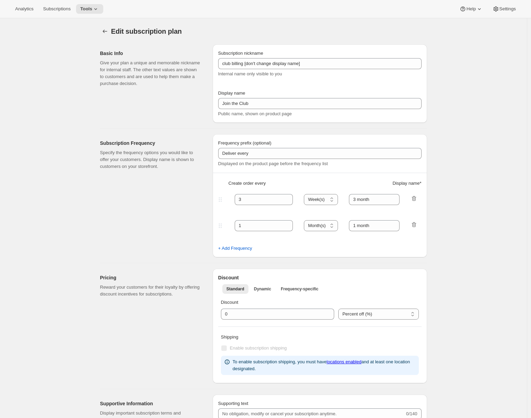
select select "11"
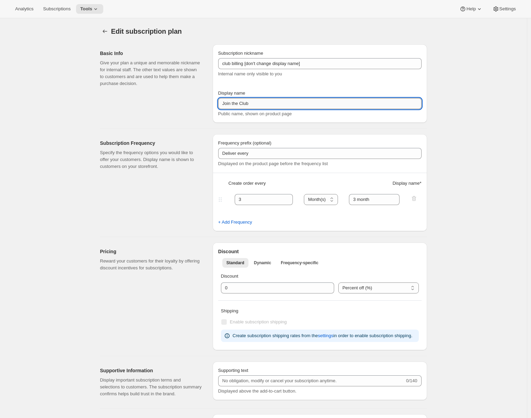
click at [264, 105] on input "Join the Club" at bounding box center [319, 103] width 203 height 11
drag, startPoint x: 264, startPoint y: 105, endPoint x: 284, endPoint y: 105, distance: 19.6
click at [284, 105] on input "Join the Club" at bounding box center [319, 103] width 203 height 11
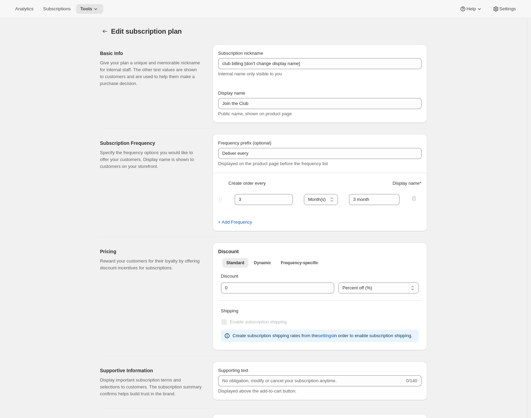
click at [183, 115] on div "Basic Info Give your plan a unique and memorable nickname for internal staff. T…" at bounding box center [153, 83] width 107 height 78
click at [110, 32] on button "Subscription plans" at bounding box center [105, 31] width 10 height 10
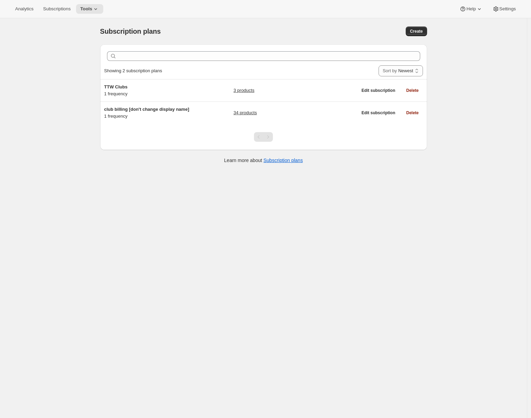
click at [54, 162] on div "Subscription plans. This page is ready Subscription plans Create Clear Showing …" at bounding box center [263, 227] width 527 height 418
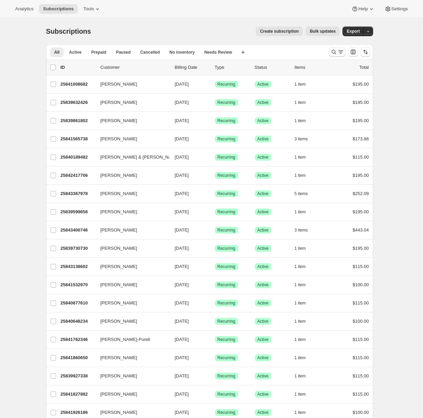
click at [334, 55] on icon "Search and filter results" at bounding box center [333, 51] width 7 height 7
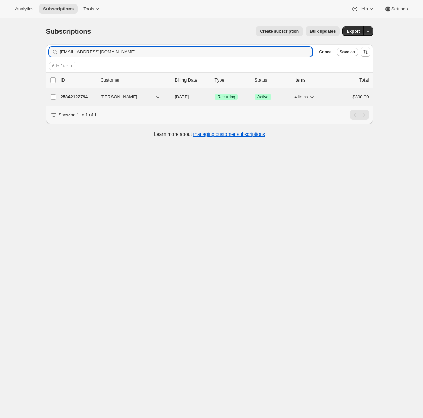
type input "[EMAIL_ADDRESS][DOMAIN_NAME]"
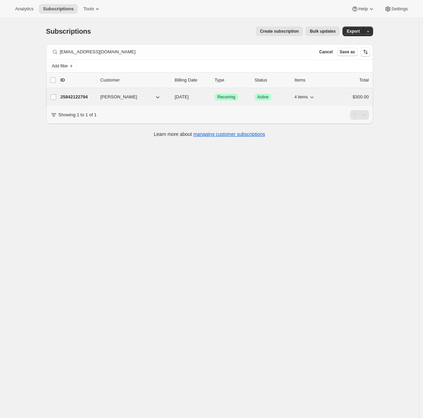
click at [67, 96] on p "25842122794" at bounding box center [78, 97] width 34 height 7
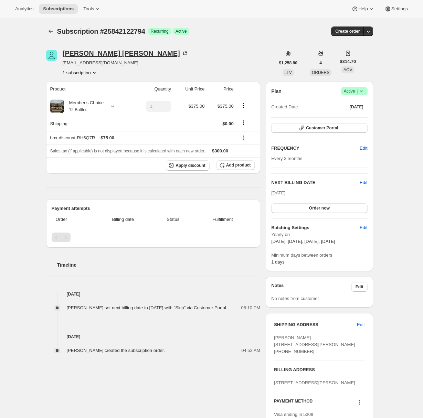
click at [105, 53] on div "[PERSON_NAME]" at bounding box center [126, 53] width 126 height 7
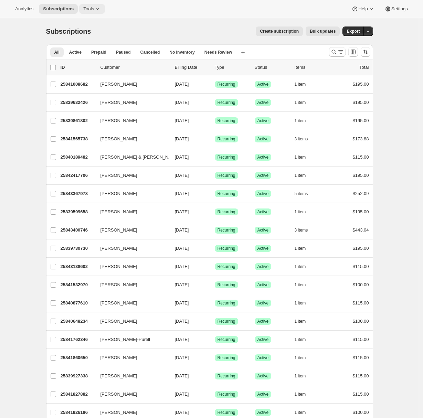
click at [94, 11] on span "Tools" at bounding box center [88, 9] width 11 height 6
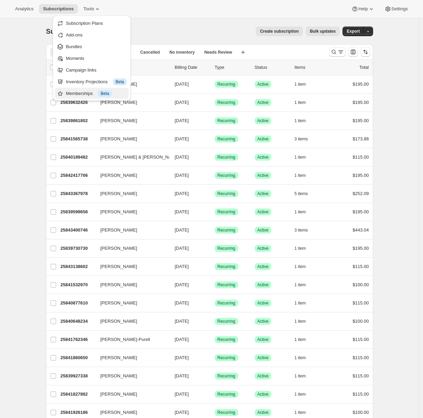
click at [83, 91] on div "Memberships Info Beta" at bounding box center [96, 93] width 61 height 7
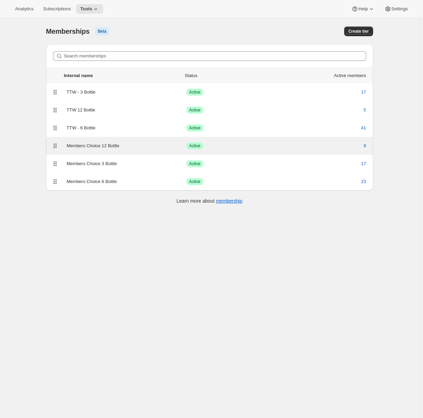
click at [113, 146] on div "Members Choice 12 Bottle" at bounding box center [127, 145] width 120 height 7
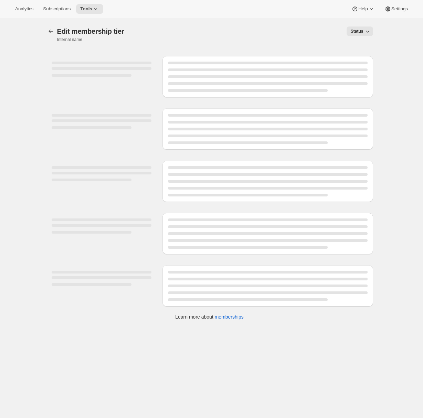
select select "variants"
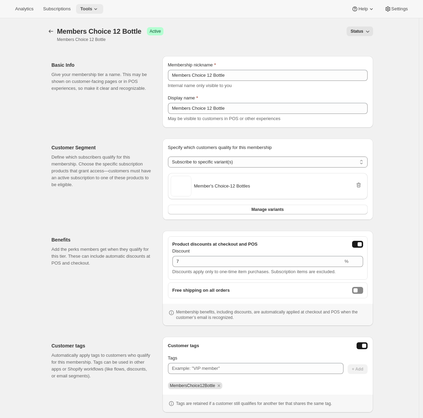
click at [99, 9] on icon at bounding box center [95, 9] width 7 height 7
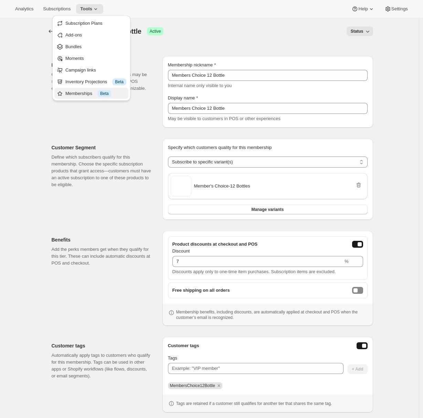
click at [79, 93] on div "Memberships Info Beta" at bounding box center [95, 93] width 61 height 7
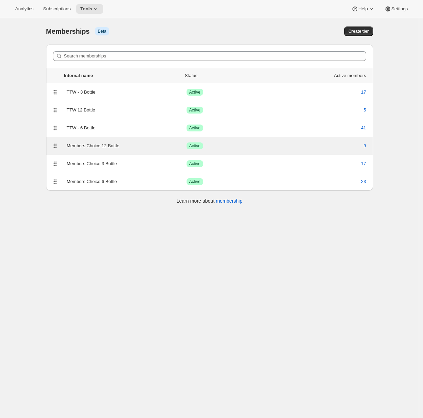
click at [115, 149] on div "Members Choice 12 Bottle" at bounding box center [127, 145] width 120 height 7
select select "variants"
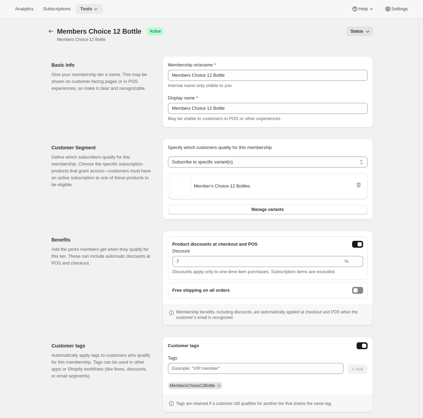
click at [92, 9] on span "Tools" at bounding box center [86, 9] width 12 height 6
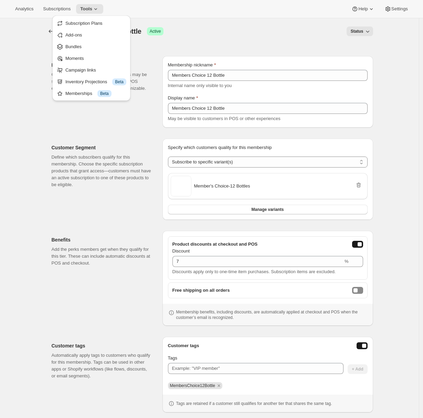
click at [88, 181] on p "Define which subscribers qualify for this membership. Choose the specific subsc…" at bounding box center [102, 171] width 100 height 34
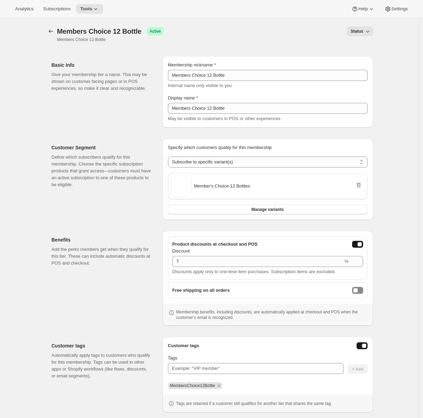
scroll to position [36, 0]
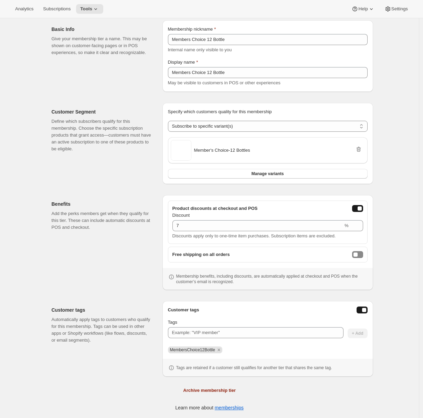
drag, startPoint x: 52, startPoint y: 106, endPoint x: 48, endPoint y: 103, distance: 4.9
click at [52, 106] on div "Customer Segment Define which subscribers qualify for this membership. Choose t…" at bounding box center [209, 140] width 327 height 87
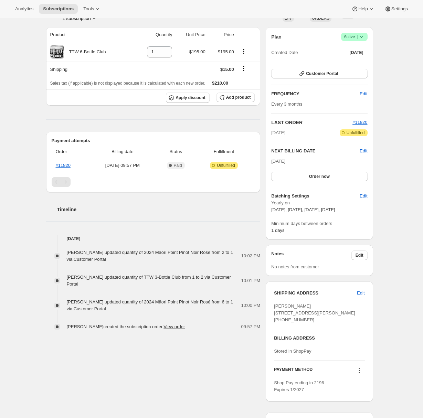
scroll to position [87, 0]
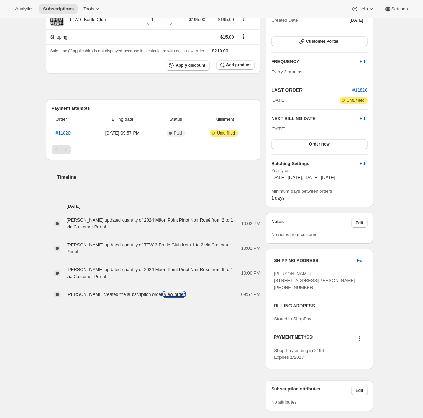
click at [181, 295] on link "View order" at bounding box center [173, 294] width 21 height 5
